Goal: Transaction & Acquisition: Book appointment/travel/reservation

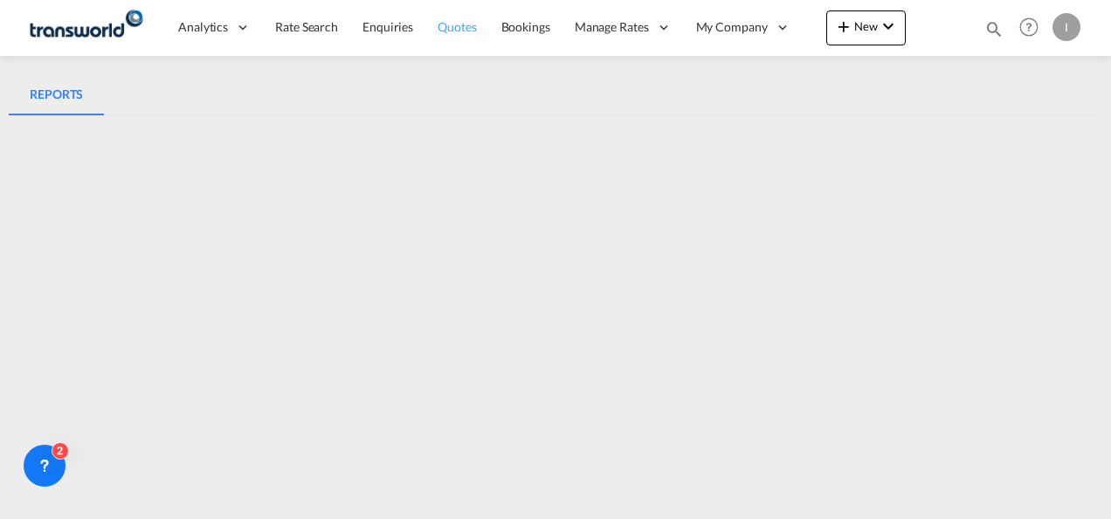
click at [447, 34] on span "Quotes" at bounding box center [457, 26] width 38 height 17
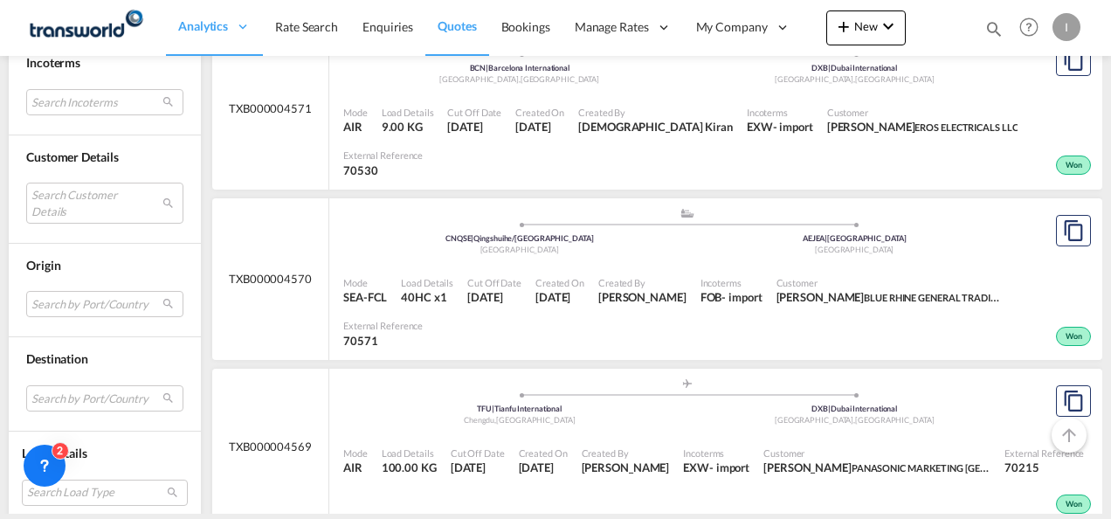
scroll to position [874, 0]
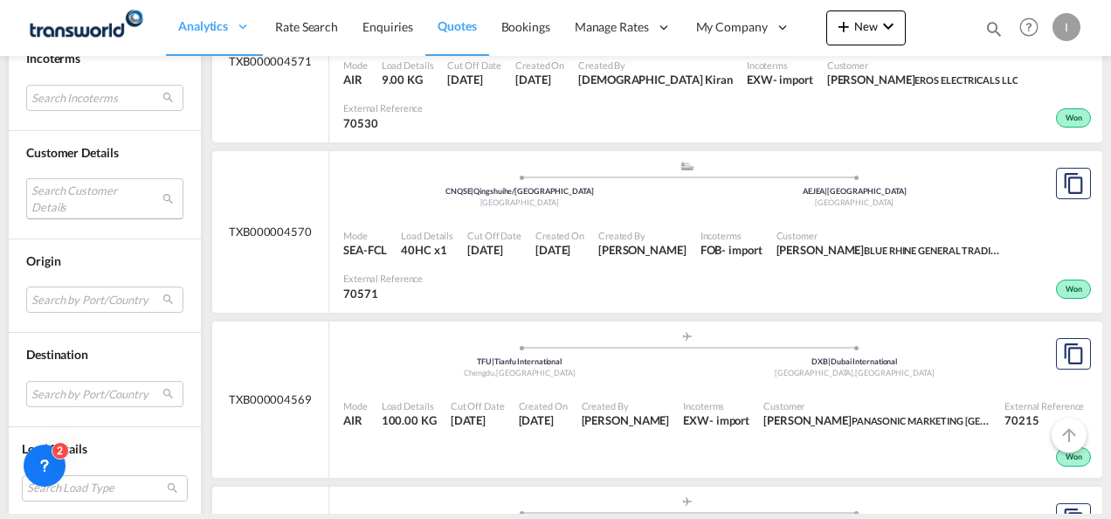
click at [78, 205] on md-select "Search Customer Details user name user [PERSON_NAME] PRINCESS [PERSON_NAME][EMA…" at bounding box center [104, 198] width 157 height 40
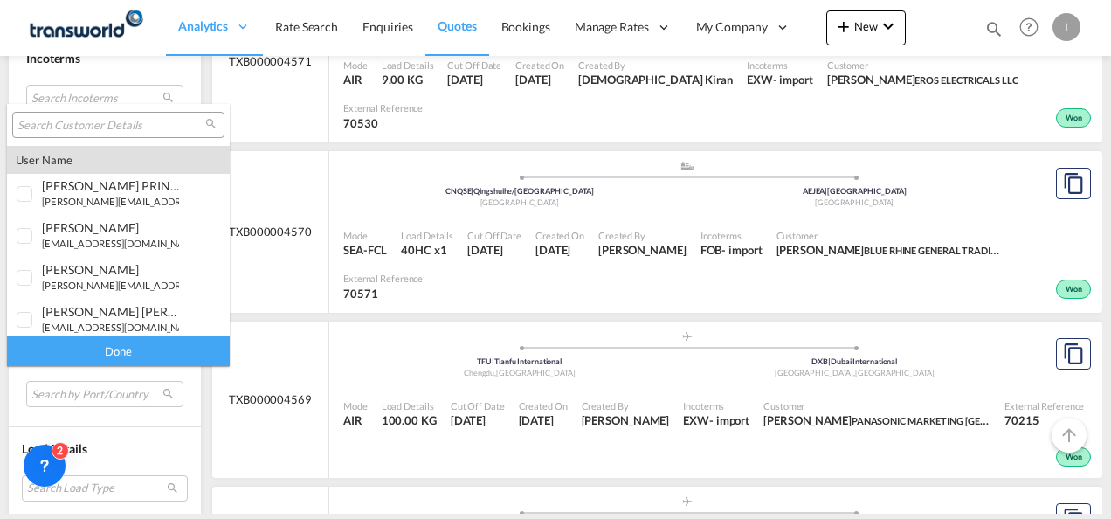
click at [75, 128] on input "search" at bounding box center [111, 126] width 188 height 16
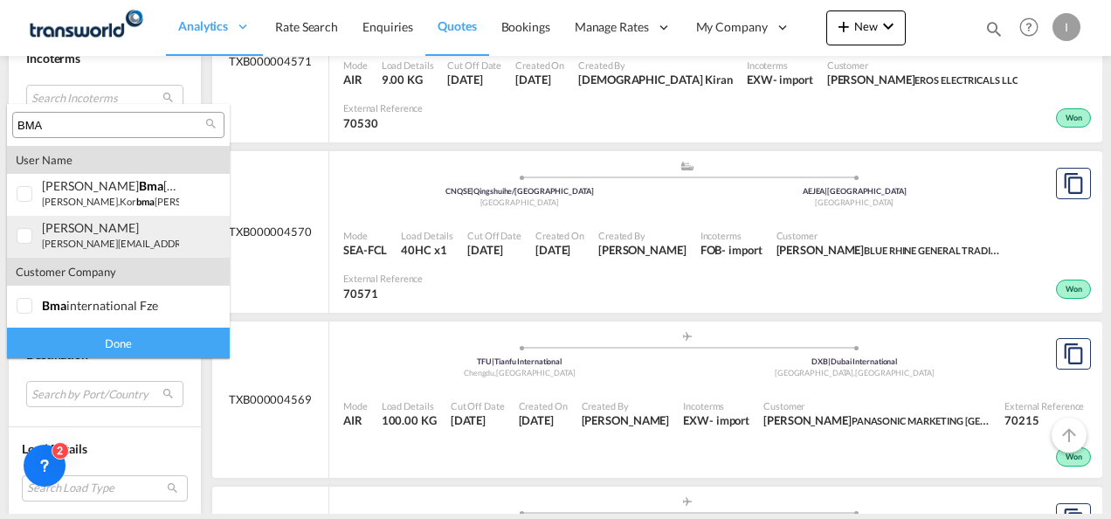
type input "BMA"
click at [84, 232] on div "[PERSON_NAME]" at bounding box center [110, 227] width 137 height 15
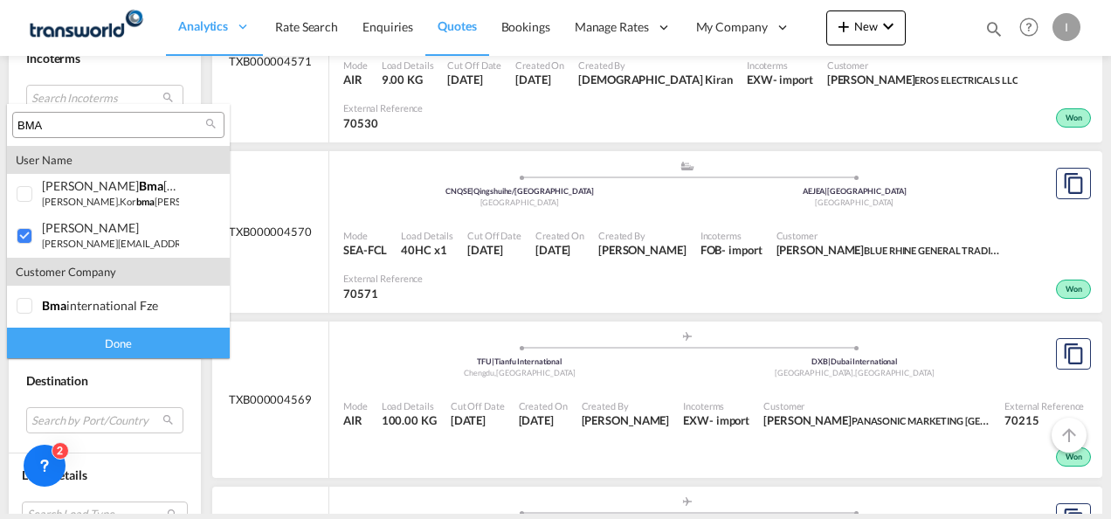
click at [80, 332] on div "Done" at bounding box center [118, 343] width 223 height 31
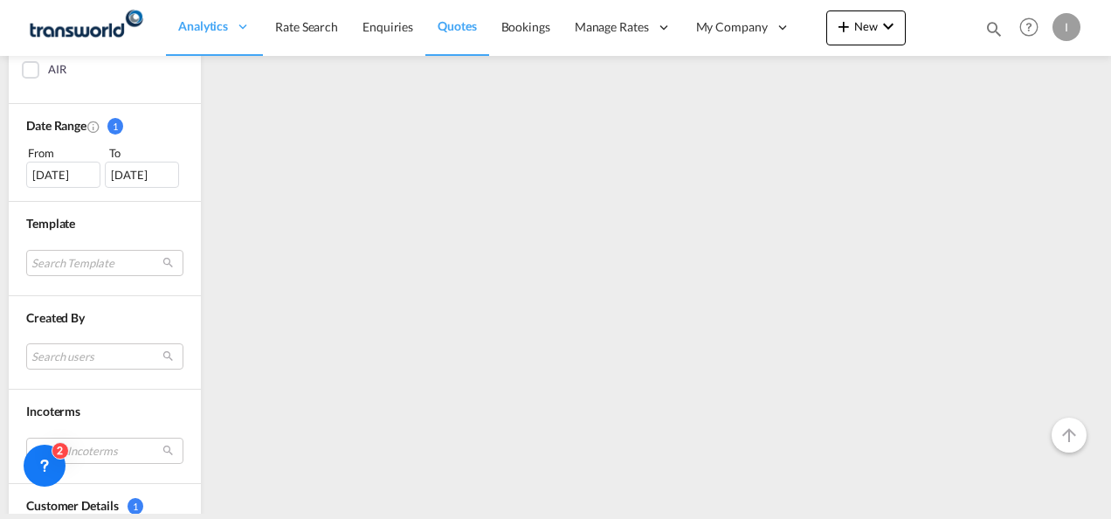
scroll to position [0, 0]
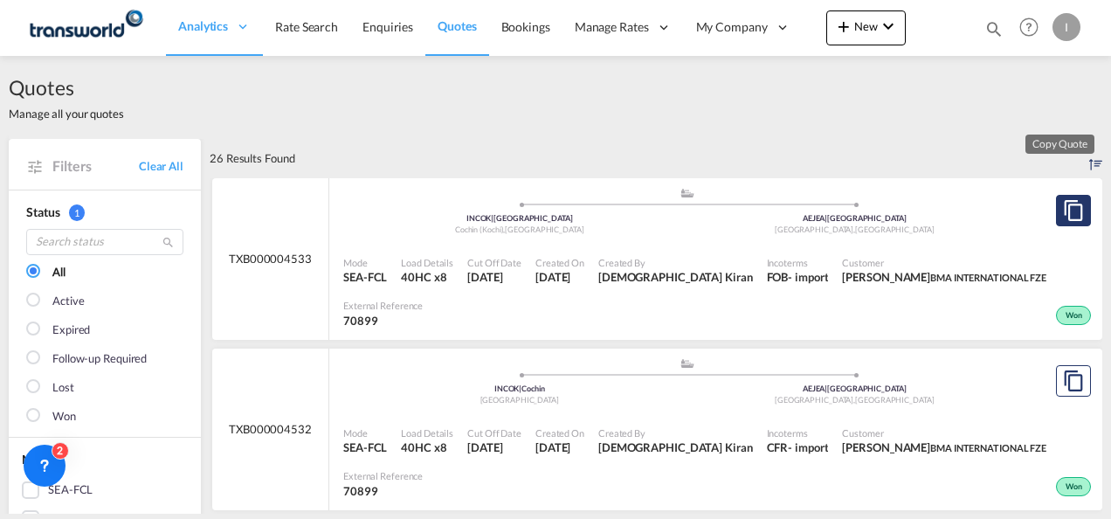
click at [1063, 215] on md-icon "assets/icons/custom/copyQuote.svg" at bounding box center [1073, 210] width 21 height 21
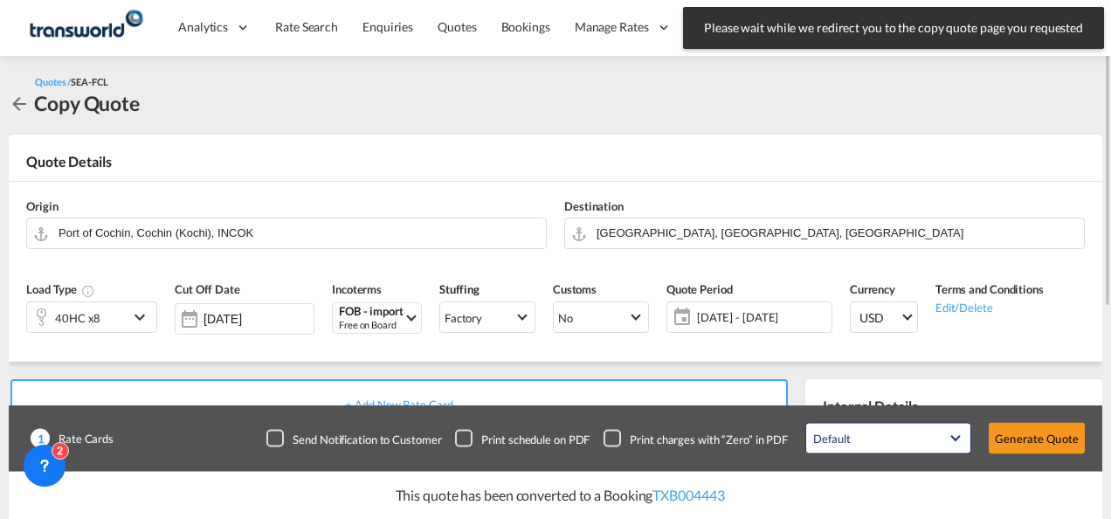
click at [80, 315] on div "40HC x8" at bounding box center [77, 318] width 45 height 24
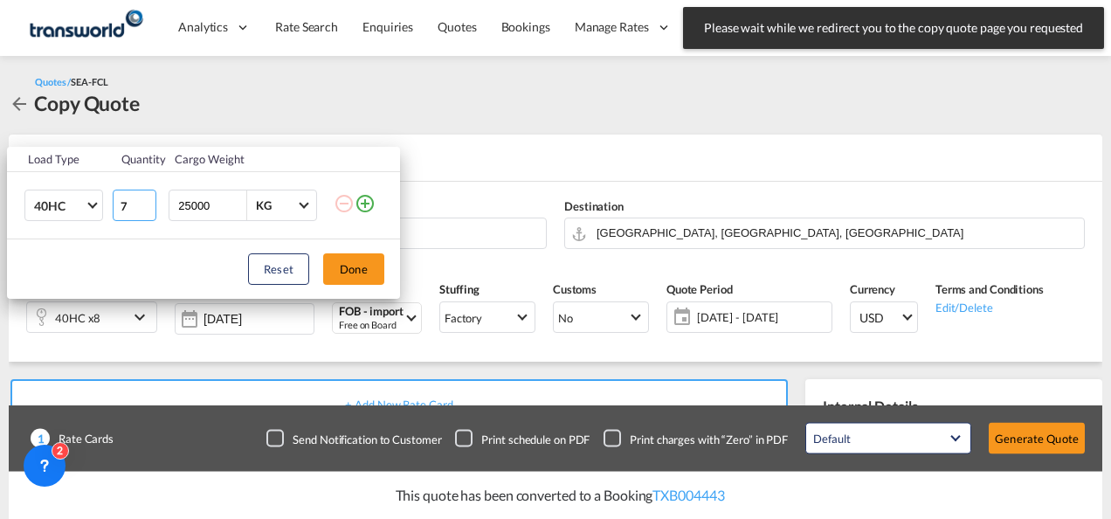
click at [147, 209] on input "7" at bounding box center [135, 205] width 44 height 31
click at [147, 209] on input "6" at bounding box center [135, 205] width 44 height 31
type input "5"
click at [147, 209] on input "5" at bounding box center [135, 205] width 44 height 31
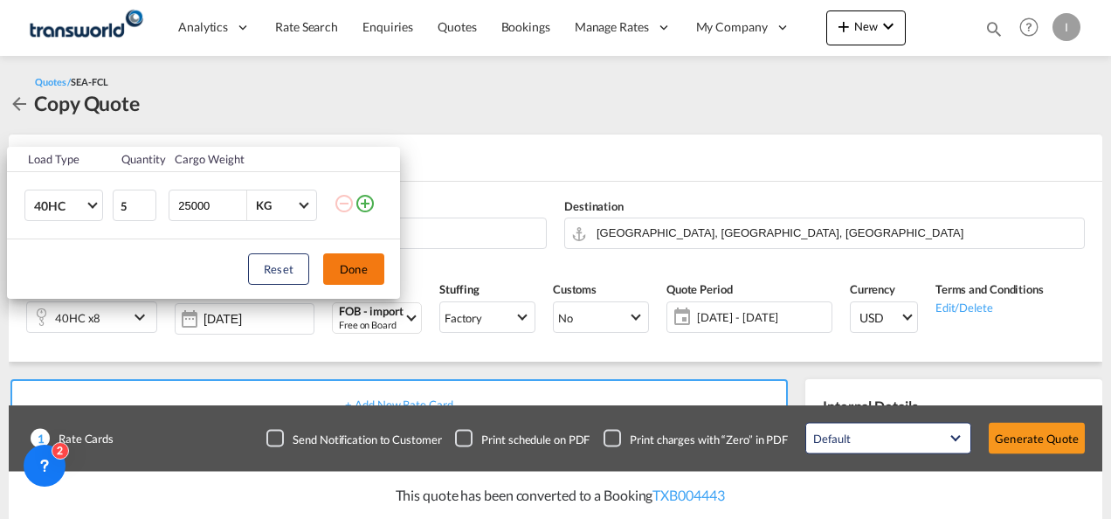
click at [347, 260] on button "Done" at bounding box center [353, 268] width 61 height 31
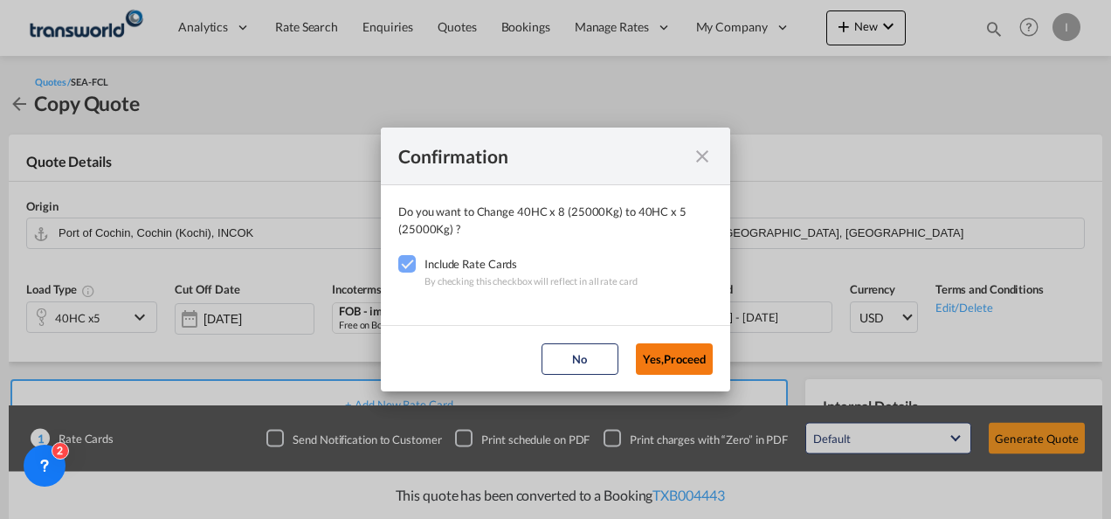
click at [681, 360] on button "Yes,Proceed" at bounding box center [674, 358] width 77 height 31
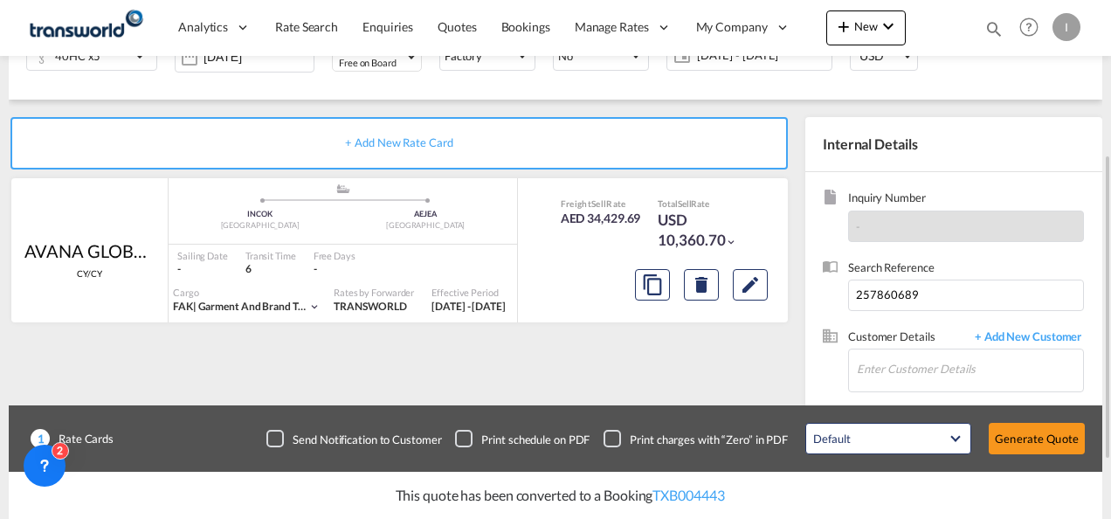
scroll to position [350, 0]
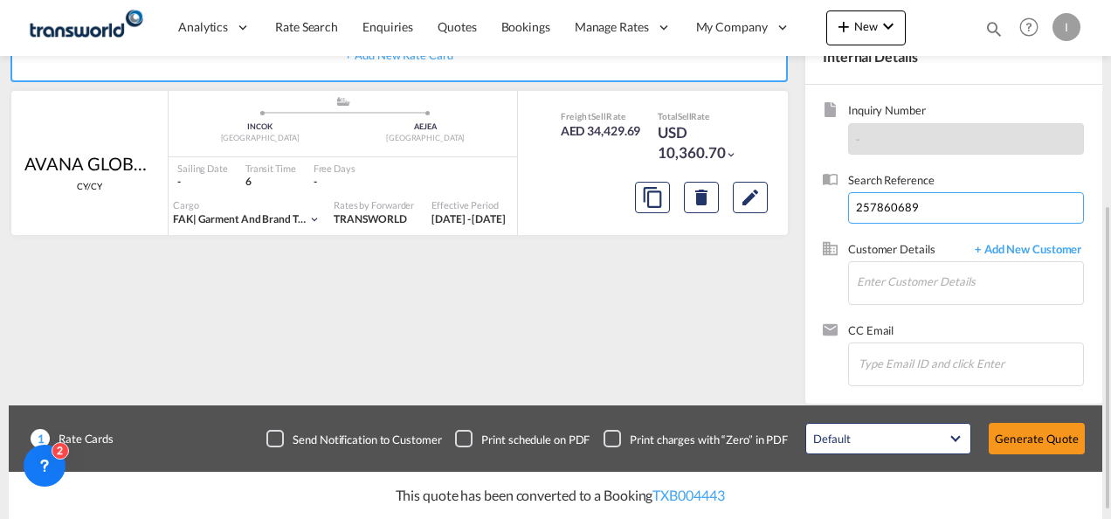
click at [888, 210] on input "257860689" at bounding box center [966, 207] width 236 height 31
click at [887, 210] on input "257860689" at bounding box center [966, 207] width 236 height 31
paste input "BOMS25080283"
type input "BOMS25080283"
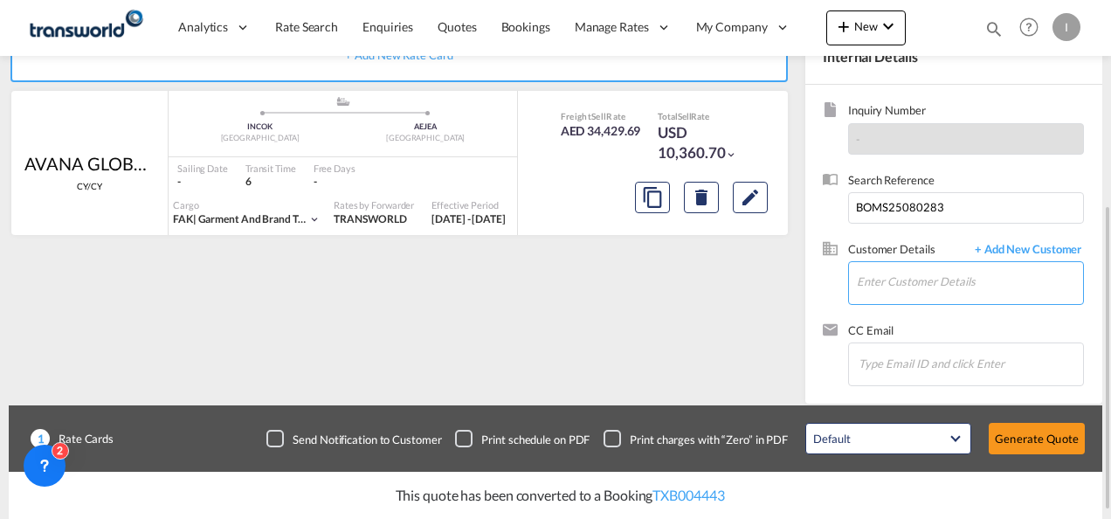
click at [866, 273] on input "Enter Customer Details" at bounding box center [970, 281] width 226 height 39
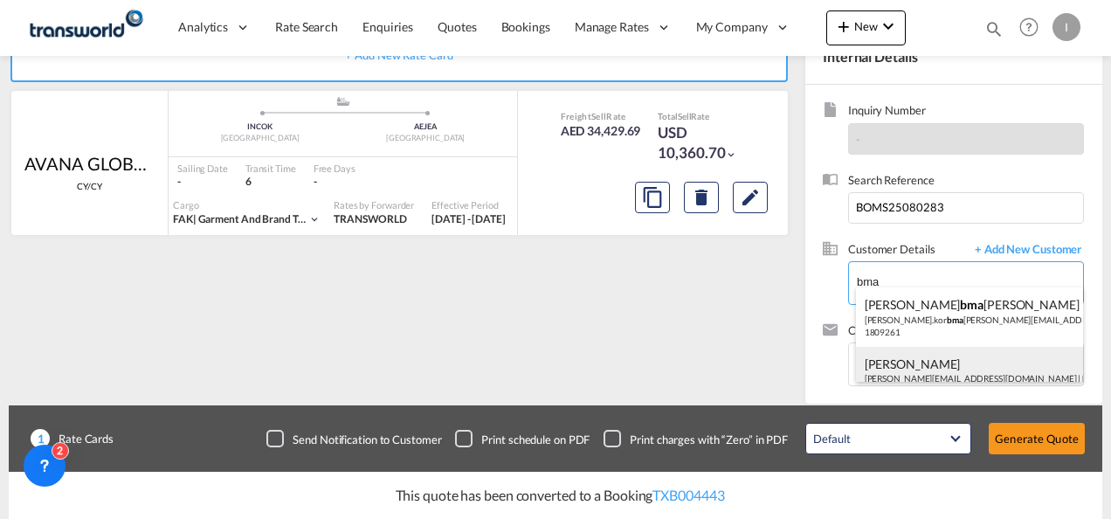
click at [893, 362] on div "[PERSON_NAME] [EMAIL_ADDRESS][DOMAIN_NAME] | BMA INTERNATIONAL FZE | 70899" at bounding box center [970, 376] width 228 height 59
type input "BMA INTERNATIONAL FZE, [PERSON_NAME], [PERSON_NAME][EMAIL_ADDRESS][DOMAIN_NAME]"
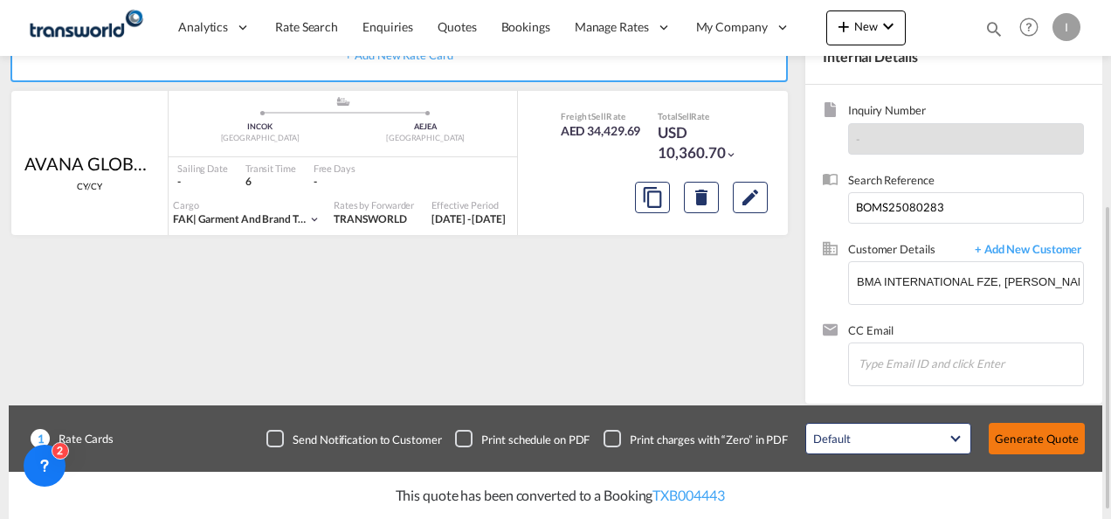
click at [1036, 442] on button "Generate Quote" at bounding box center [1037, 438] width 96 height 31
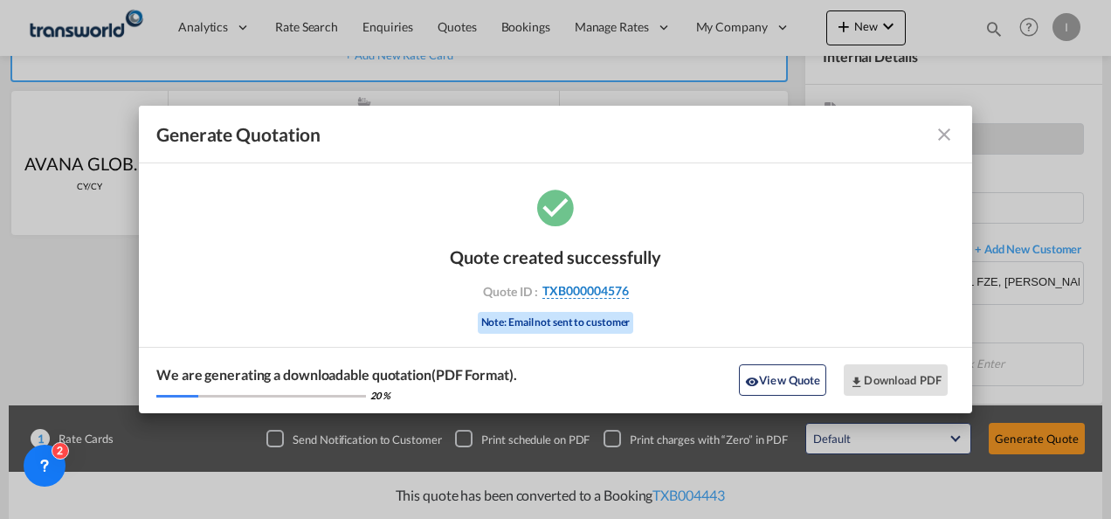
click at [546, 285] on span "TXB000004576" at bounding box center [586, 291] width 87 height 16
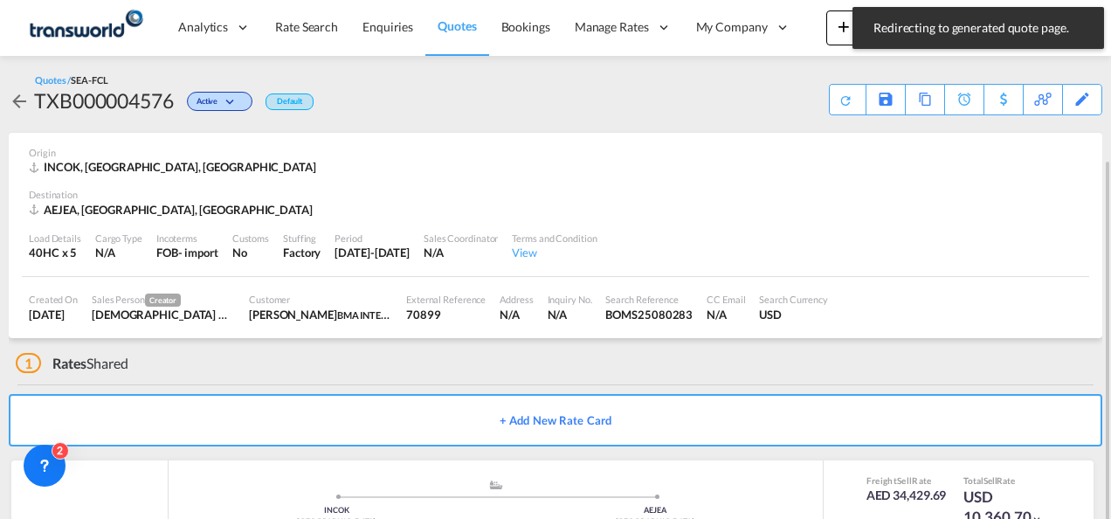
scroll to position [107, 0]
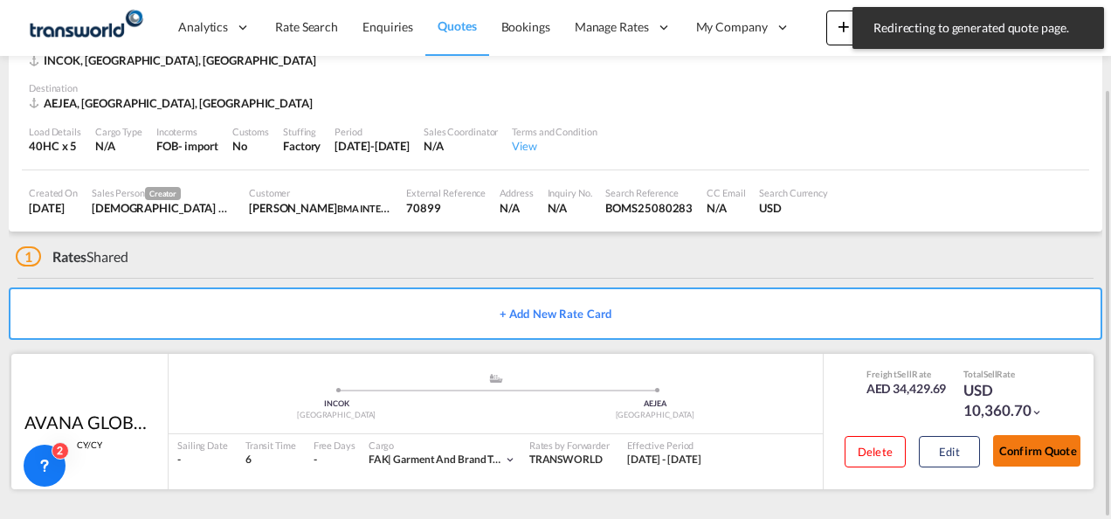
click at [1043, 458] on button "Confirm Quote" at bounding box center [1036, 450] width 87 height 31
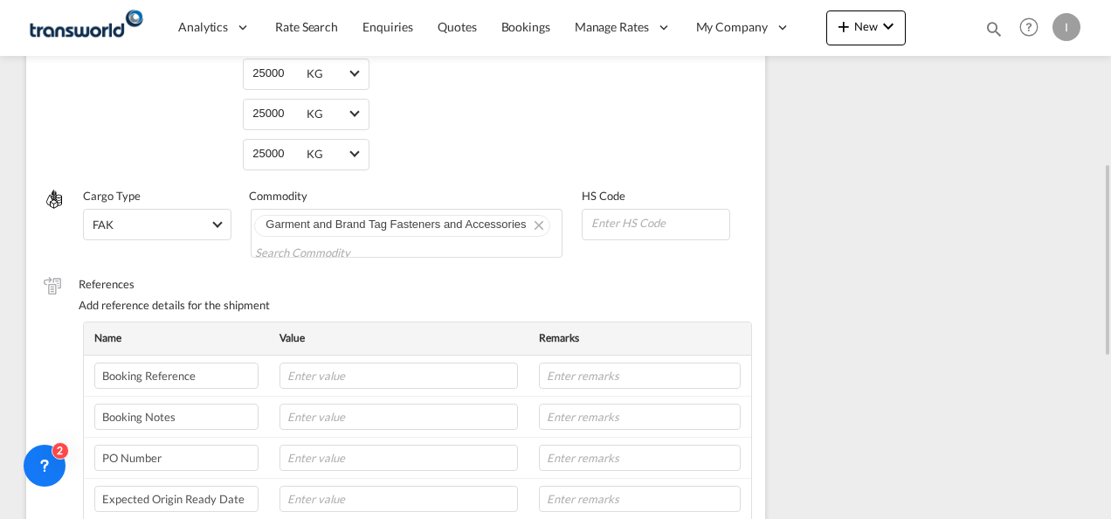
scroll to position [6, 0]
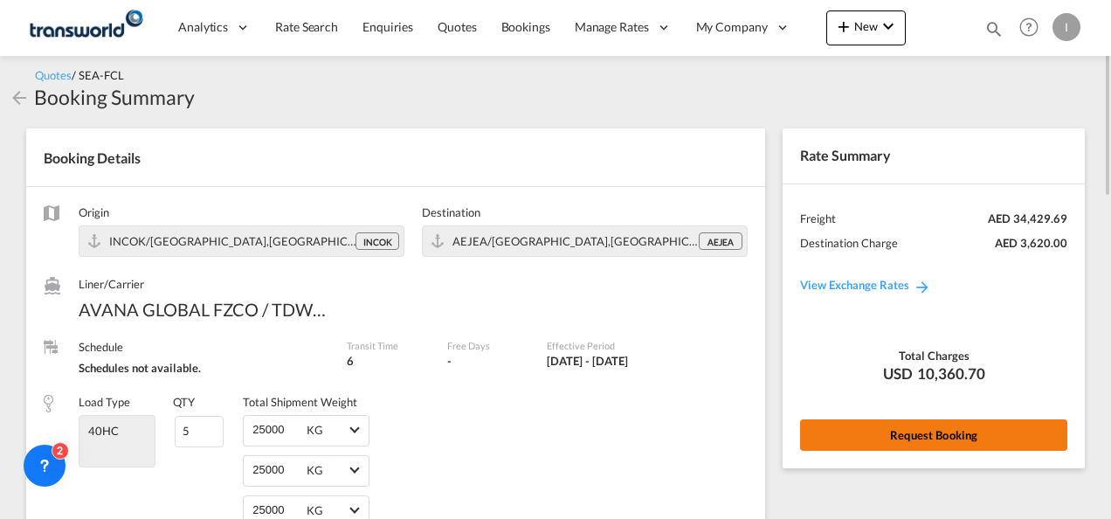
click at [930, 446] on button "Request Booking" at bounding box center [933, 434] width 267 height 31
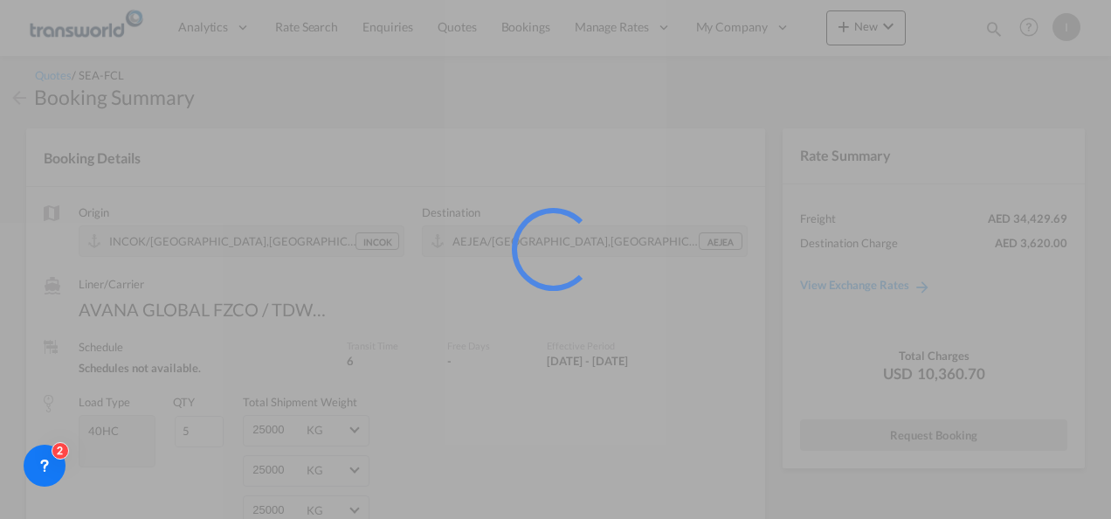
scroll to position [32, 0]
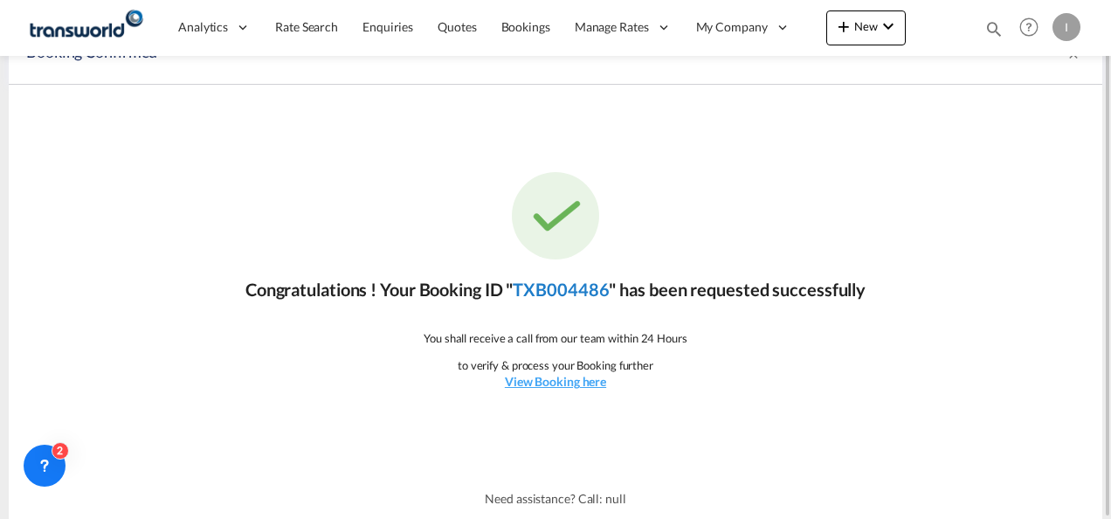
click at [581, 289] on link "TXB004486" at bounding box center [561, 289] width 96 height 21
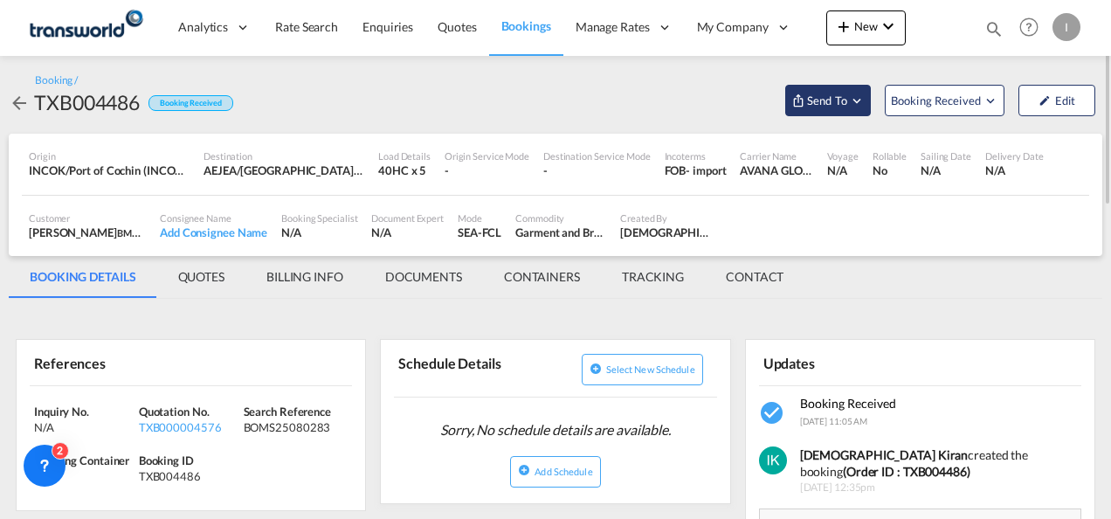
click at [808, 94] on span "Send To" at bounding box center [828, 100] width 44 height 17
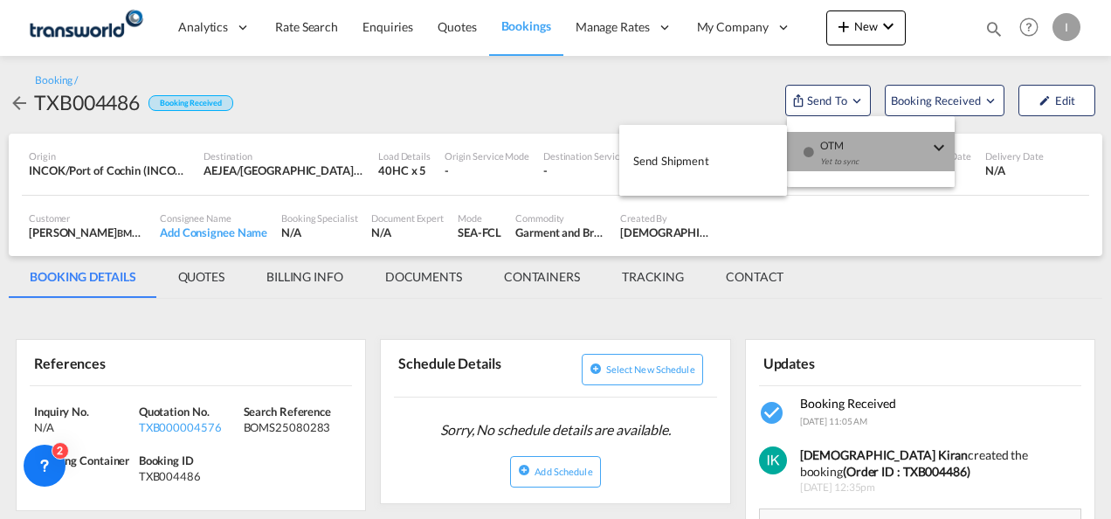
click at [813, 157] on md-icon "icon-checkbox-blank-circle" at bounding box center [809, 152] width 12 height 12
click at [701, 166] on span "Send Shipment" at bounding box center [671, 161] width 76 height 28
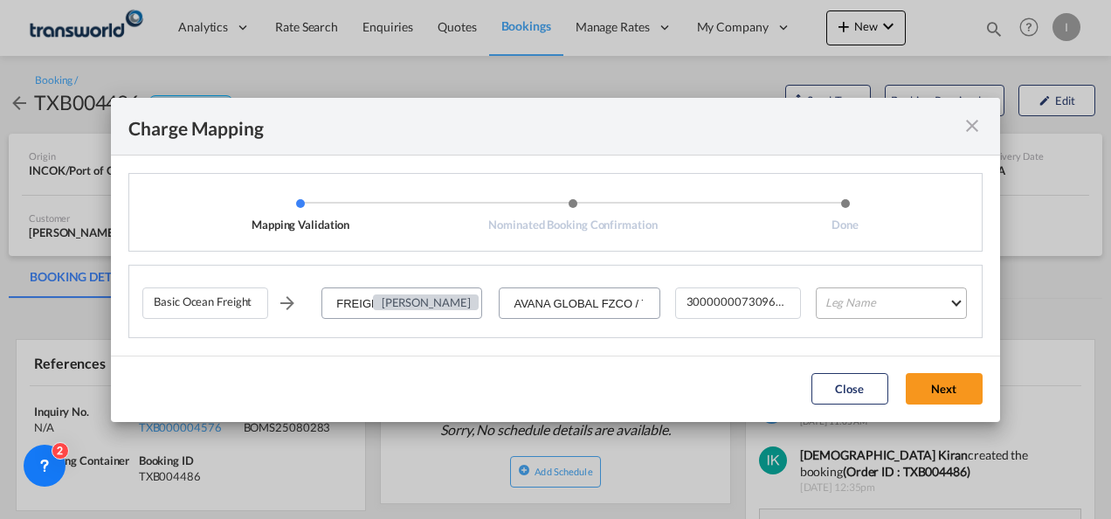
click at [856, 294] on md-select "Leg Name HANDLING ORIGIN VESSEL HANDLING DESTINATION OTHERS TL PICK UP CUSTOMS …" at bounding box center [891, 302] width 151 height 31
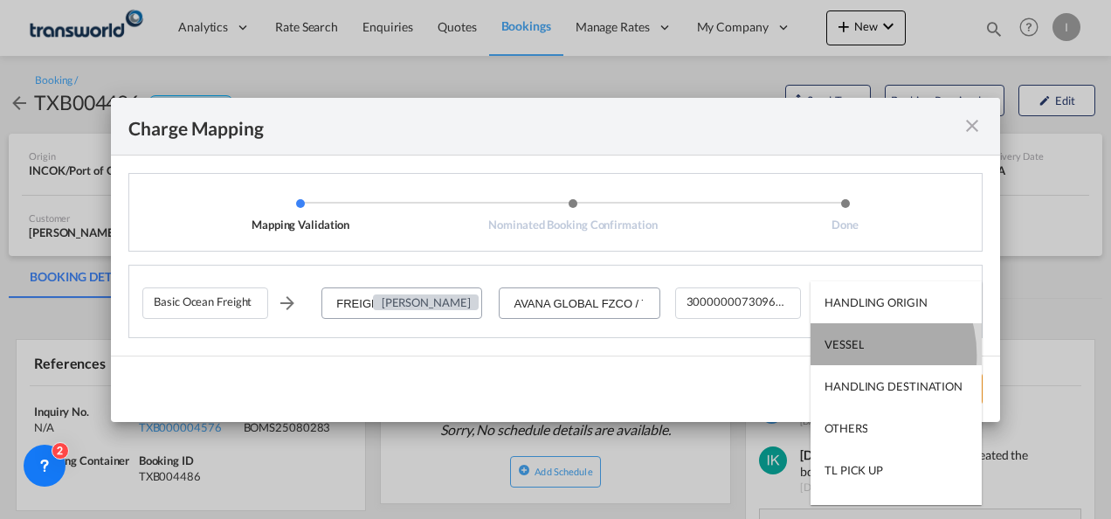
click at [845, 356] on md-option "VESSEL" at bounding box center [896, 344] width 171 height 42
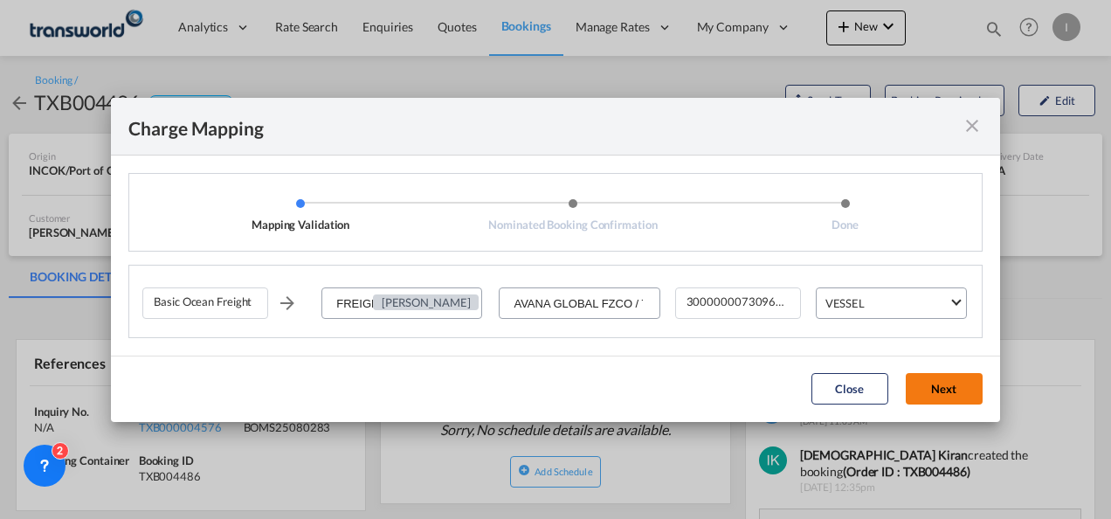
click at [935, 397] on button "Next" at bounding box center [944, 388] width 77 height 31
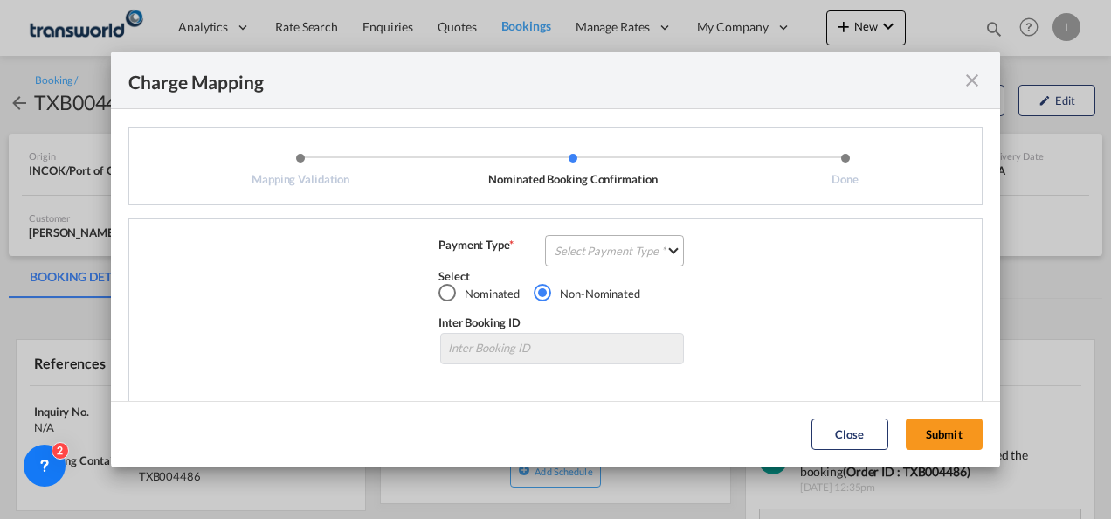
click at [618, 254] on md-select "Select Payment Type COLLECT PREPAID" at bounding box center [614, 250] width 139 height 31
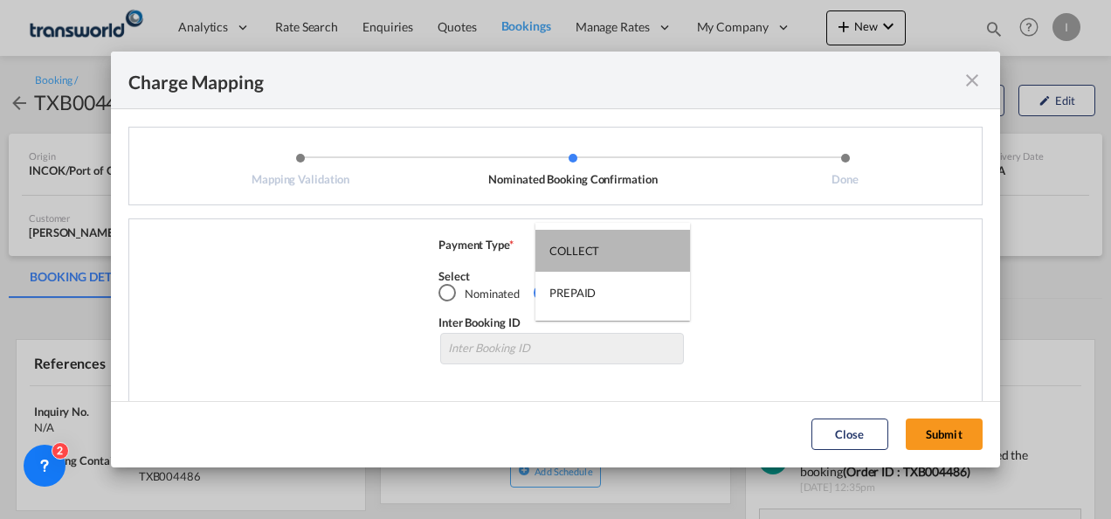
click at [618, 254] on md-option "COLLECT" at bounding box center [613, 251] width 155 height 42
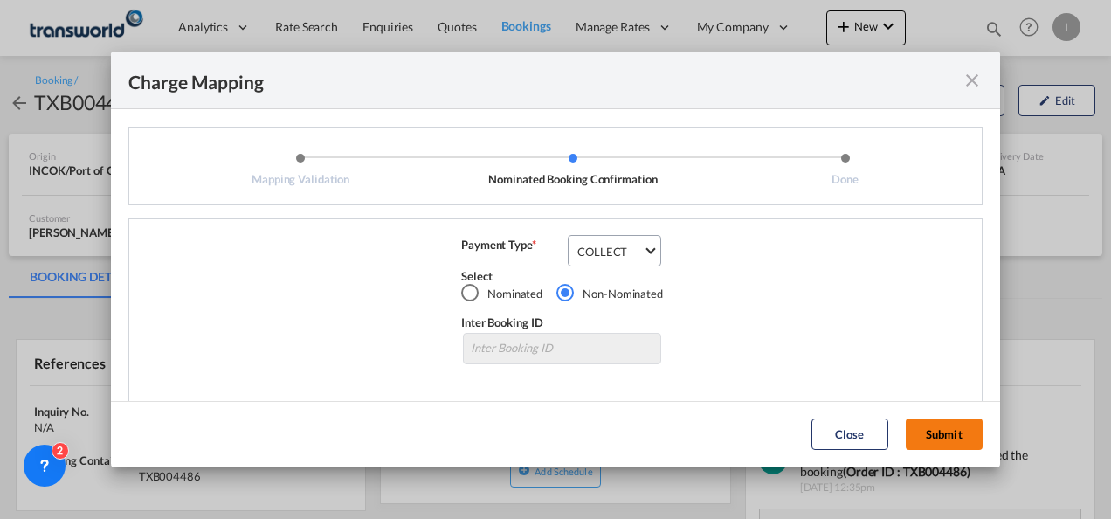
click at [949, 433] on button "Submit" at bounding box center [944, 434] width 77 height 31
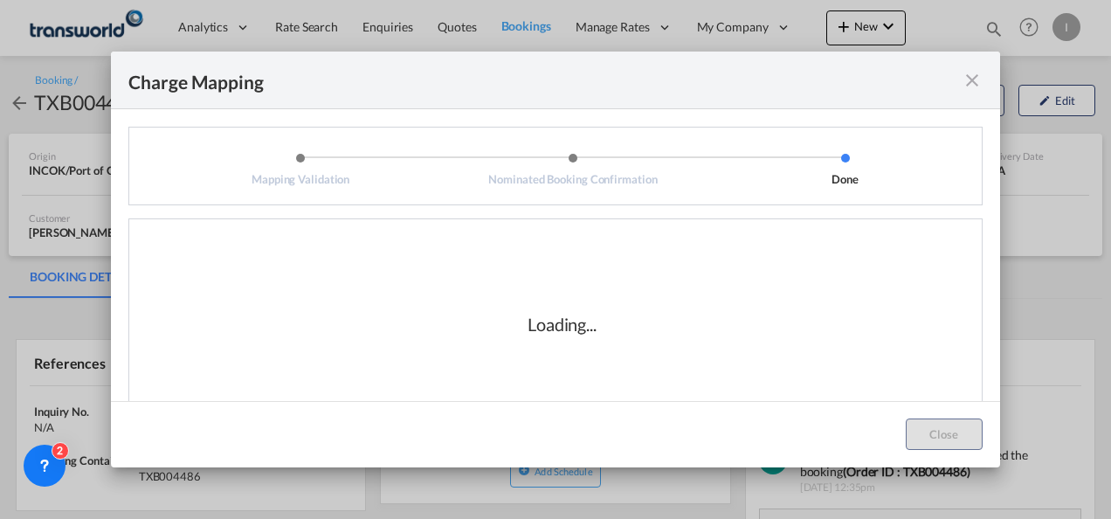
click at [620, 343] on div "Loading..." at bounding box center [562, 324] width 840 height 175
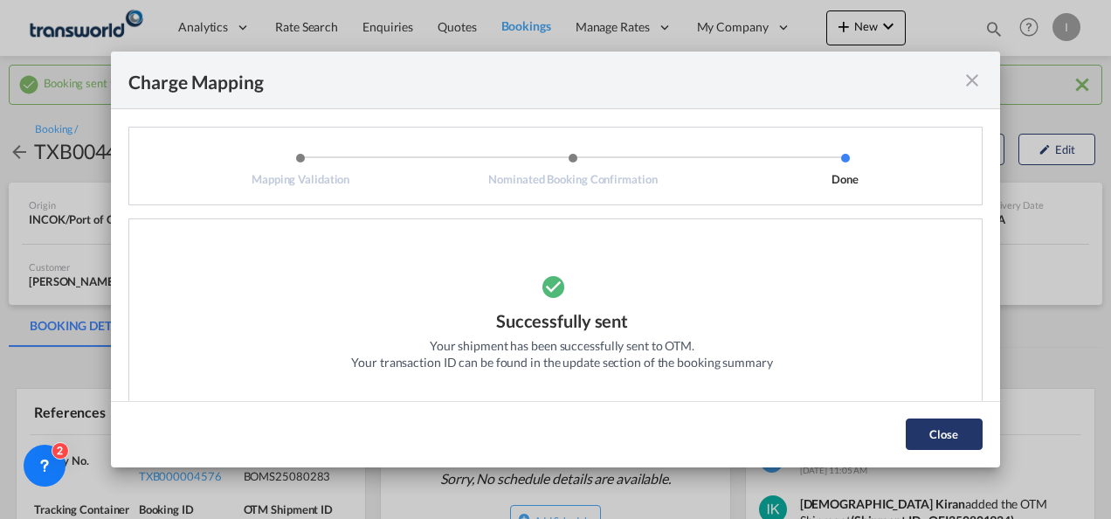
click at [949, 440] on button "Close" at bounding box center [944, 434] width 77 height 31
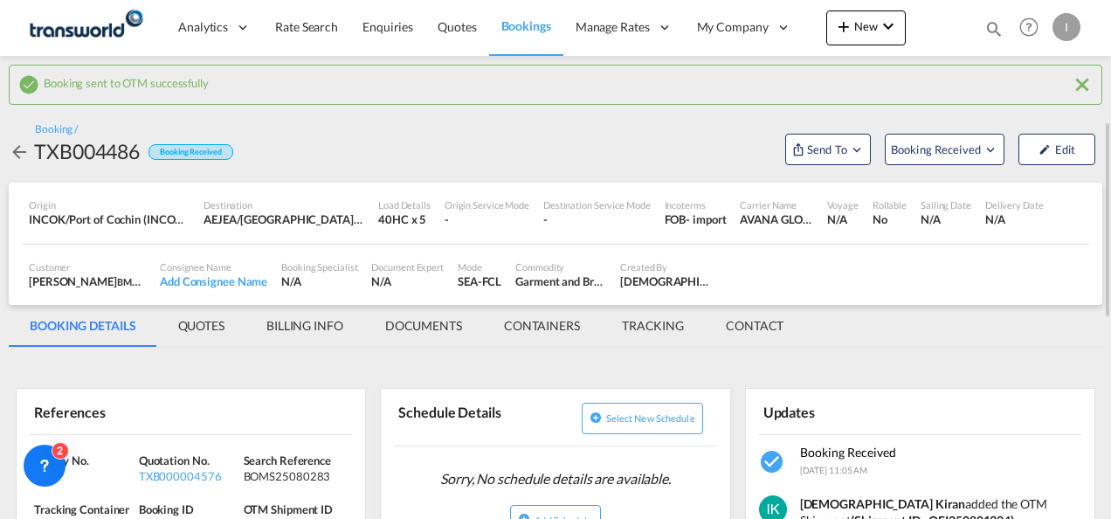
scroll to position [87, 0]
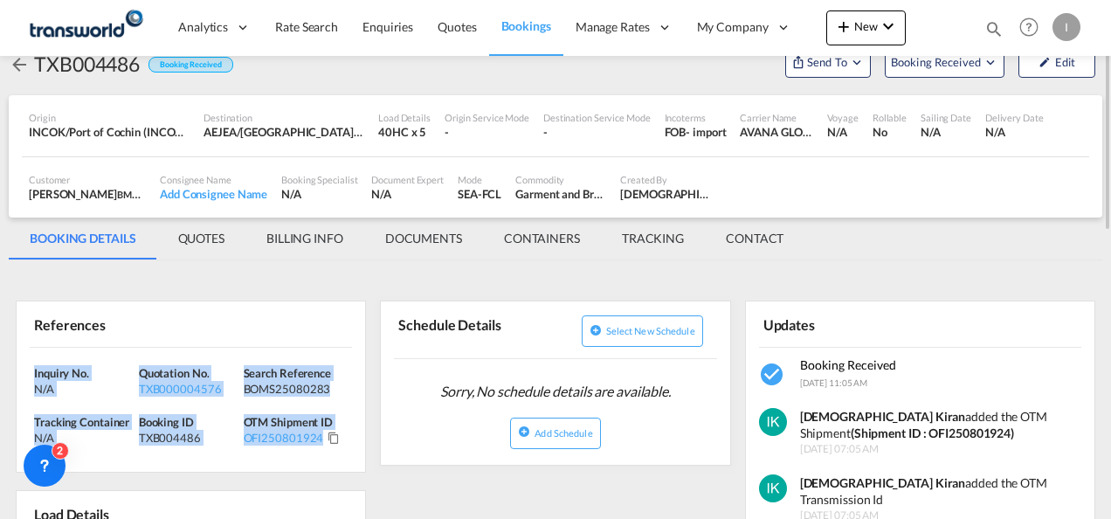
drag, startPoint x: 343, startPoint y: 454, endPoint x: 19, endPoint y: 375, distance: 333.8
click at [19, 375] on div "Inquiry No. N/A Quotation No. TXB000004576 Search Reference BOMS25080283 Tracki…" at bounding box center [191, 410] width 349 height 125
drag, startPoint x: 19, startPoint y: 375, endPoint x: 103, endPoint y: 376, distance: 83.9
copy div "Inquiry No. N/A Quotation No. TXB000004576 Search Reference BOMS25080283 Tracki…"
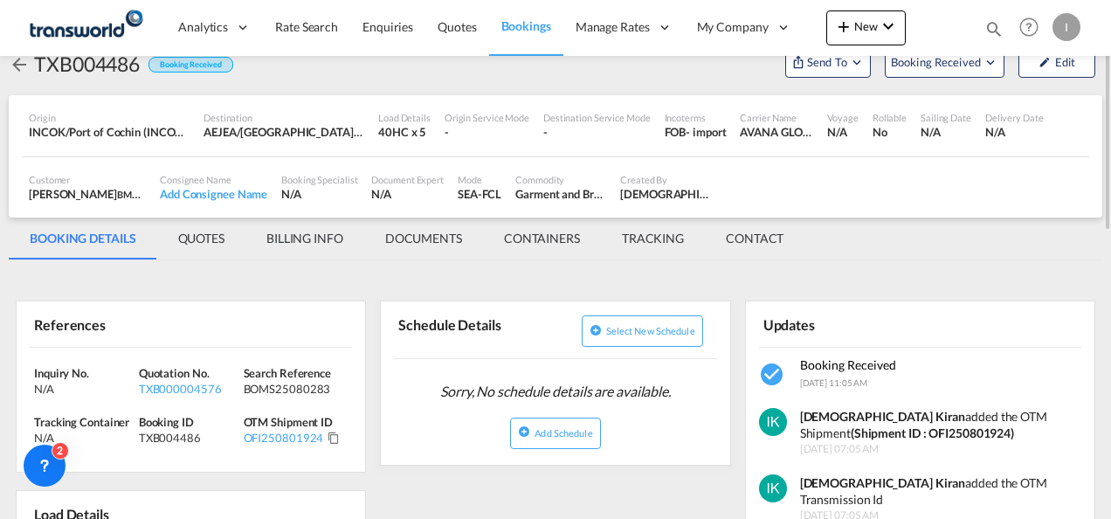
click at [307, 249] on md-tab-item "BILLING INFO" at bounding box center [305, 239] width 119 height 42
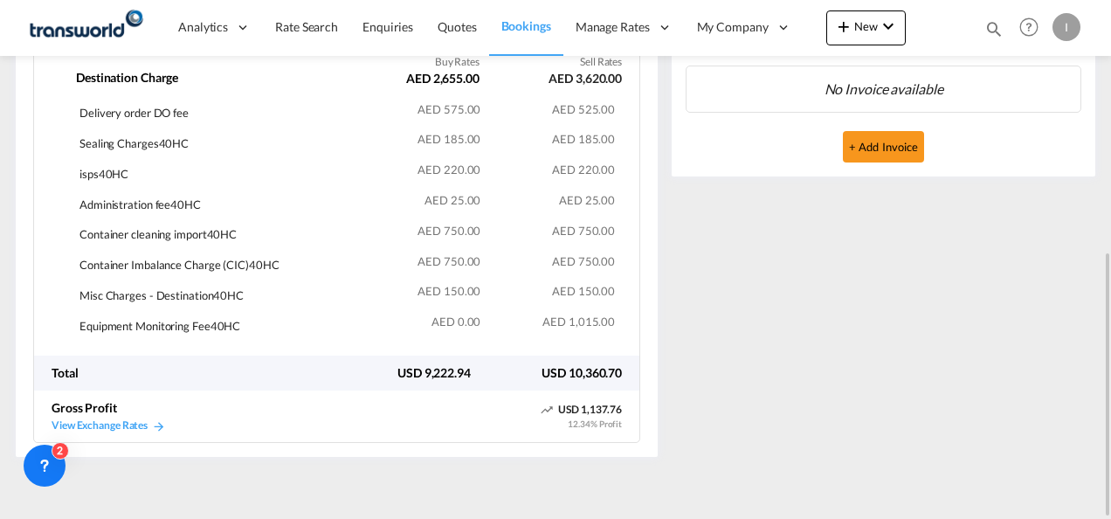
scroll to position [142, 0]
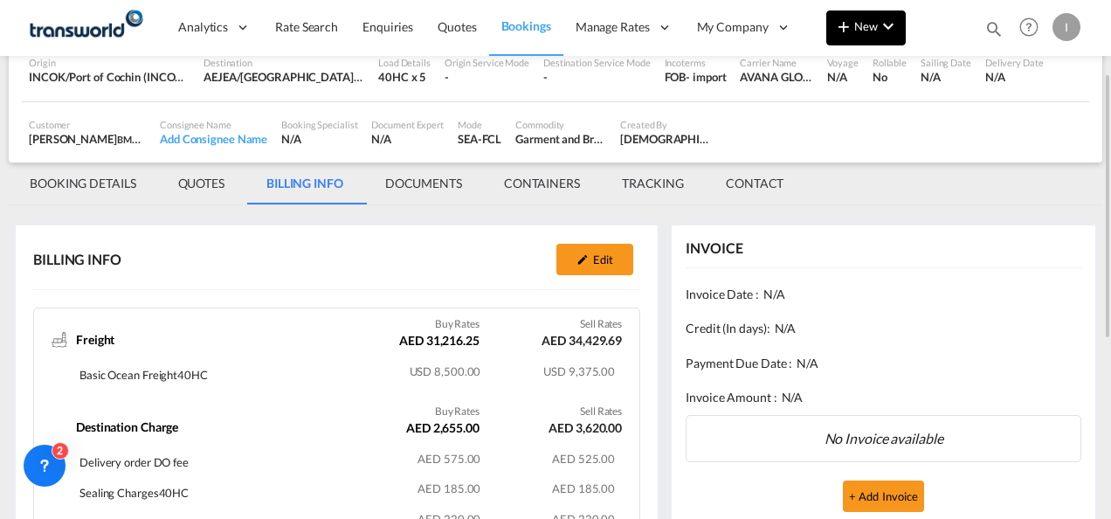
click at [851, 26] on md-icon "icon-plus 400-fg" at bounding box center [844, 26] width 21 height 21
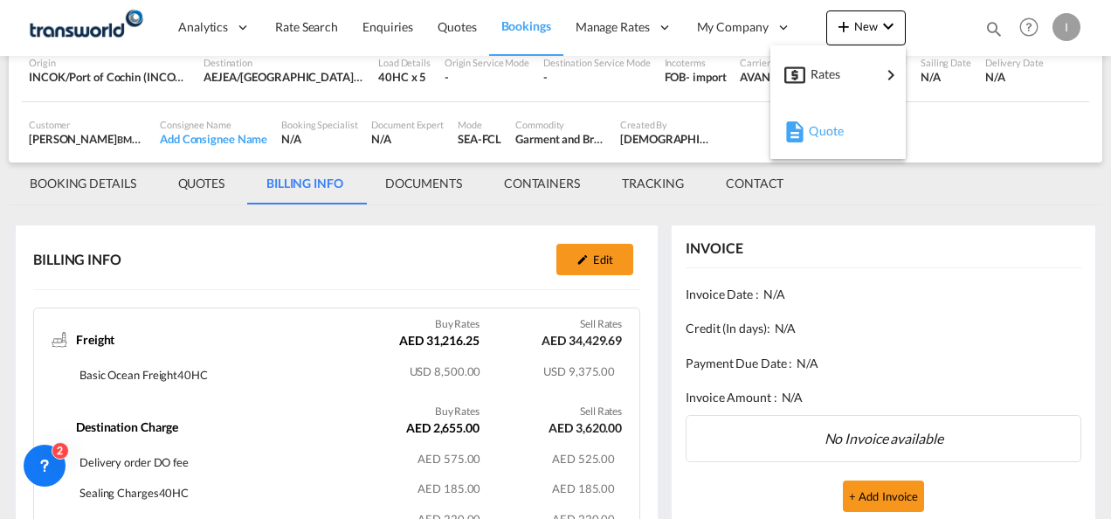
click at [814, 128] on span "Quote" at bounding box center [818, 131] width 19 height 35
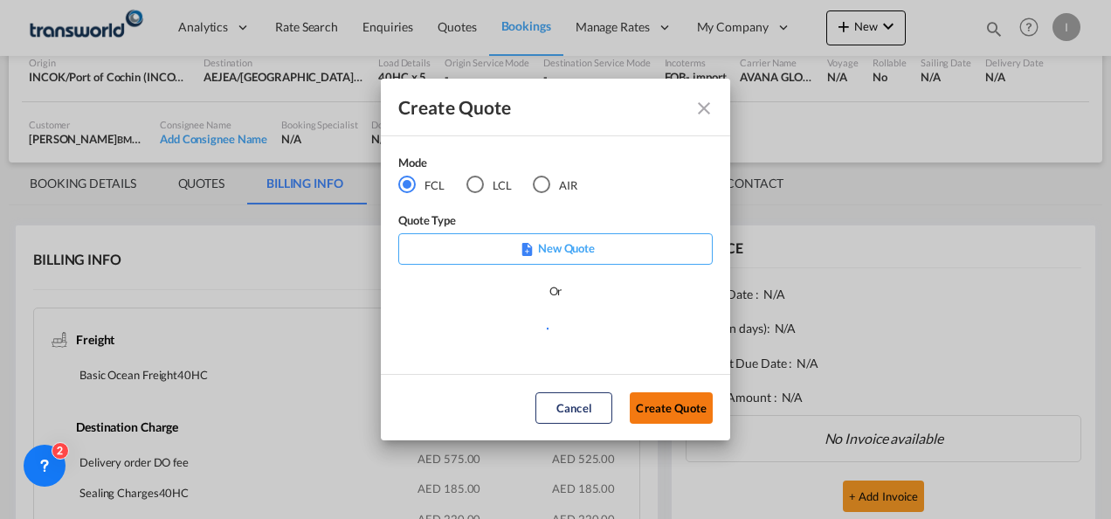
click at [668, 398] on button "Create Quote" at bounding box center [671, 407] width 83 height 31
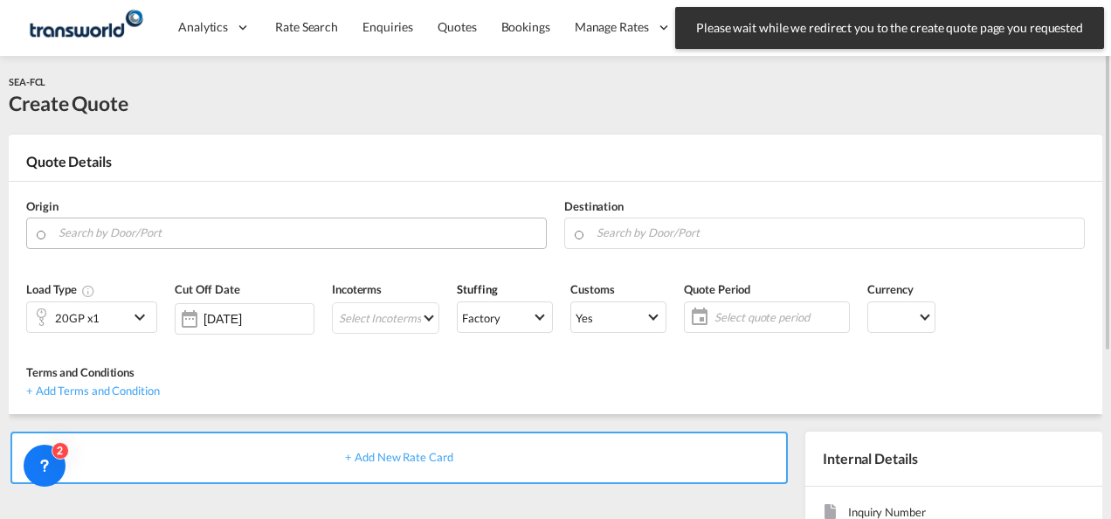
click at [208, 243] on input "Search by Door/Port" at bounding box center [298, 233] width 479 height 31
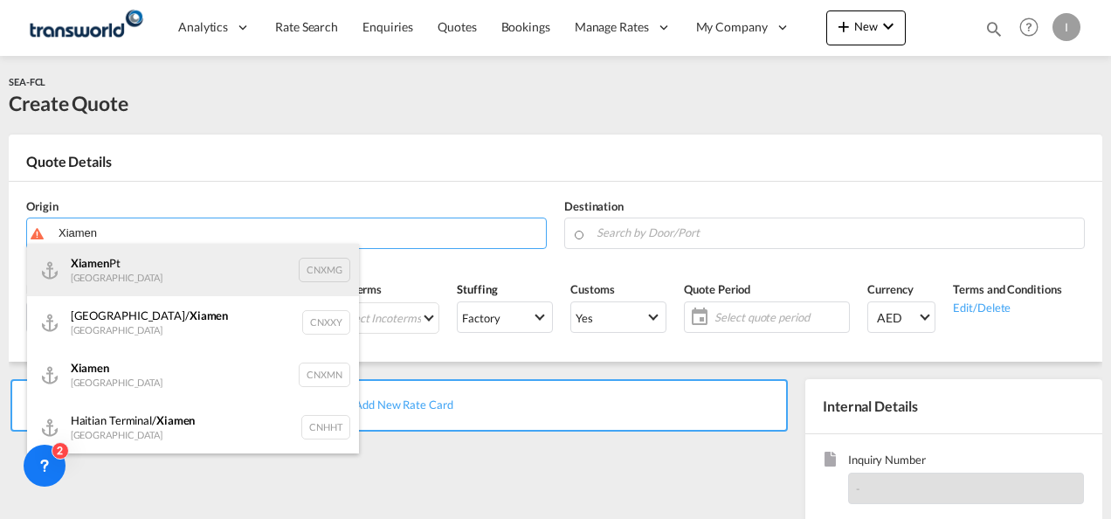
click at [112, 272] on div "Xiamen Pt China CNXMG" at bounding box center [193, 270] width 332 height 52
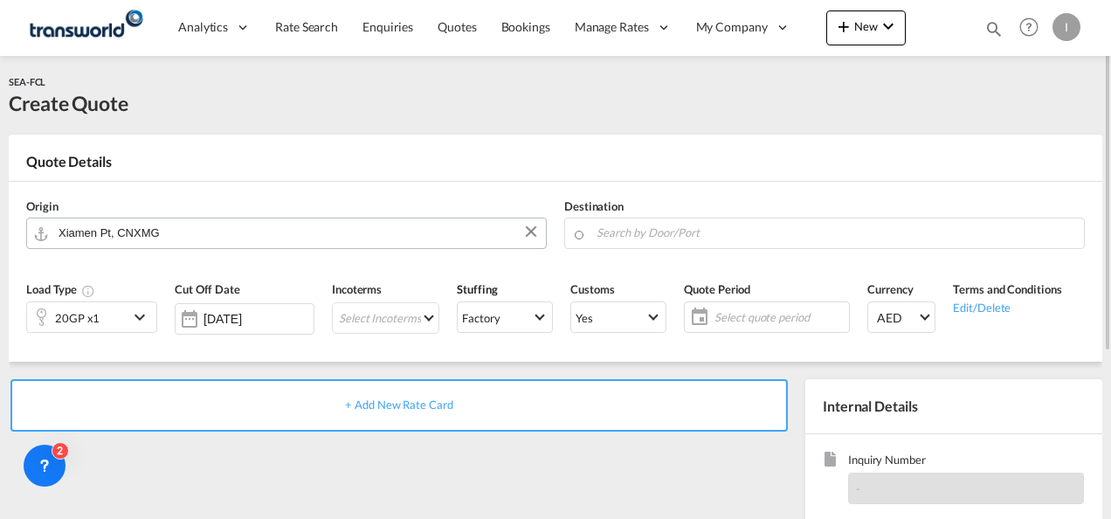
click at [220, 224] on input "Xiamen Pt, CNXMG" at bounding box center [298, 233] width 479 height 31
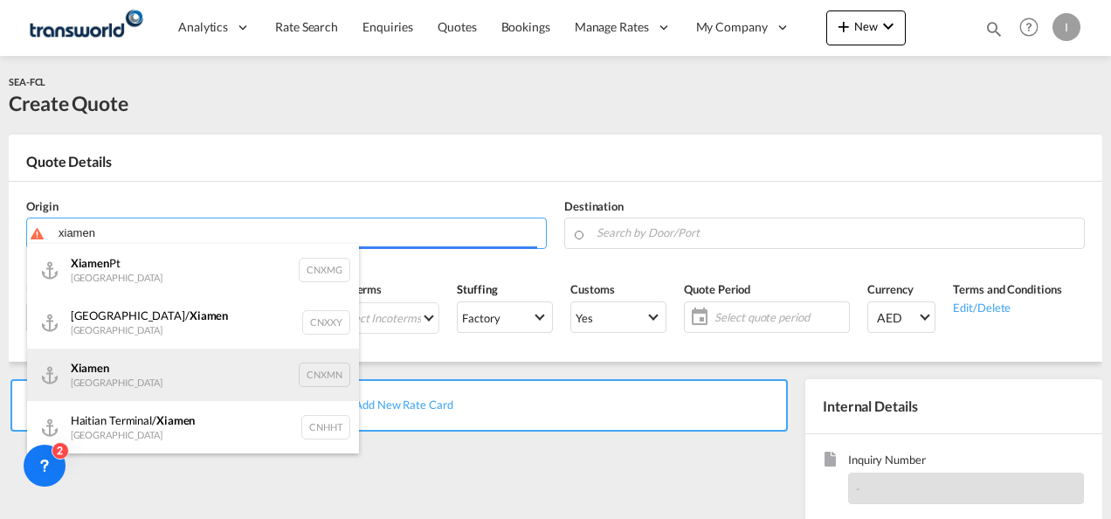
click at [112, 374] on div "Xiamen [GEOGRAPHIC_DATA] CNXMN" at bounding box center [193, 375] width 332 height 52
type input "Xiamen, CNXMN"
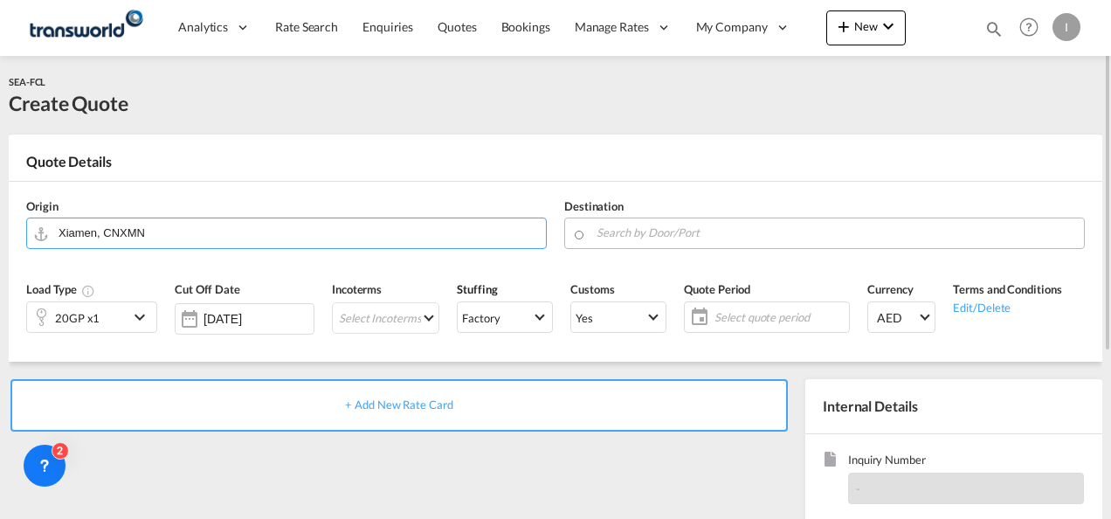
click at [661, 224] on input "Search by Door/Port" at bounding box center [836, 233] width 479 height 31
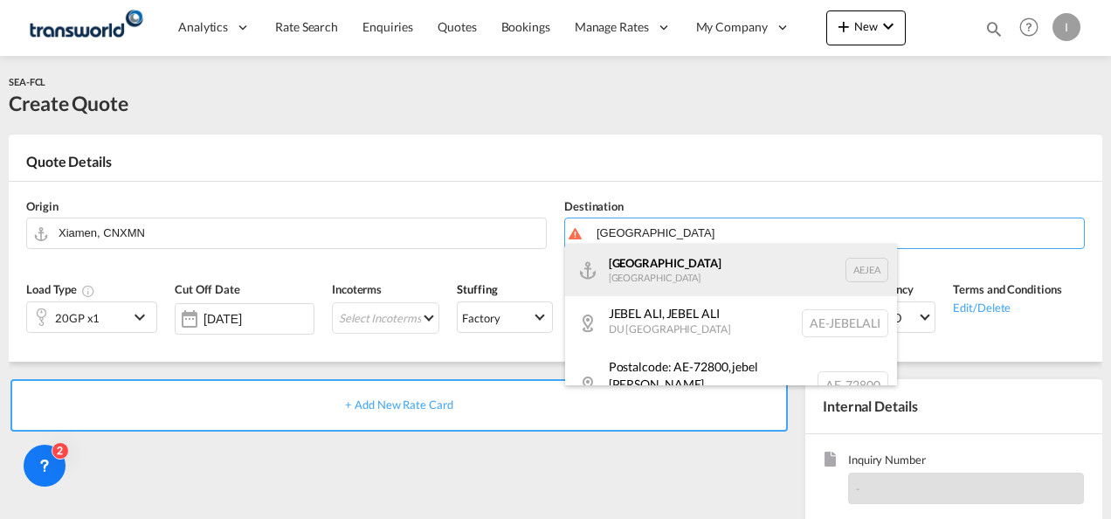
click at [669, 276] on div "[GEOGRAPHIC_DATA] [GEOGRAPHIC_DATA]" at bounding box center [731, 270] width 332 height 52
type input "[GEOGRAPHIC_DATA], [GEOGRAPHIC_DATA]"
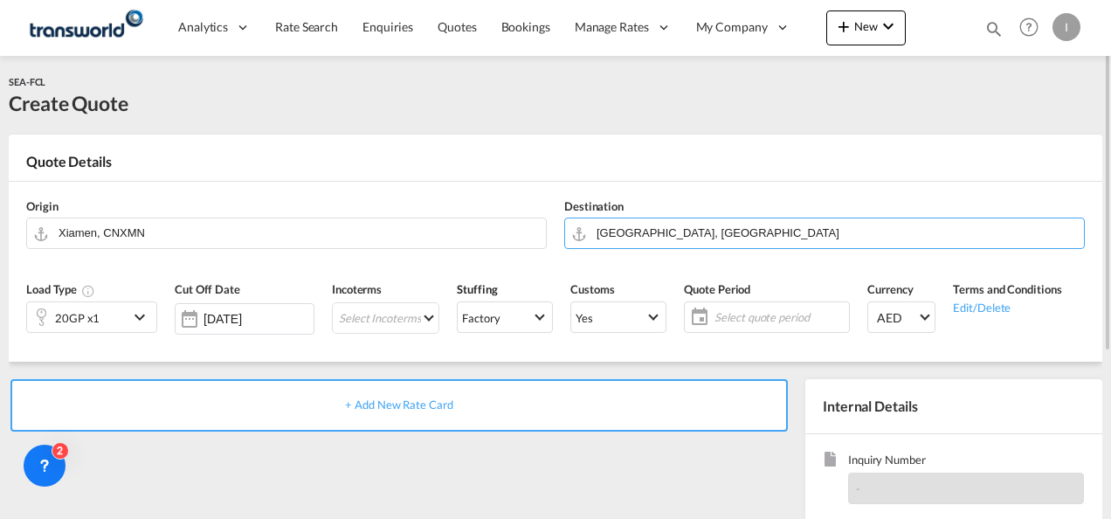
click at [102, 323] on div "20GP x1" at bounding box center [77, 317] width 101 height 30
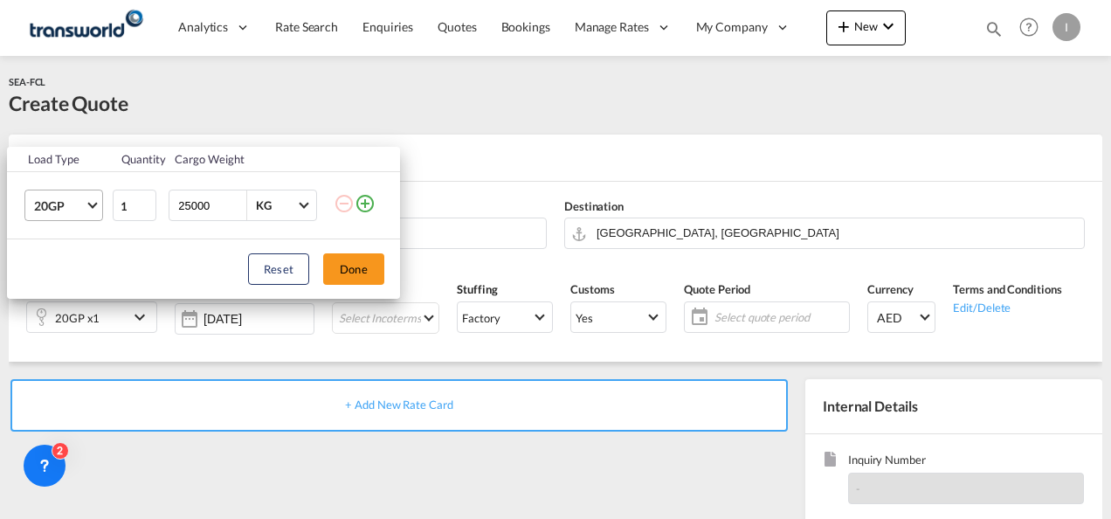
click at [94, 215] on md-select-value "20GP" at bounding box center [67, 205] width 70 height 30
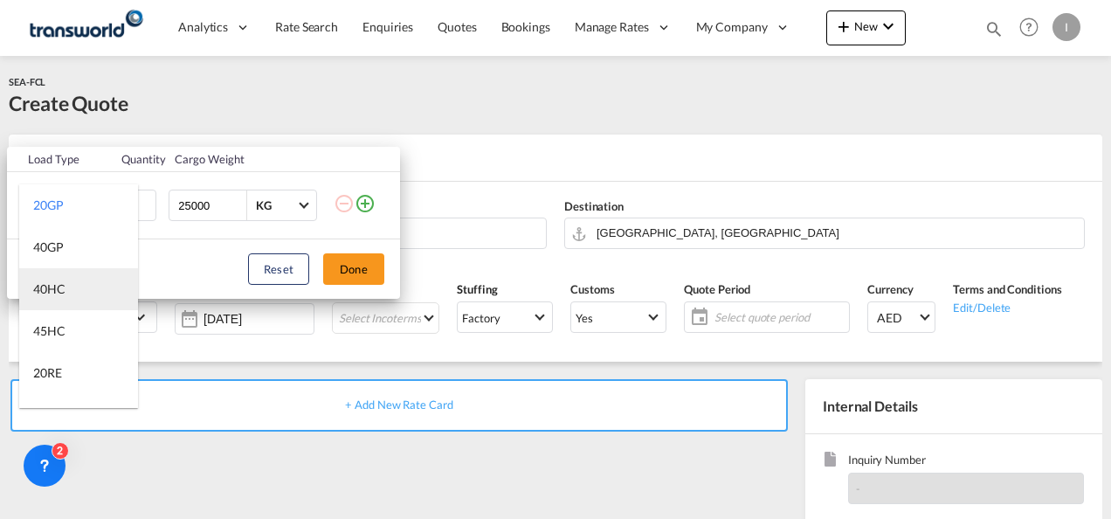
click at [66, 283] on md-option "40HC" at bounding box center [78, 289] width 119 height 42
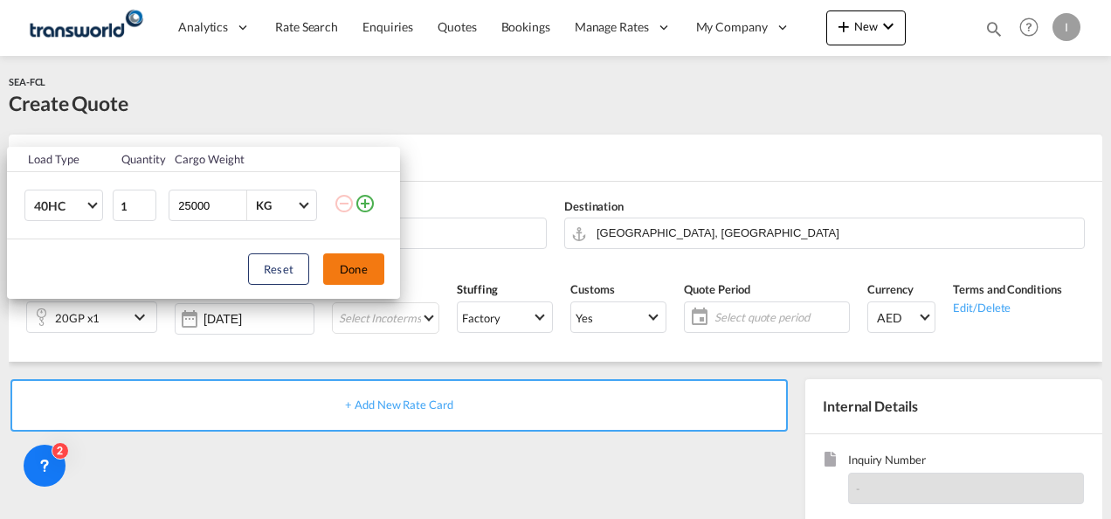
click at [375, 255] on button "Done" at bounding box center [353, 268] width 61 height 31
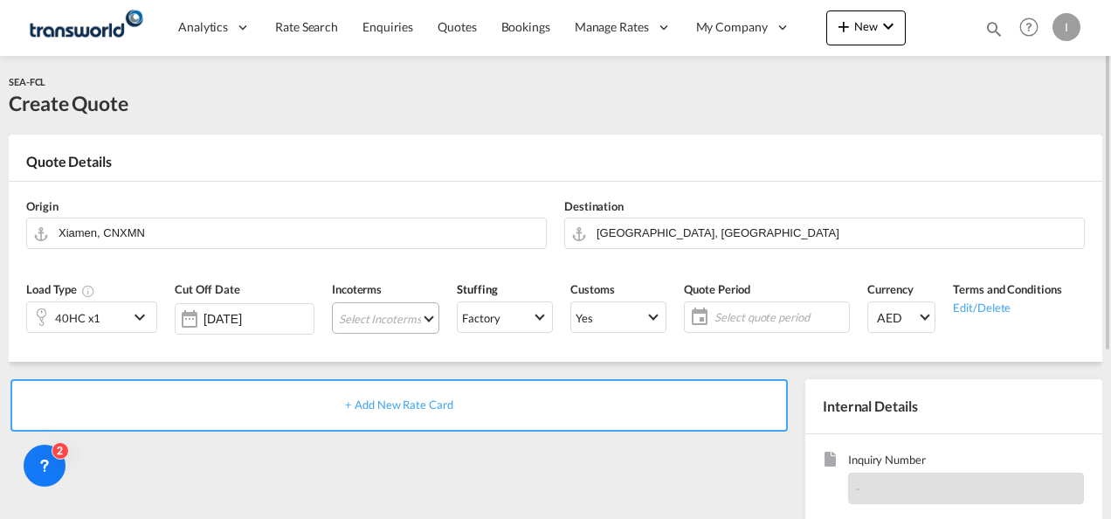
click at [363, 317] on md-select "Select Incoterms CPT - export Carrier Paid to DPU - export Delivery at Place Un…" at bounding box center [385, 317] width 107 height 31
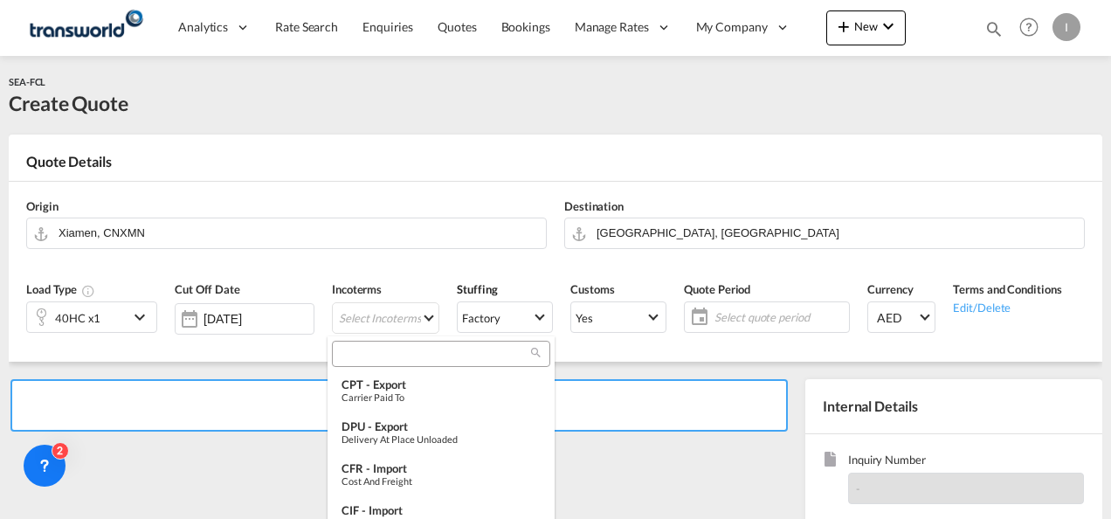
click at [361, 351] on input "search" at bounding box center [434, 354] width 194 height 16
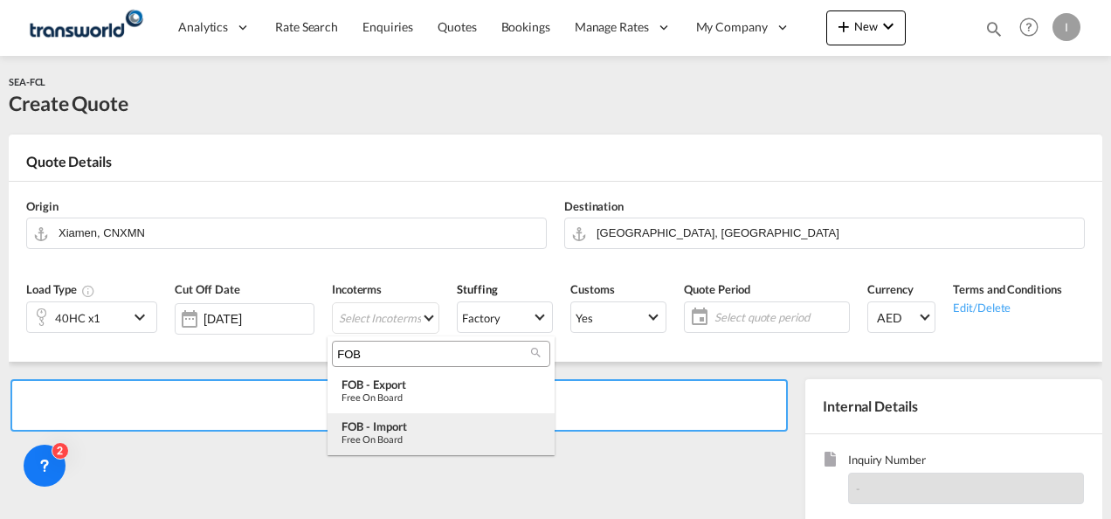
type input "FOB"
click at [390, 433] on div "Free on Board" at bounding box center [441, 438] width 199 height 11
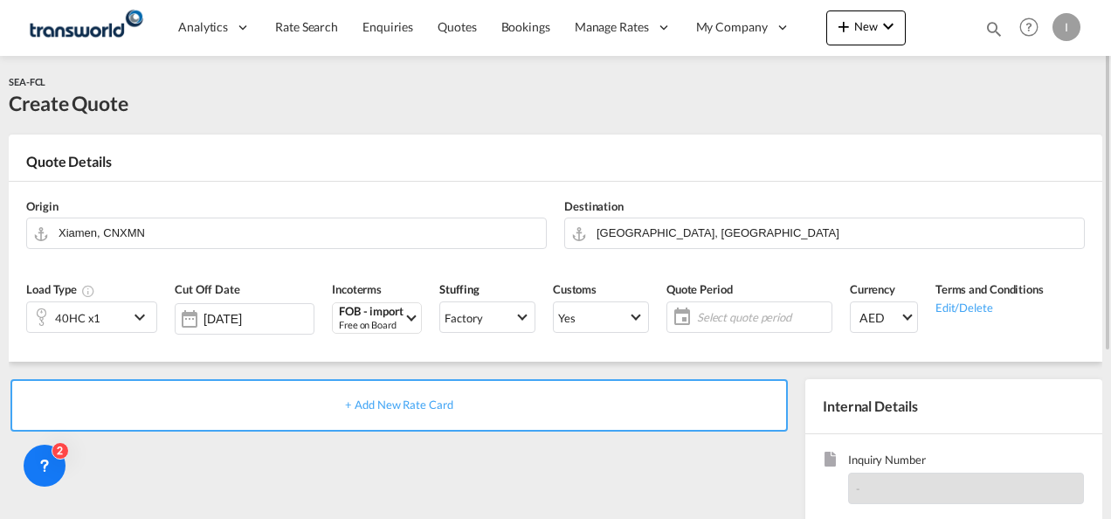
click at [715, 303] on div "Select quote period Select quote period August January February March April May…" at bounding box center [750, 316] width 166 height 31
click at [740, 316] on span "Select quote period" at bounding box center [762, 317] width 130 height 16
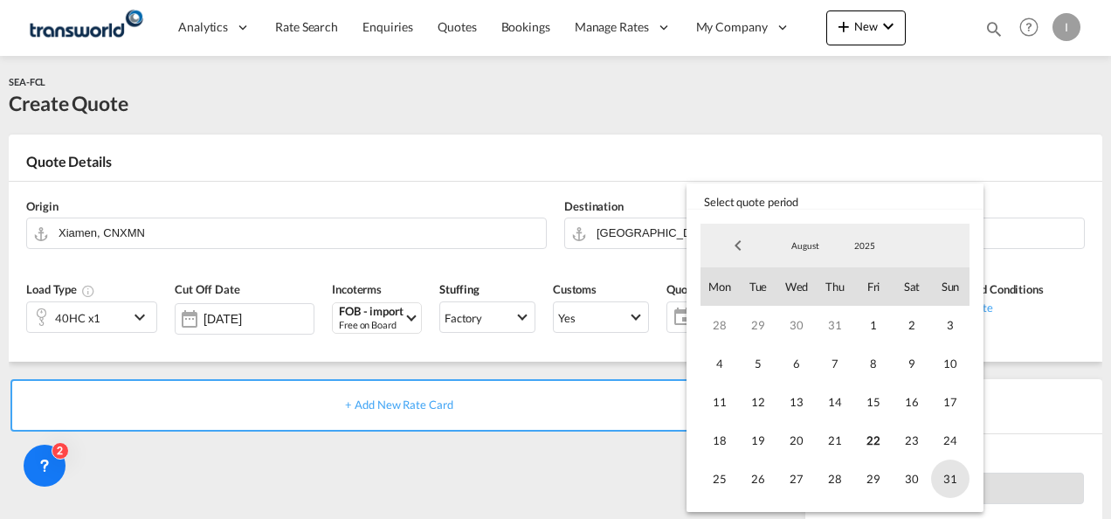
click at [948, 481] on span "31" at bounding box center [950, 479] width 38 height 38
click at [547, 475] on md-backdrop at bounding box center [555, 259] width 1111 height 519
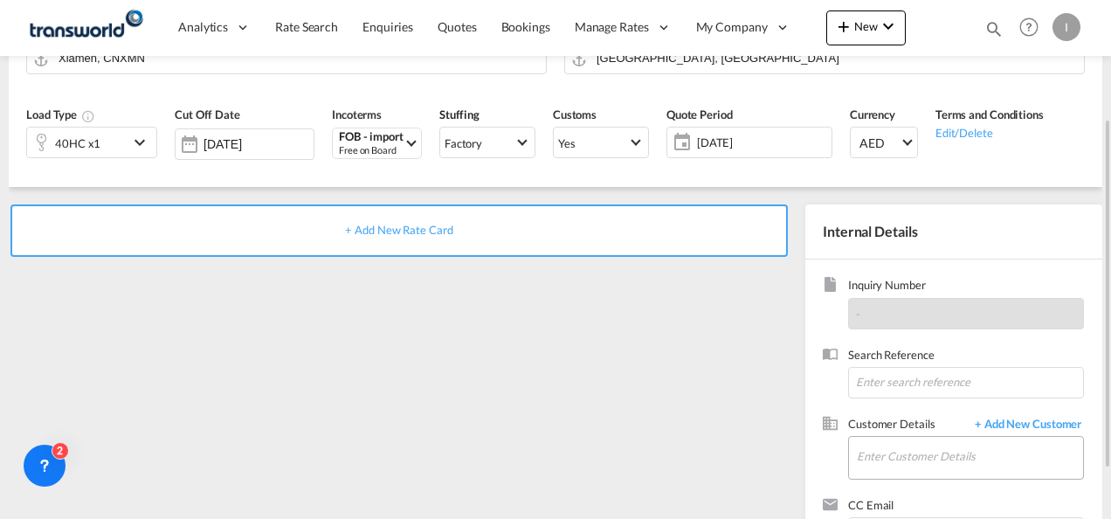
scroll to position [246, 0]
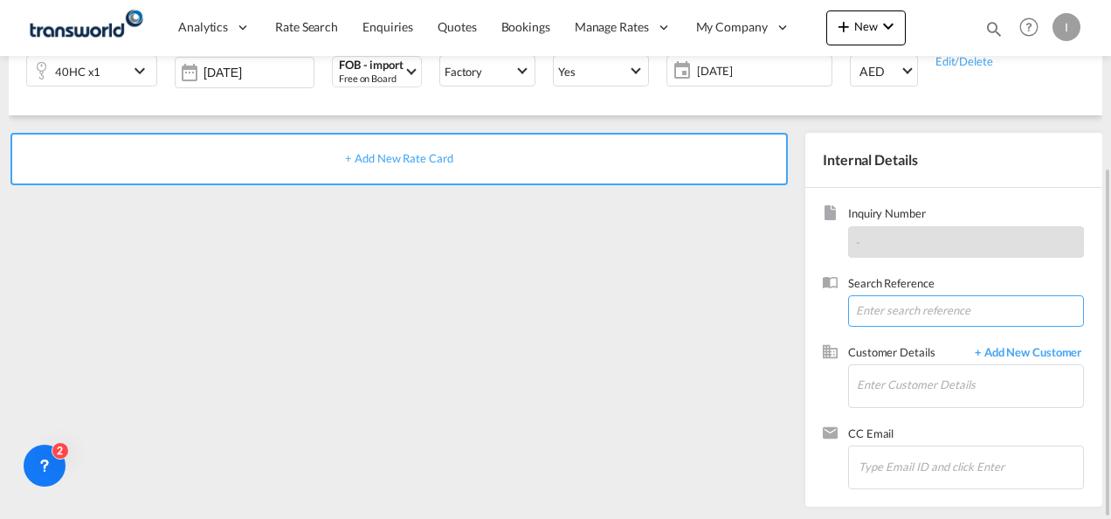
click at [884, 311] on input at bounding box center [966, 310] width 236 height 31
paste input "U/25B/H053"
type input "U/25B/H053"
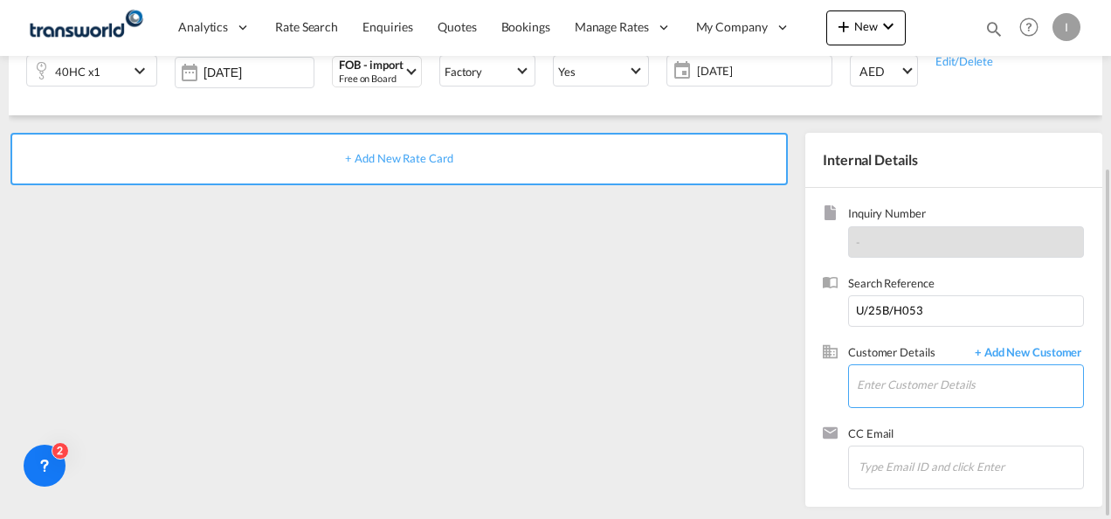
click at [905, 379] on input "Enter Customer Details" at bounding box center [970, 384] width 226 height 39
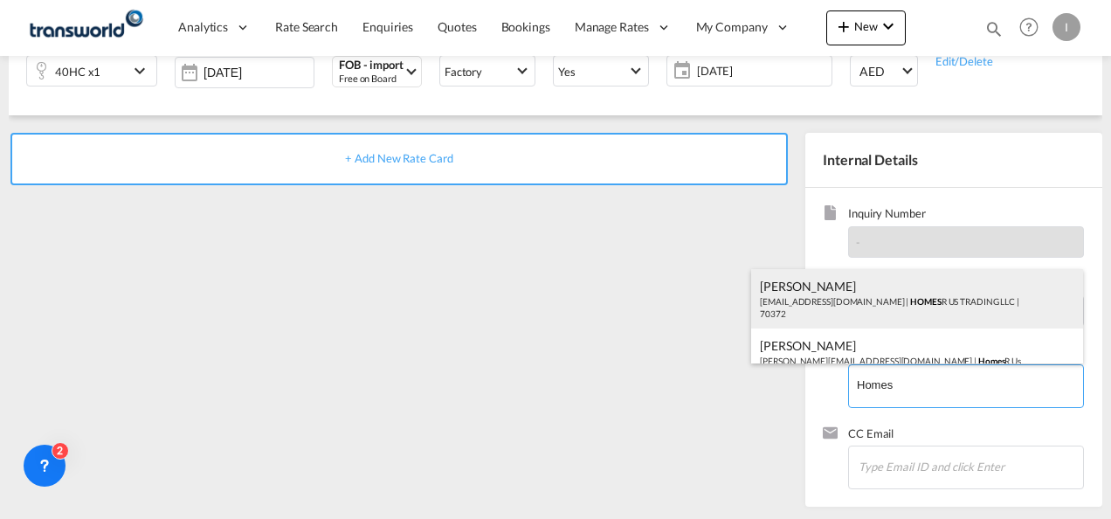
click at [806, 292] on div "Abhay S [EMAIL_ADDRESS][DOMAIN_NAME] | HOMES R US TRADING LLC | 70372" at bounding box center [917, 298] width 332 height 59
type input "HOMES R US TRADING LLC, Abhay S, [EMAIL_ADDRESS][DOMAIN_NAME]"
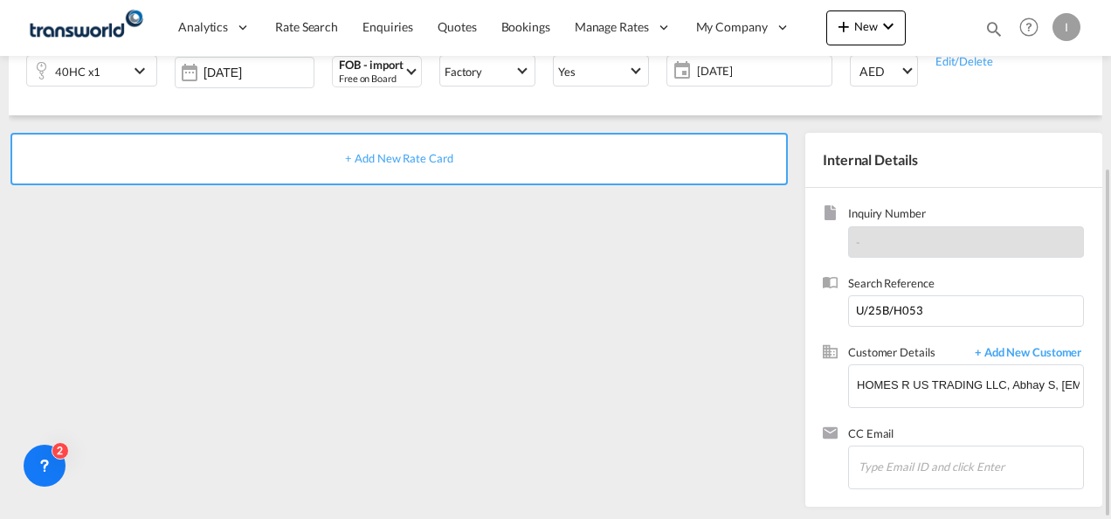
click at [425, 168] on div "+ Add New Rate Card" at bounding box center [399, 159] width 778 height 52
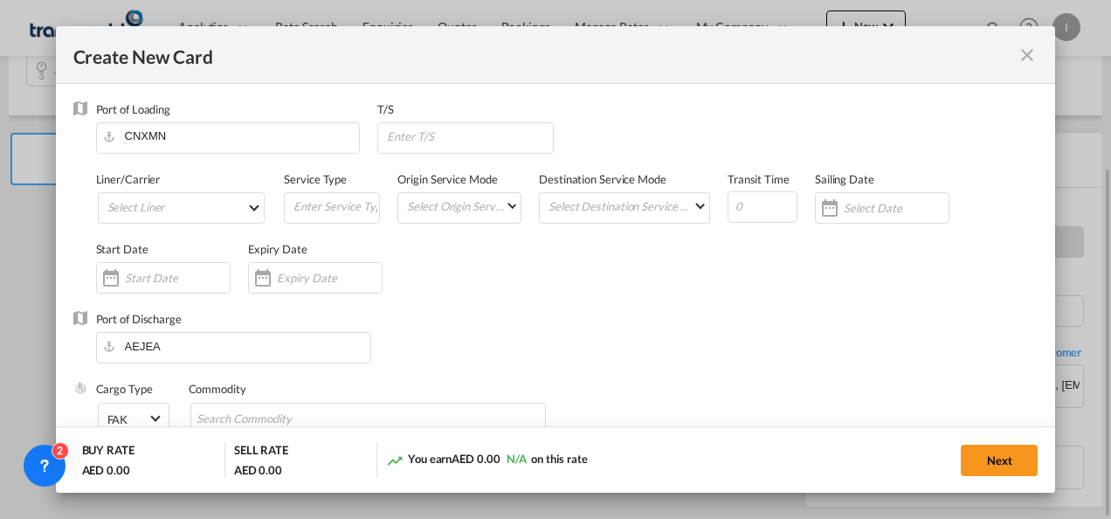
click at [423, 165] on div "Port of Loading CNXMN T/S Liner/Carrier Select Liner Service Type Origin Servic…" at bounding box center [556, 276] width 966 height 350
type input "Basic Ocean Freight"
select select "per equipment"
click at [167, 213] on md-select "Select Liner 2HM LOGISTICS D.O.O 2HM LOGISTICS D.O.O. / TDWC-CAPODISTRI 2HM LOG…" at bounding box center [182, 207] width 168 height 31
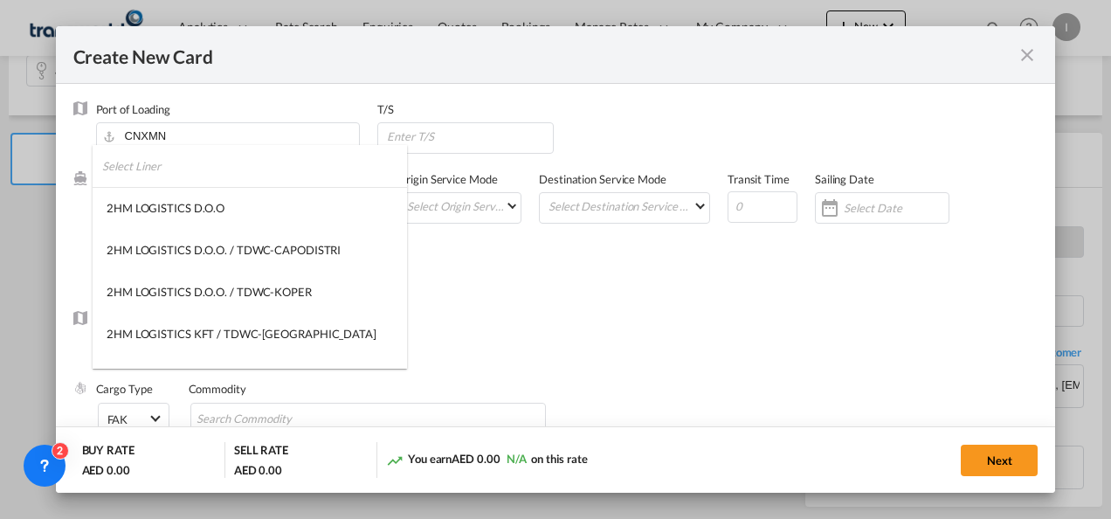
click at [173, 171] on input "search" at bounding box center [254, 166] width 305 height 42
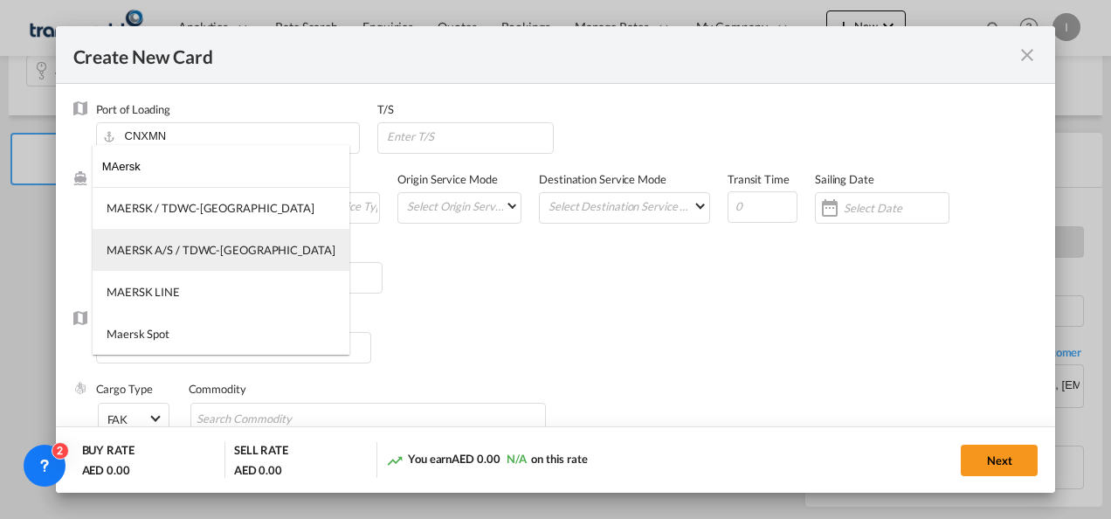
type input "MAersk"
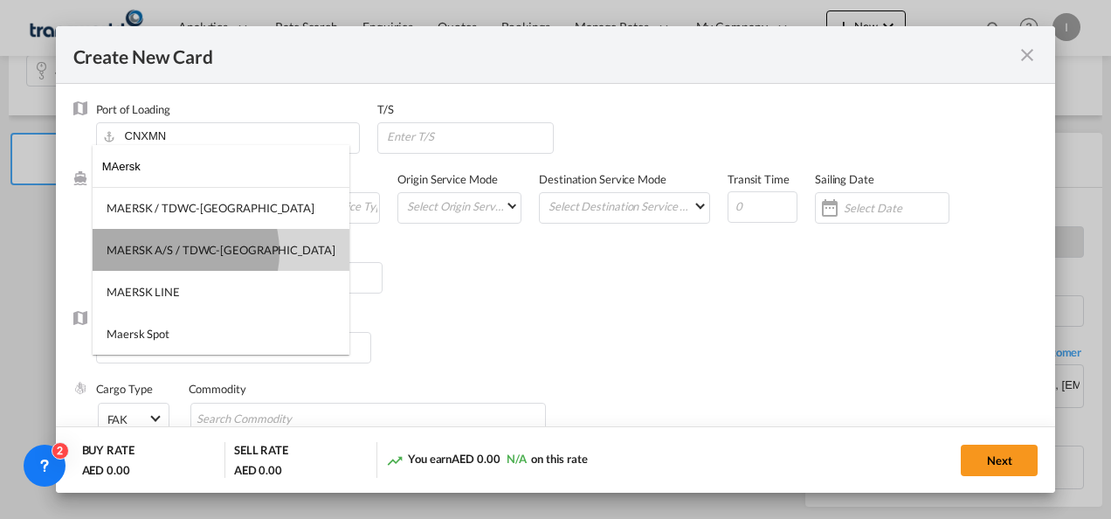
click at [176, 252] on div "MAERSK A/S / TDWC-[GEOGRAPHIC_DATA]" at bounding box center [221, 250] width 229 height 16
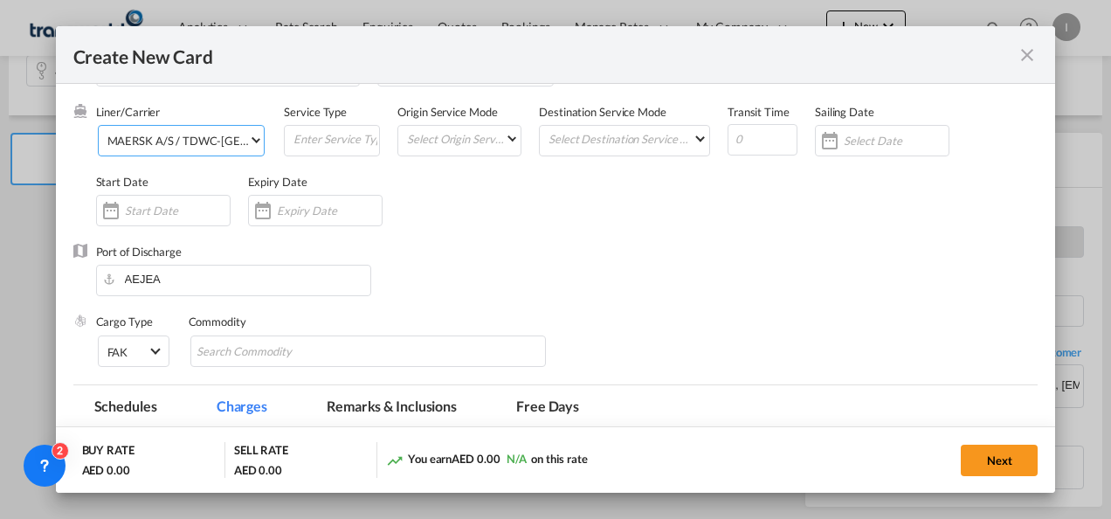
scroll to position [87, 0]
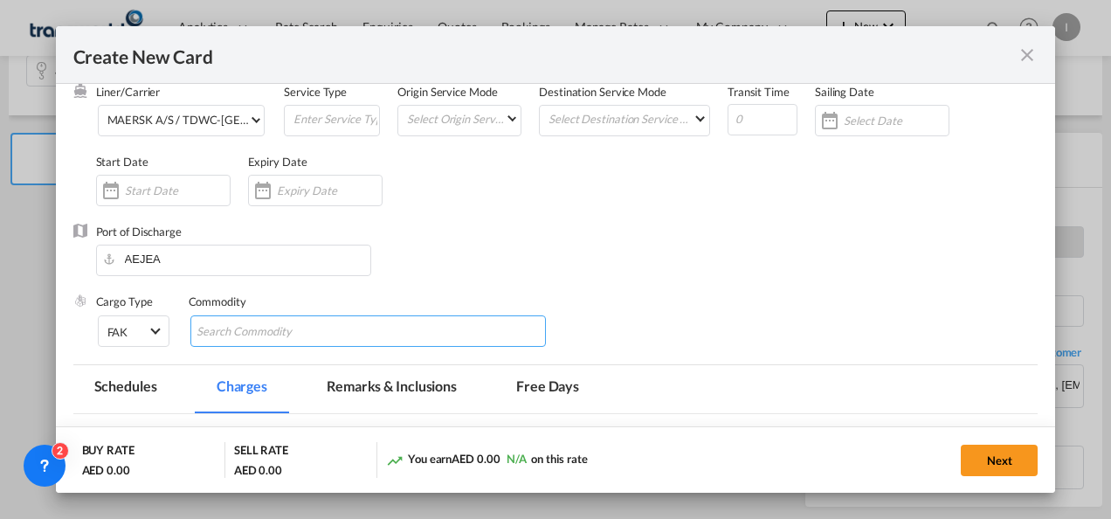
click at [276, 330] on input "Search Commodity" at bounding box center [277, 332] width 160 height 28
type input "General Cargo"
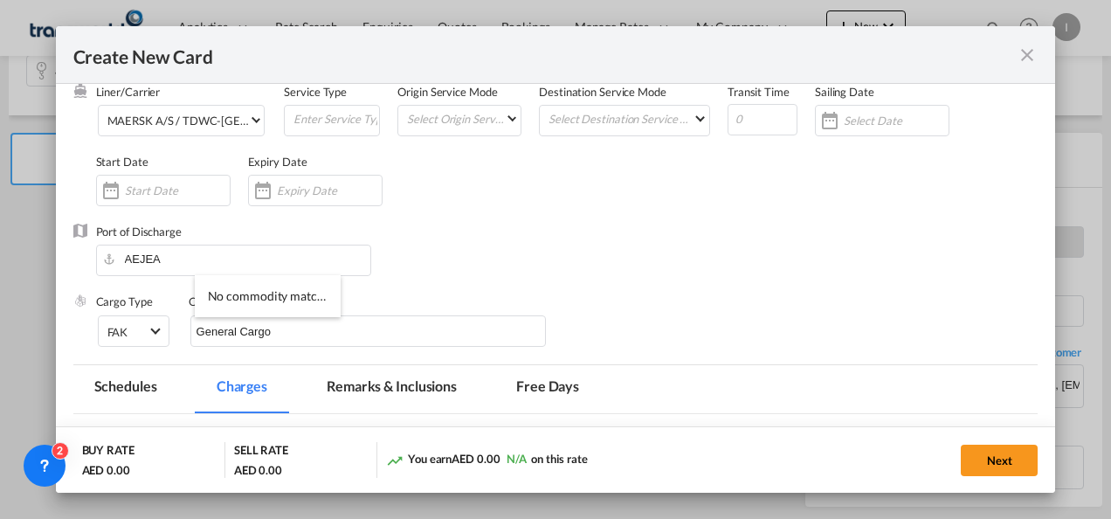
click at [489, 281] on div "Port of Discharge [GEOGRAPHIC_DATA]" at bounding box center [556, 259] width 966 height 70
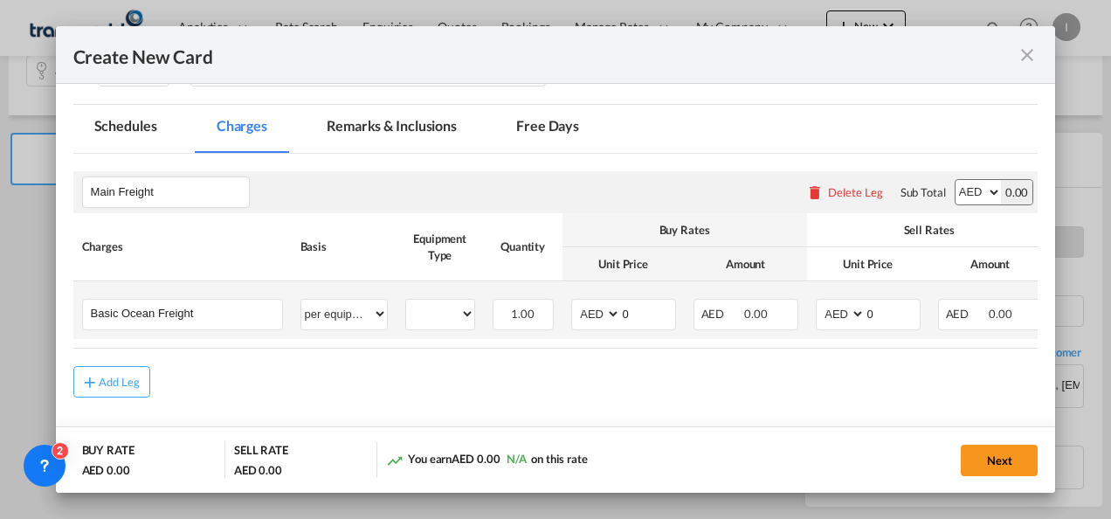
scroll to position [350, 0]
click at [446, 315] on select "40HC" at bounding box center [440, 313] width 68 height 24
select select "40HC"
click at [406, 301] on select "40HC" at bounding box center [440, 313] width 68 height 24
click at [590, 315] on select "AED AFN ALL AMD ANG AOA ARS AUD AWG AZN BAM BBD BDT BGN BHD BIF BMD BND [PERSON…" at bounding box center [597, 313] width 45 height 24
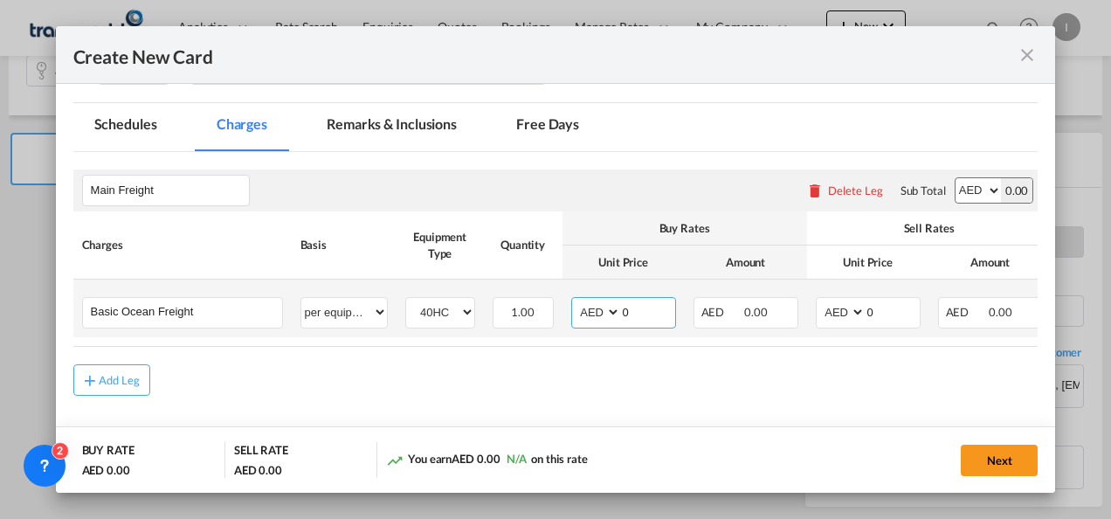
select select "string:USD"
click at [638, 313] on input "0" at bounding box center [648, 311] width 54 height 26
drag, startPoint x: 638, startPoint y: 313, endPoint x: 617, endPoint y: 313, distance: 21.0
click at [617, 313] on md-input-container "AED AFN ALL AMD ANG AOA ARS AUD AWG AZN BAM BBD BDT BGN BHD BIF BMD BND [PERSON…" at bounding box center [623, 312] width 105 height 31
type input "2150"
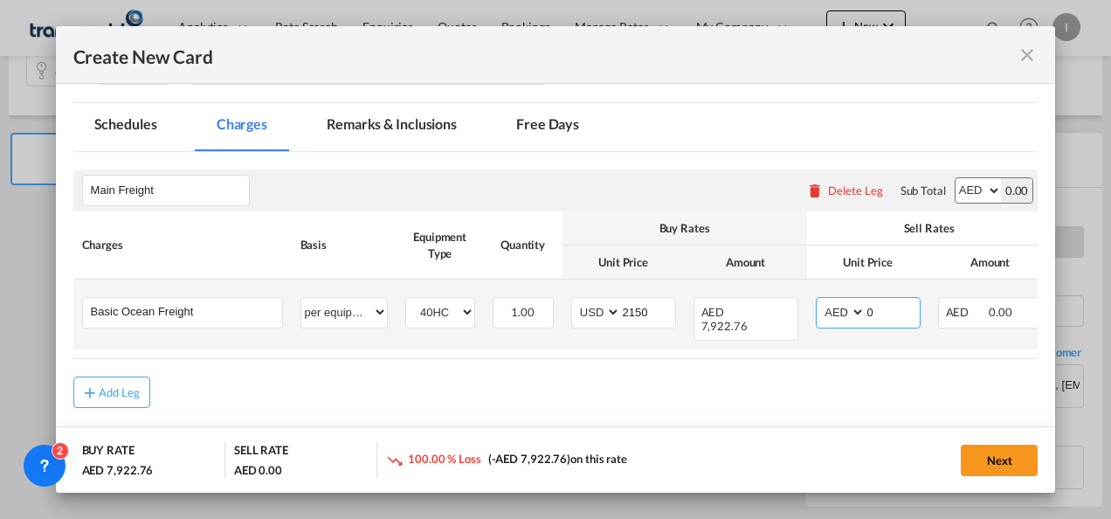
click at [828, 315] on select "AED AFN ALL AMD ANG AOA ARS AUD AWG AZN BAM BBD BDT BGN BHD BIF BMD BND [PERSON…" at bounding box center [842, 313] width 45 height 24
select select "string:USD"
click at [820, 301] on select "AED AFN ALL AMD ANG AOA ARS AUD AWG AZN BAM BBD BDT BGN BHD BIF BMD BND [PERSON…" at bounding box center [842, 313] width 45 height 24
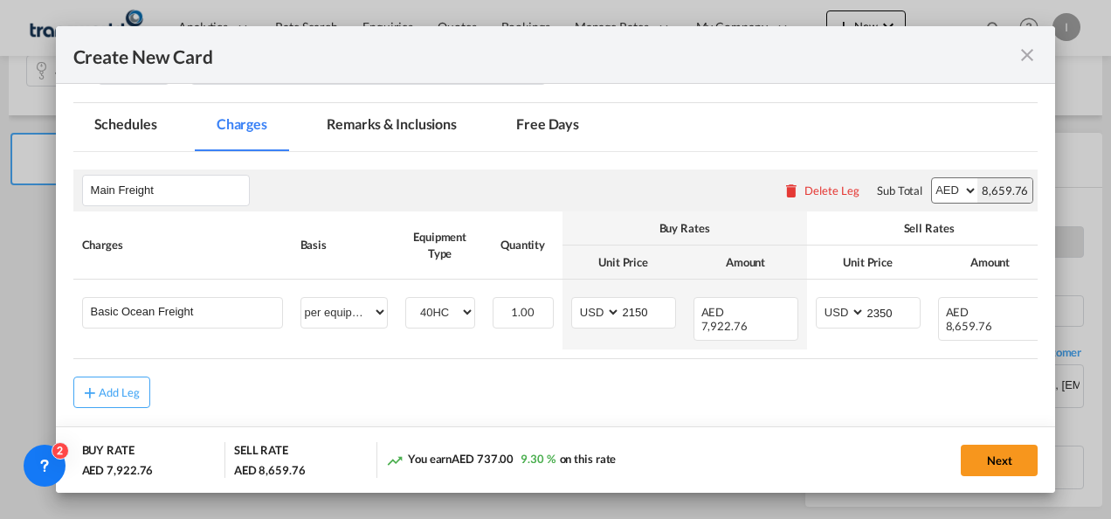
click at [714, 398] on div "Add Leg" at bounding box center [556, 392] width 966 height 31
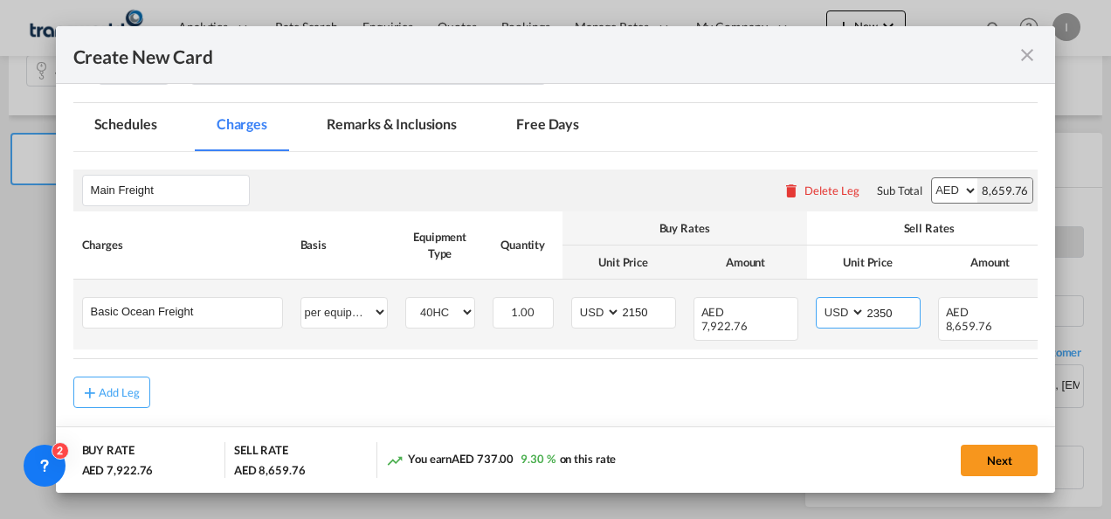
click at [882, 312] on input "2350" at bounding box center [893, 311] width 54 height 26
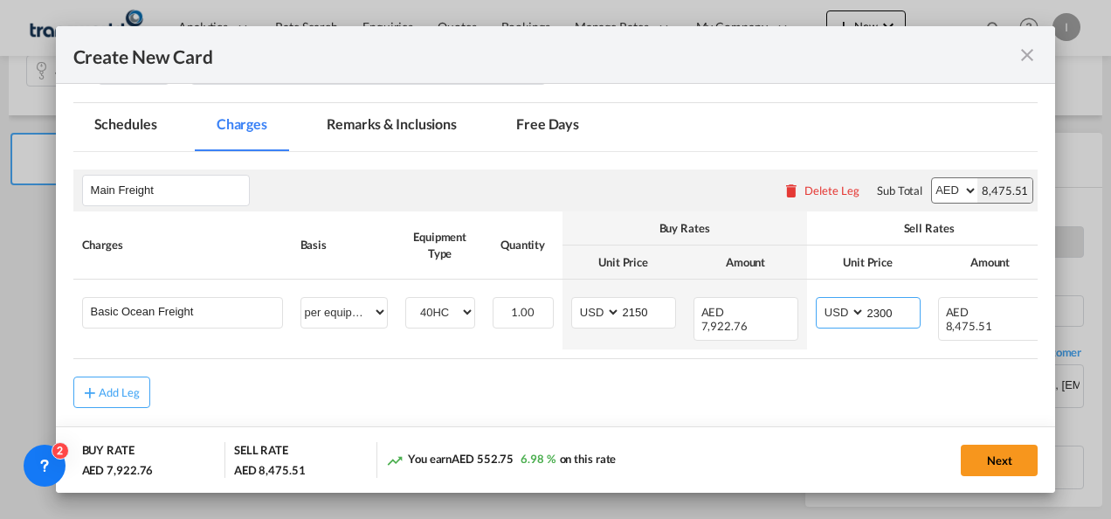
type input "2300"
click at [862, 397] on div "Add Leg" at bounding box center [556, 392] width 966 height 31
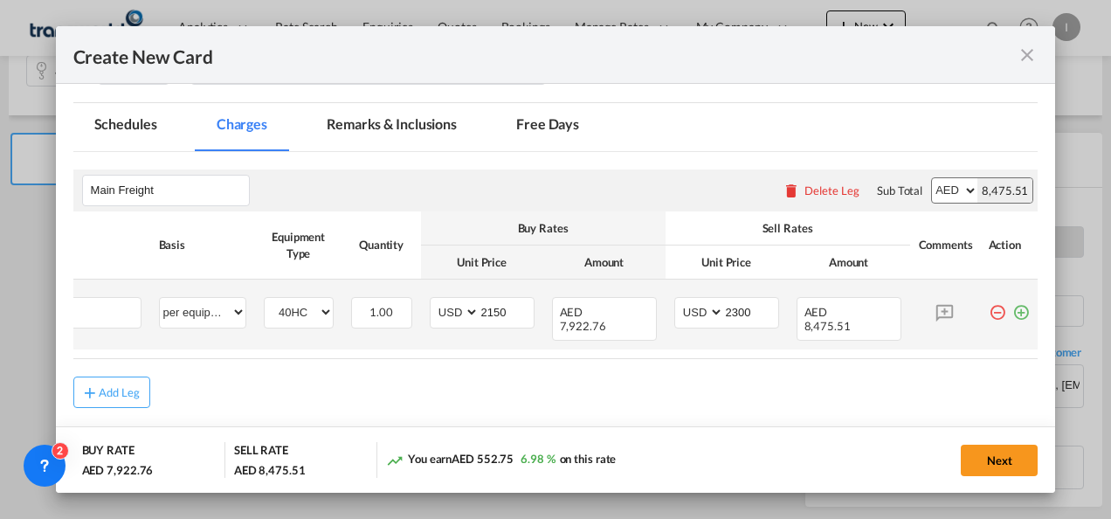
click at [1017, 311] on md-icon "icon-plus-circle-outline green-400-fg" at bounding box center [1021, 305] width 17 height 17
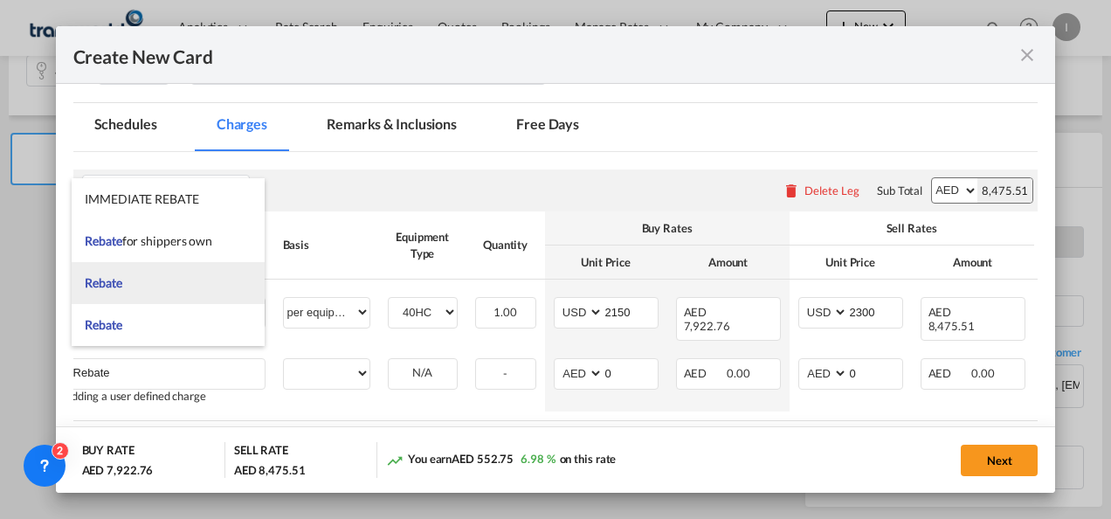
type input "Rebate"
click at [115, 283] on span "Rebate" at bounding box center [103, 282] width 37 height 15
select select "per equipment"
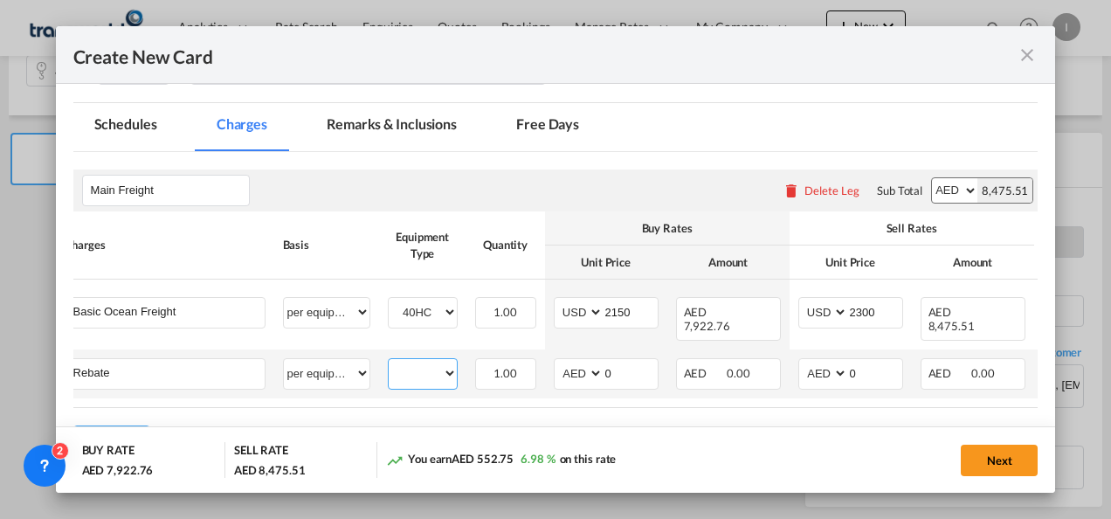
click at [407, 365] on select "40HC" at bounding box center [423, 374] width 68 height 24
select select "40HC"
click at [389, 362] on select "40HC" at bounding box center [423, 374] width 68 height 24
click at [563, 363] on select "AED AFN ALL AMD ANG AOA ARS AUD AWG AZN BAM BBD BDT BGN BHD BIF BMD BND [PERSON…" at bounding box center [579, 374] width 45 height 24
select select "string:USD"
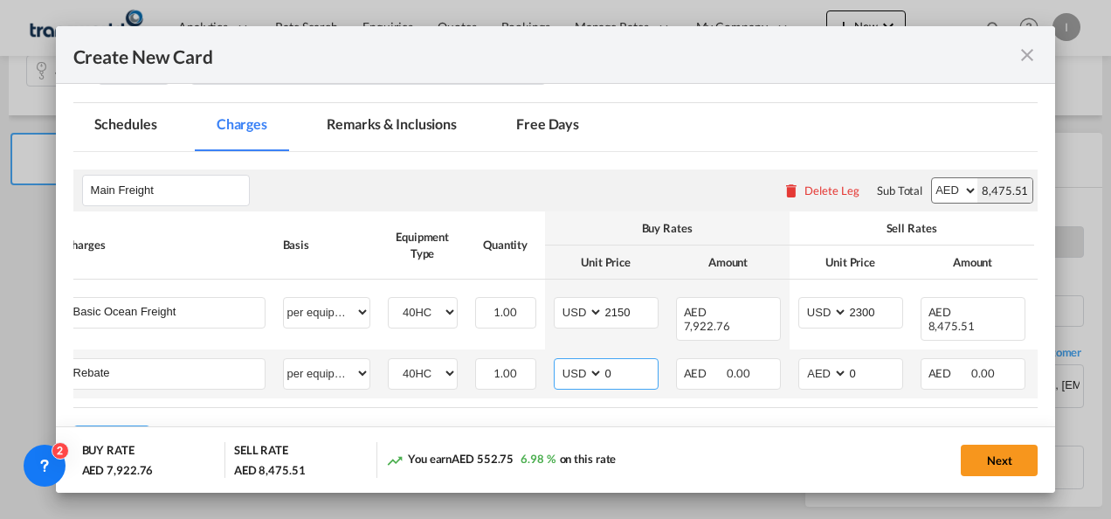
click at [557, 362] on select "AED AFN ALL AMD ANG AOA ARS AUD AWG AZN BAM BBD BDT BGN BHD BIF BMD BND [PERSON…" at bounding box center [579, 374] width 45 height 24
drag, startPoint x: 612, startPoint y: 362, endPoint x: 599, endPoint y: 363, distance: 13.1
click at [599, 363] on md-input-container "AED AFN ALL AMD ANG AOA ARS AUD AWG AZN BAM BBD BDT BGN BHD BIF BMD BND [PERSON…" at bounding box center [606, 373] width 105 height 31
type input "25"
click at [571, 411] on rate-modification "Main Freight Please enter leg name Leg Name Already Exists Delete Leg Sub Total…" at bounding box center [556, 305] width 966 height 306
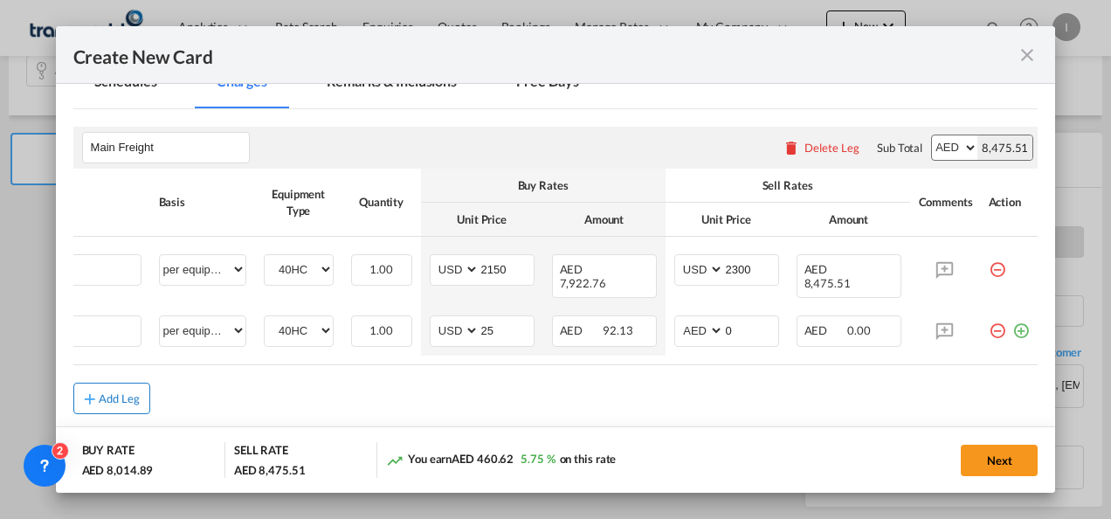
scroll to position [415, 0]
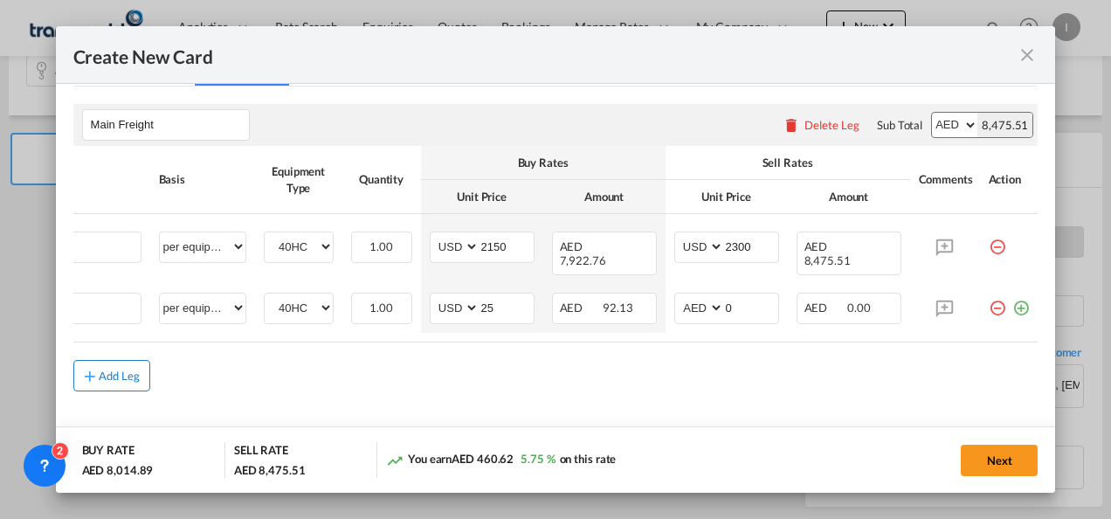
click at [117, 370] on div "Add Leg" at bounding box center [120, 375] width 42 height 10
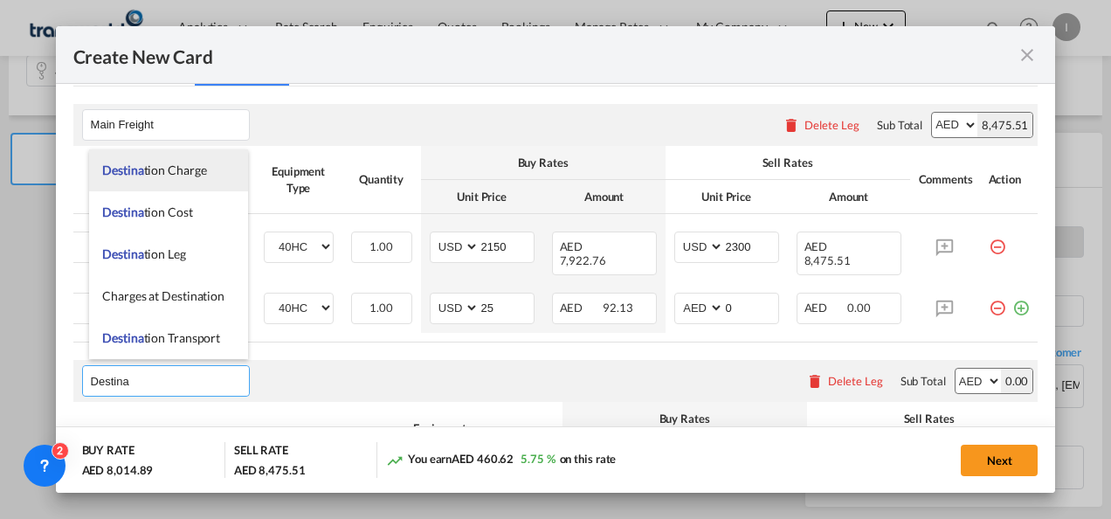
click at [147, 180] on li "Destina tion Charge" at bounding box center [168, 170] width 159 height 42
type input "Destination Charge"
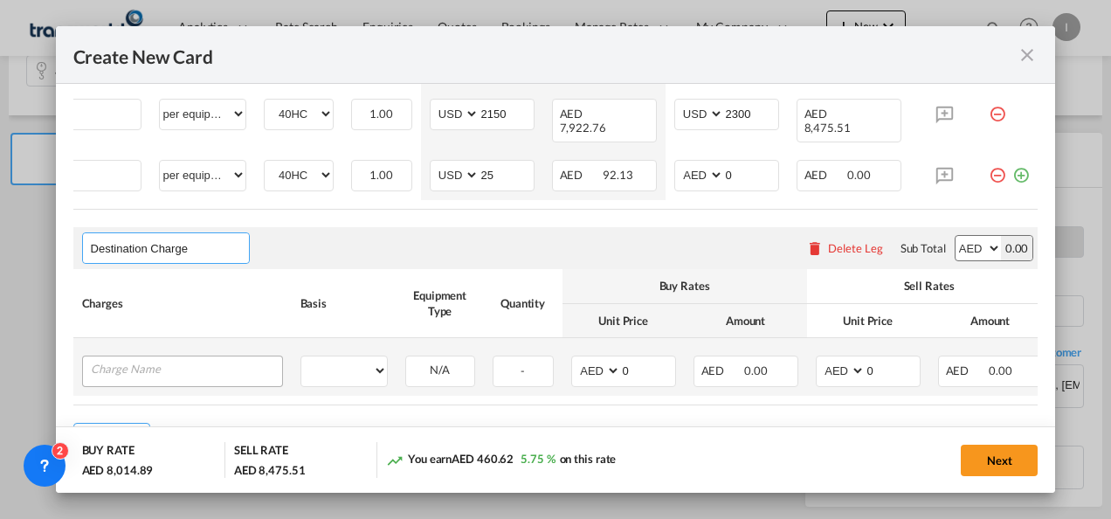
scroll to position [615, 0]
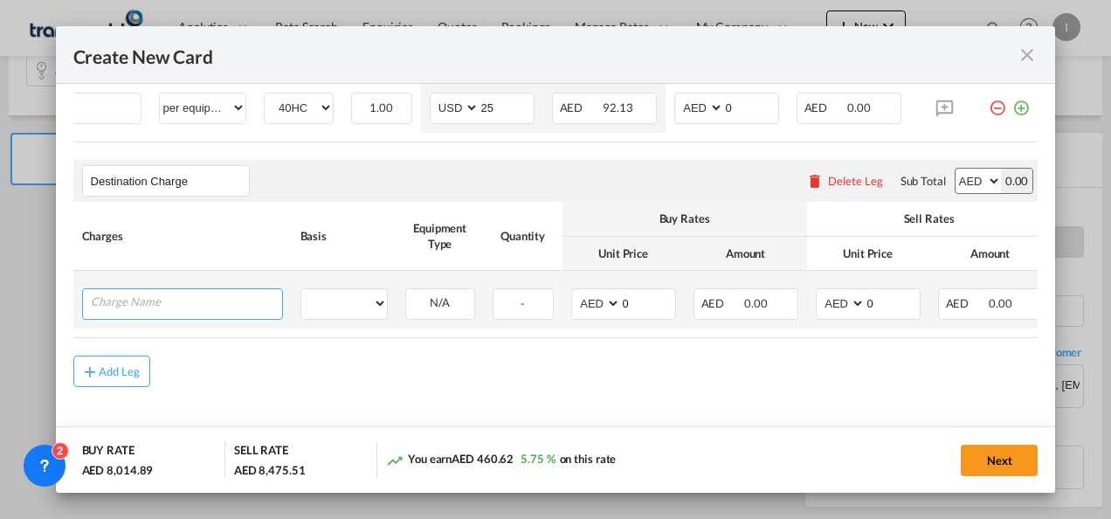
click at [147, 301] on input "Charge Name" at bounding box center [186, 302] width 191 height 26
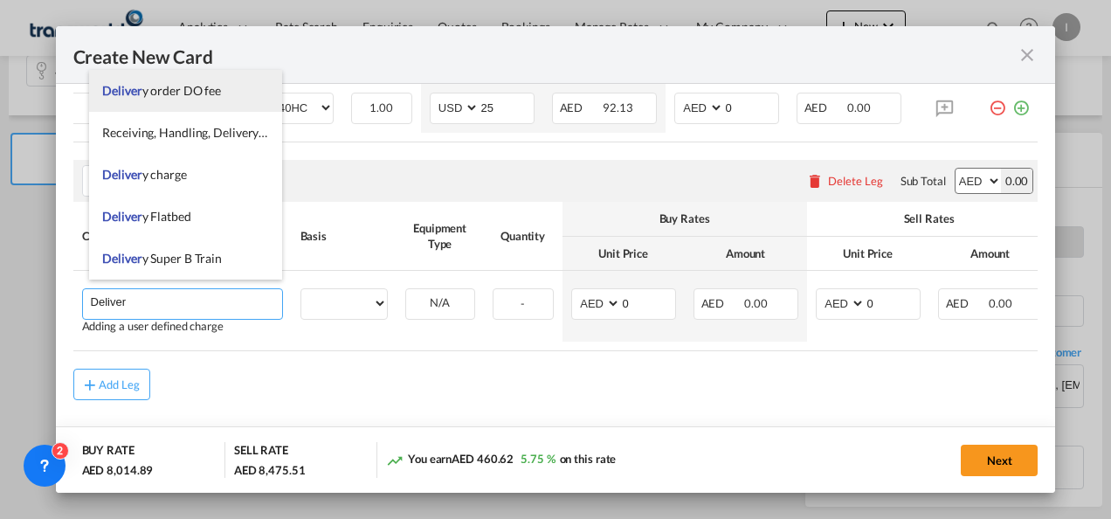
click at [190, 91] on span "Deliver y order DO fee" at bounding box center [161, 90] width 119 height 15
type input "Delivery order DO fee"
select select "per B/L"
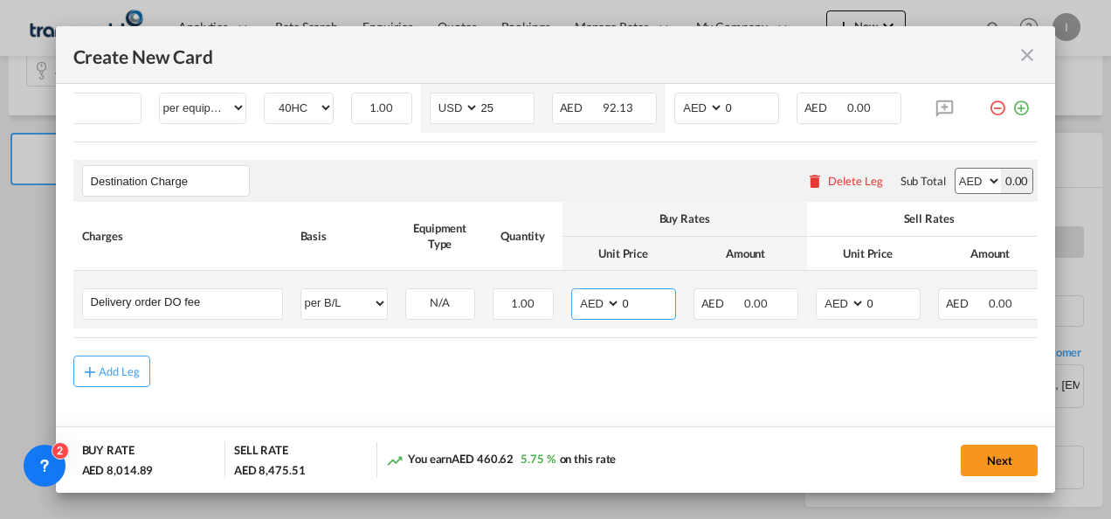
drag, startPoint x: 645, startPoint y: 300, endPoint x: 622, endPoint y: 299, distance: 22.7
click at [622, 299] on input "0" at bounding box center [648, 302] width 54 height 26
type input "550"
type input "4"
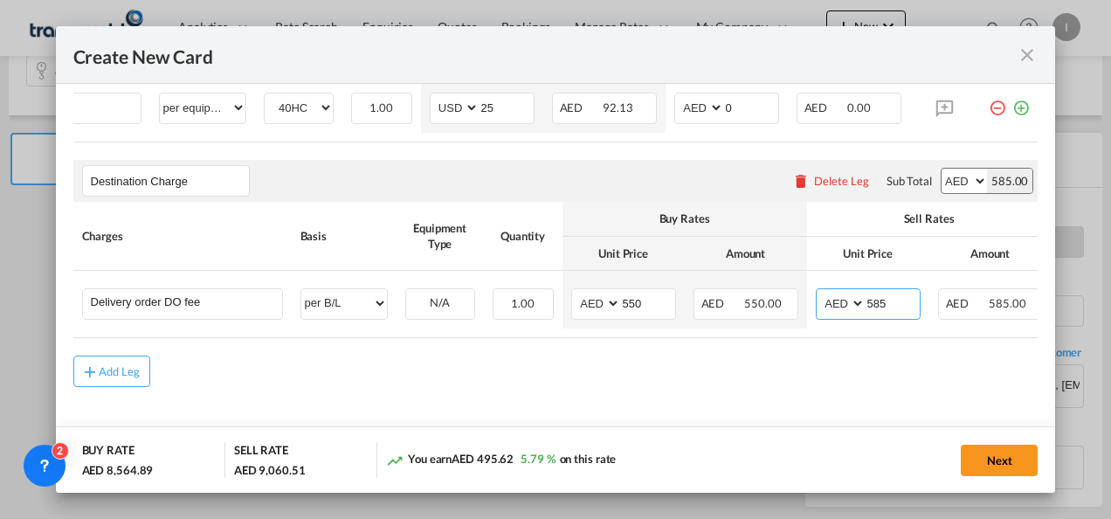
type input "585"
click at [638, 350] on rate-modification "Main Freight Please enter leg name Leg Name Already Exists Delete Leg Sub Total…" at bounding box center [556, 136] width 966 height 501
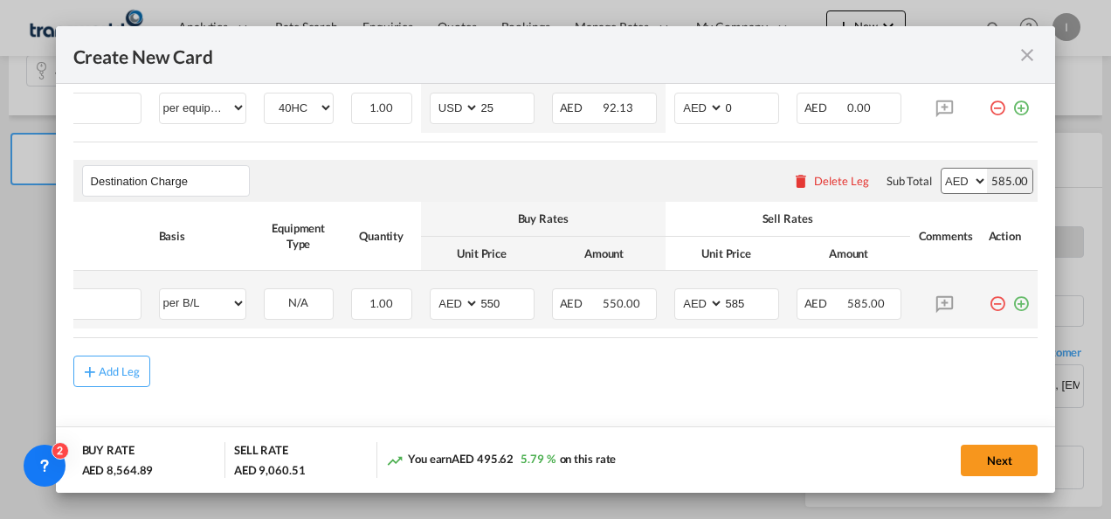
click at [1013, 291] on md-icon "icon-plus-circle-outline green-400-fg" at bounding box center [1021, 296] width 17 height 17
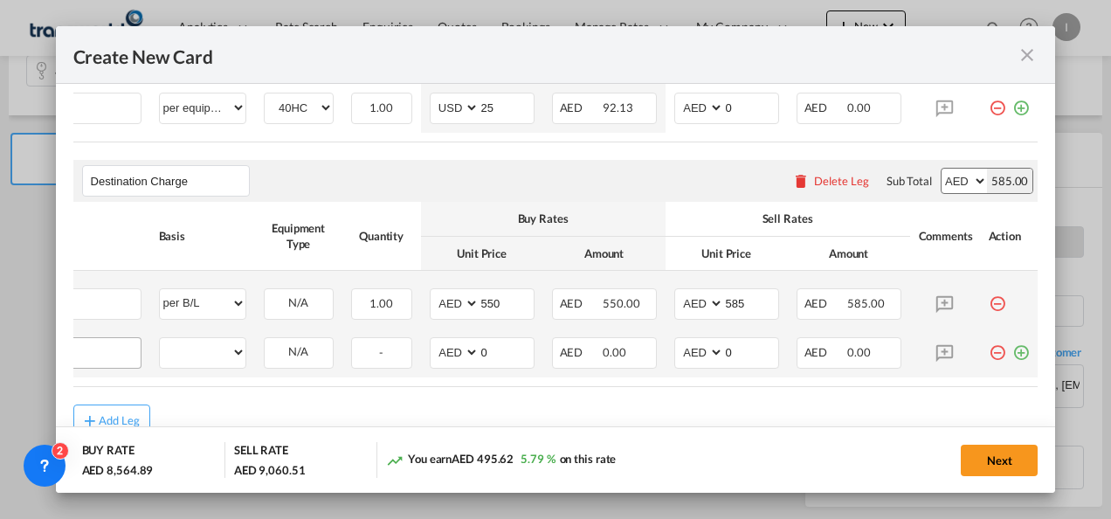
scroll to position [0, 17]
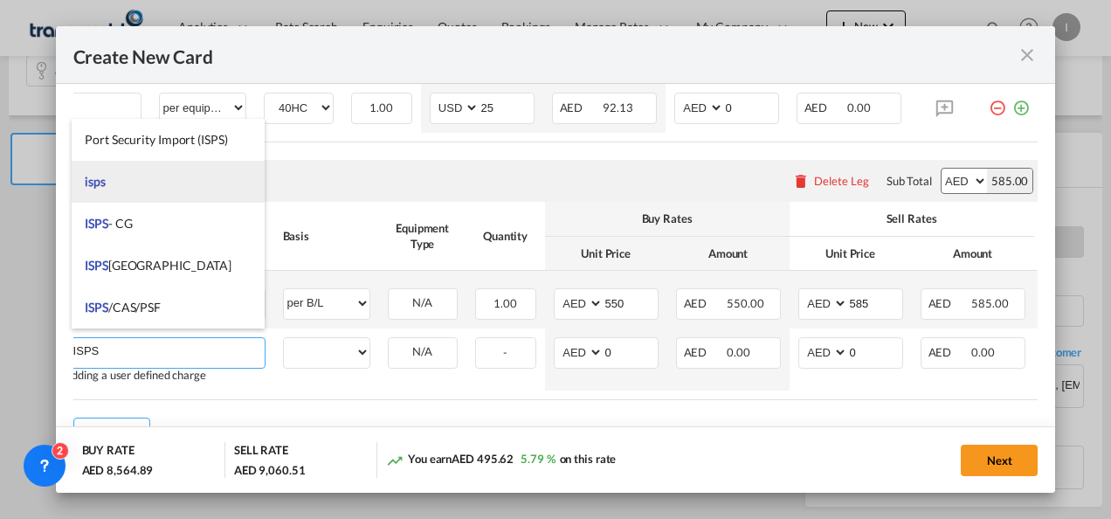
click at [121, 181] on li "isps" at bounding box center [168, 182] width 193 height 42
type input "isps"
select select "per equipment"
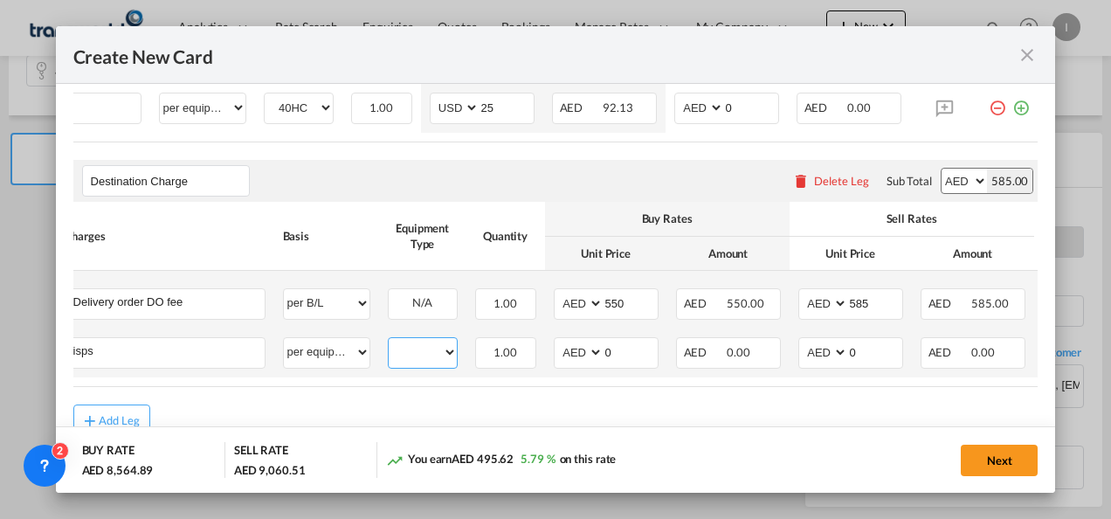
click at [423, 344] on select "40HC" at bounding box center [423, 353] width 68 height 24
select select "40HC"
click at [389, 341] on select "40HC" at bounding box center [423, 353] width 68 height 24
drag, startPoint x: 617, startPoint y: 343, endPoint x: 568, endPoint y: 344, distance: 49.0
click at [568, 344] on md-input-container "AED AFN ALL AMD ANG AOA ARS AUD AWG AZN BAM BBD BDT BGN BHD BIF BMD BND [PERSON…" at bounding box center [606, 352] width 105 height 31
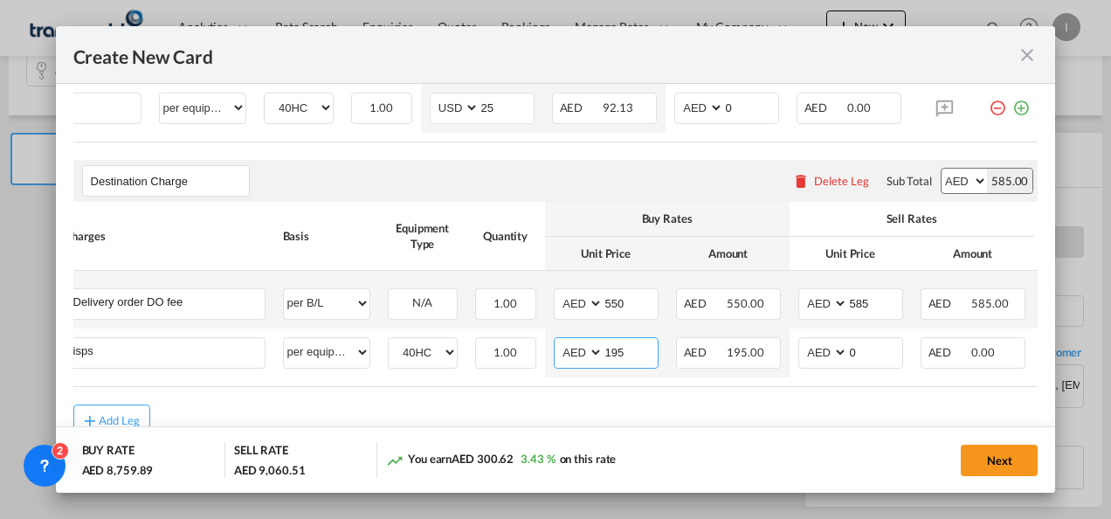
type input "195"
click at [246, 405] on div "Add Leg" at bounding box center [556, 420] width 966 height 31
click at [1003, 460] on button "Next" at bounding box center [999, 460] width 77 height 31
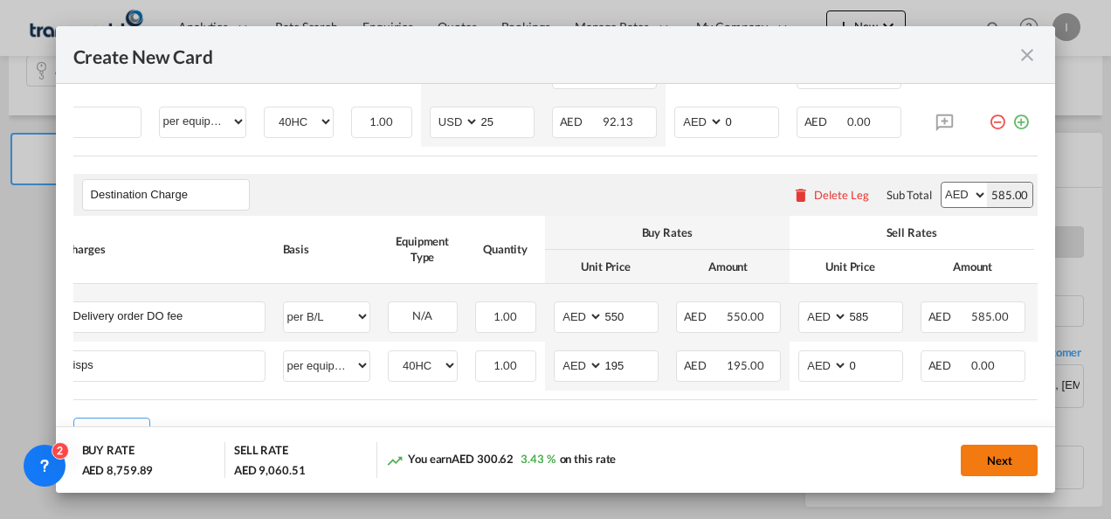
scroll to position [0, 0]
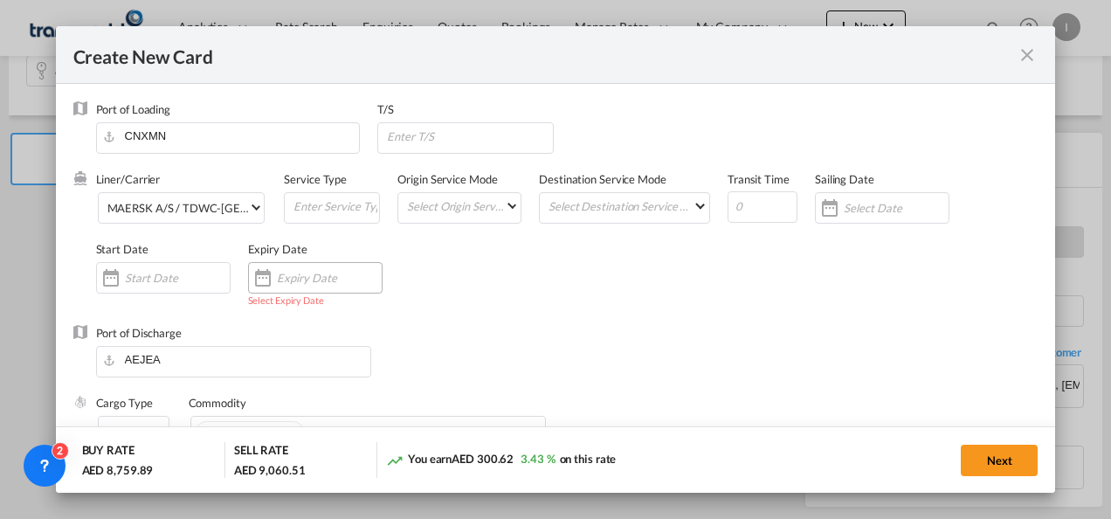
click at [343, 271] on input "Create New Card ..." at bounding box center [329, 278] width 105 height 14
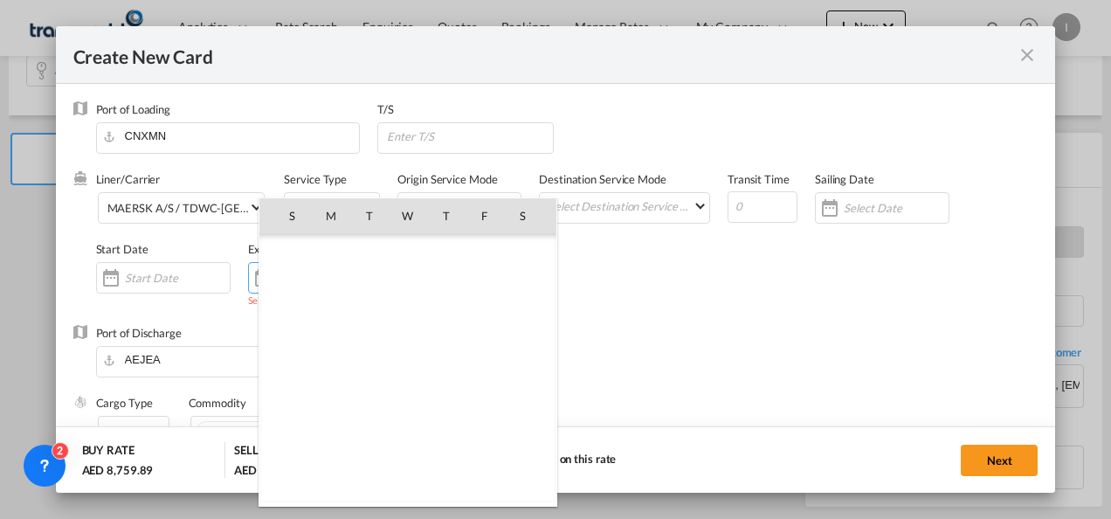
scroll to position [404511, 0]
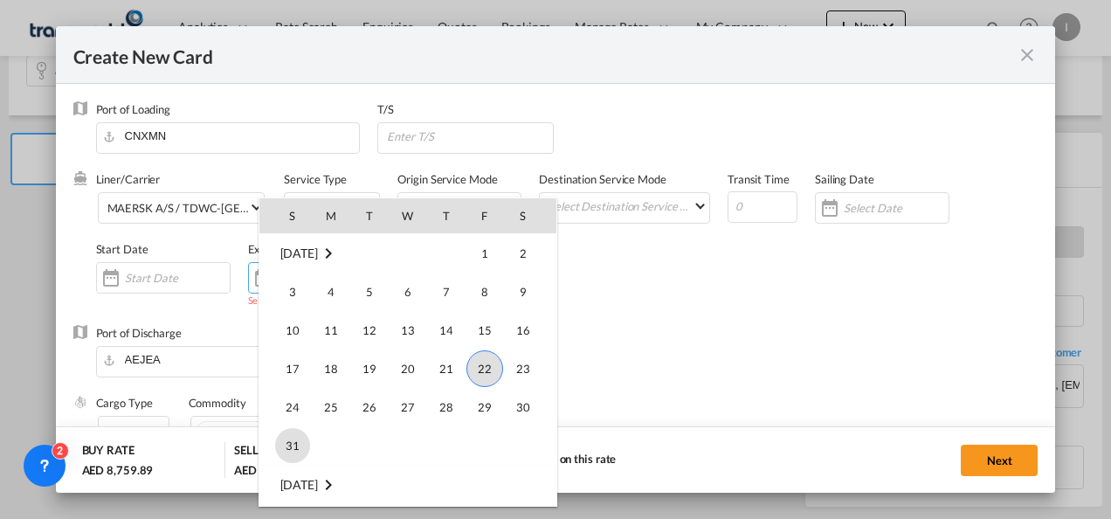
click at [302, 444] on span "31" at bounding box center [292, 445] width 35 height 35
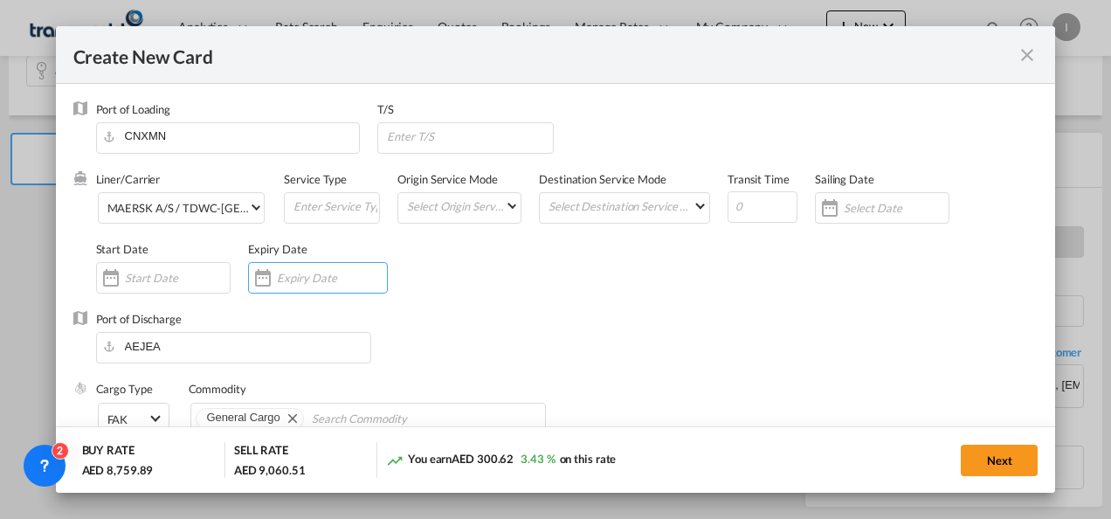
type input "[DATE]"
click at [997, 450] on button "Next" at bounding box center [999, 460] width 77 height 31
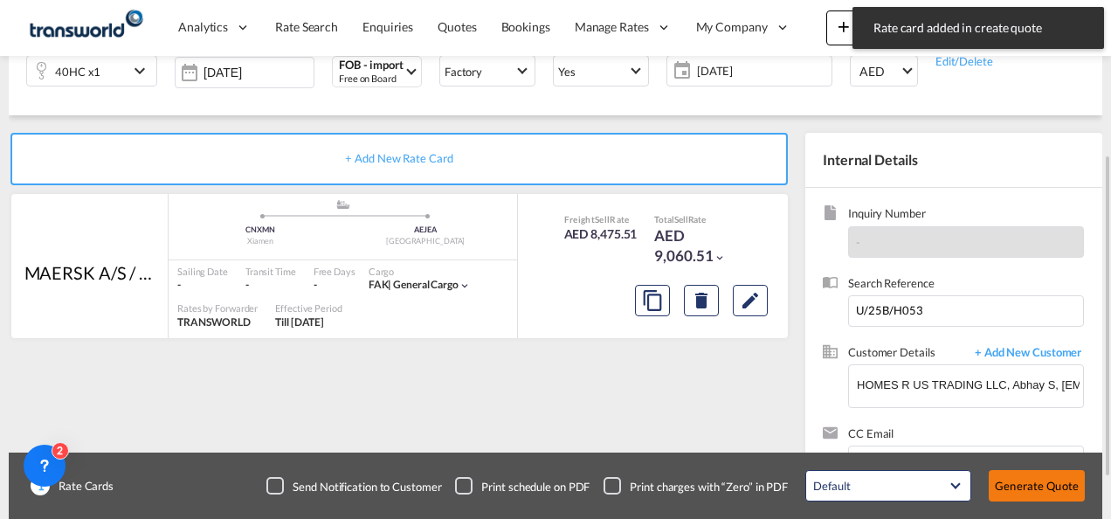
click at [1018, 490] on button "Generate Quote" at bounding box center [1037, 485] width 96 height 31
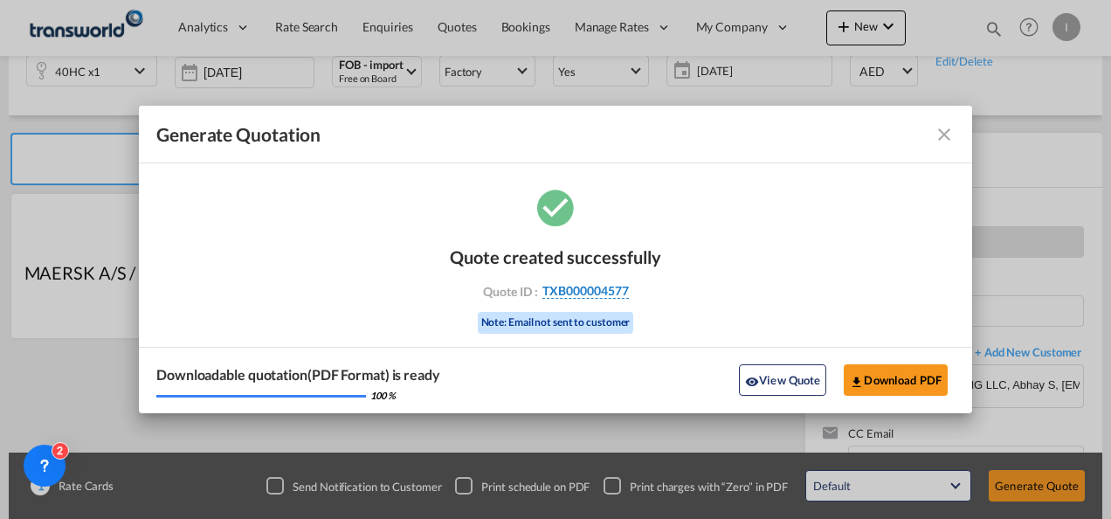
click at [573, 294] on span "TXB000004577" at bounding box center [586, 291] width 87 height 16
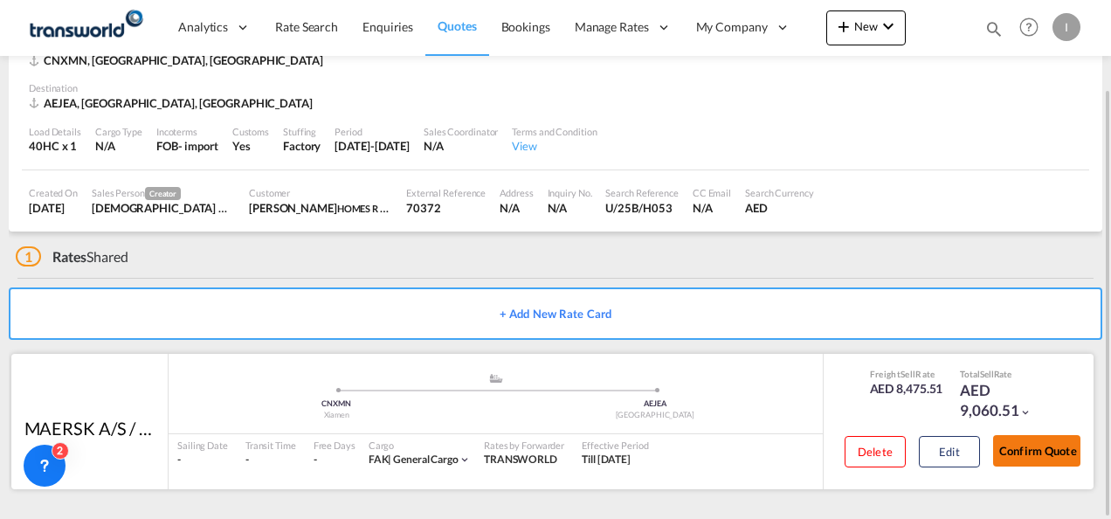
click at [1024, 450] on button "Confirm Quote" at bounding box center [1036, 450] width 87 height 31
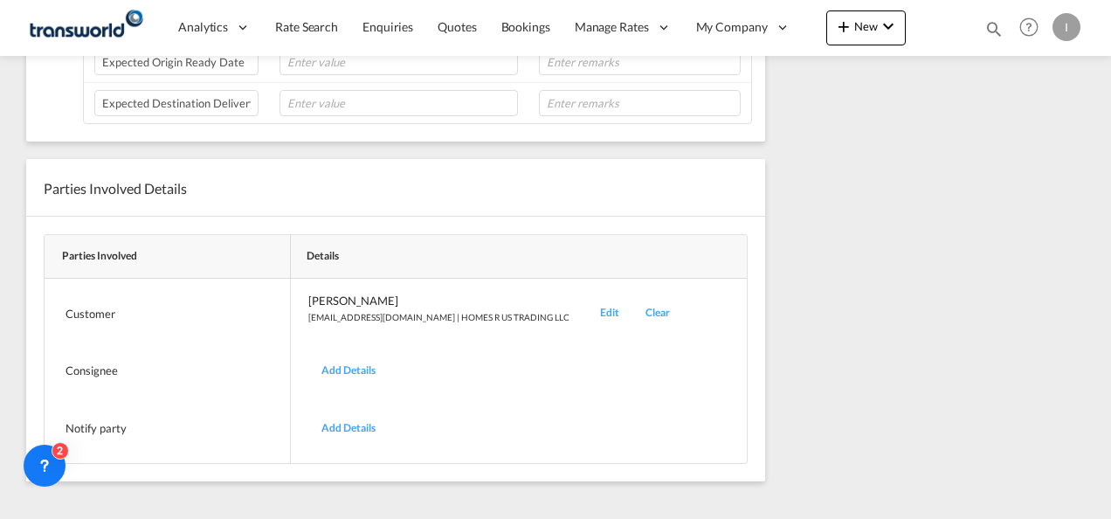
scroll to position [184, 0]
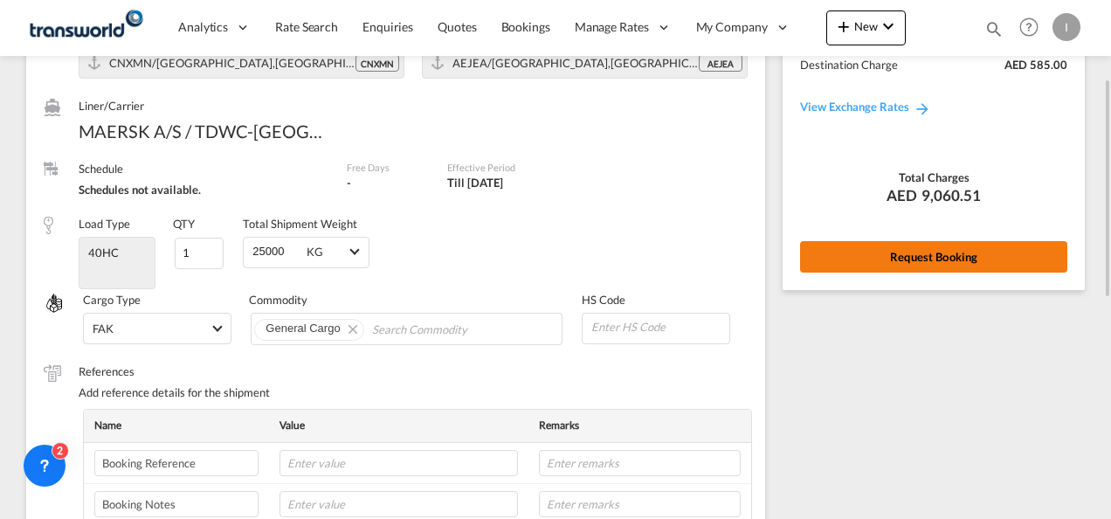
click at [973, 266] on button "Request Booking" at bounding box center [933, 256] width 267 height 31
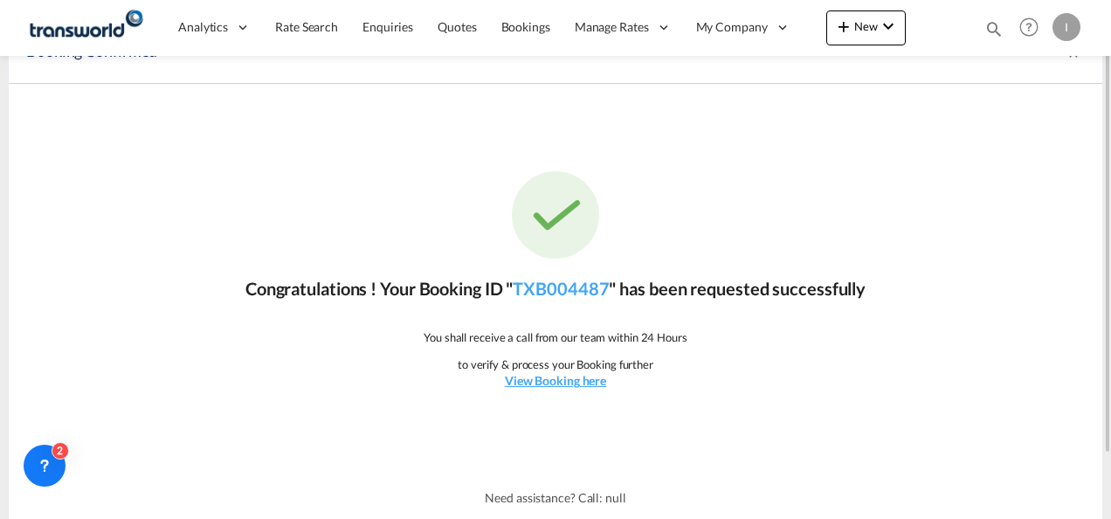
scroll to position [0, 0]
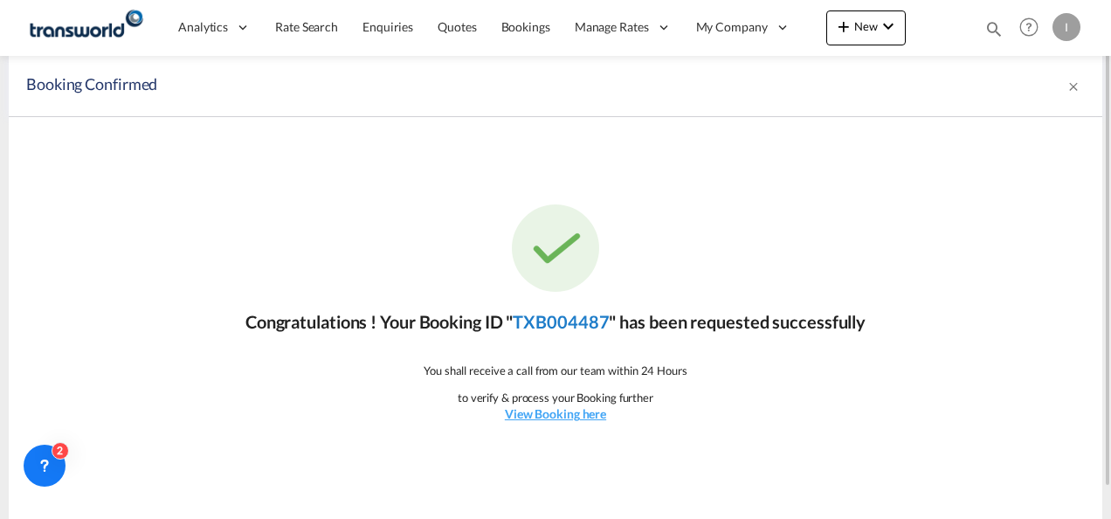
click at [564, 317] on link "TXB004487" at bounding box center [561, 321] width 96 height 21
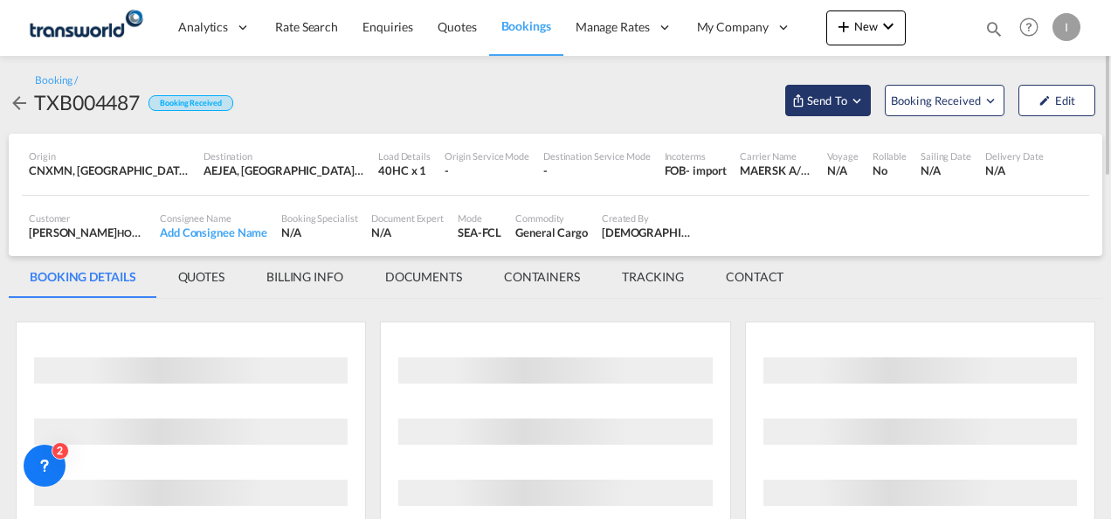
click at [839, 107] on span "Send To" at bounding box center [828, 100] width 44 height 17
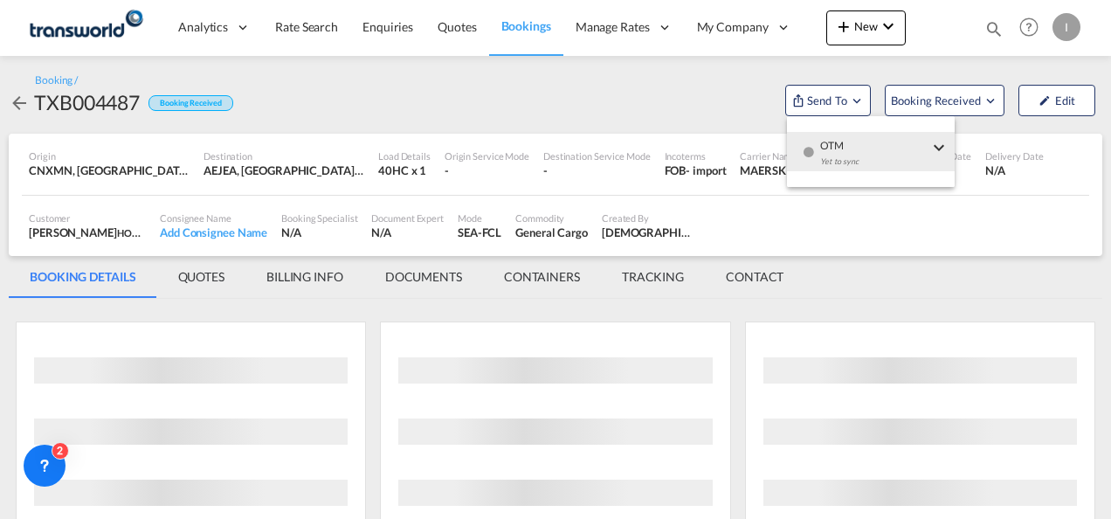
click at [853, 171] on md-menu-item "OTM Yet to sync Send Shipment" at bounding box center [871, 151] width 168 height 57
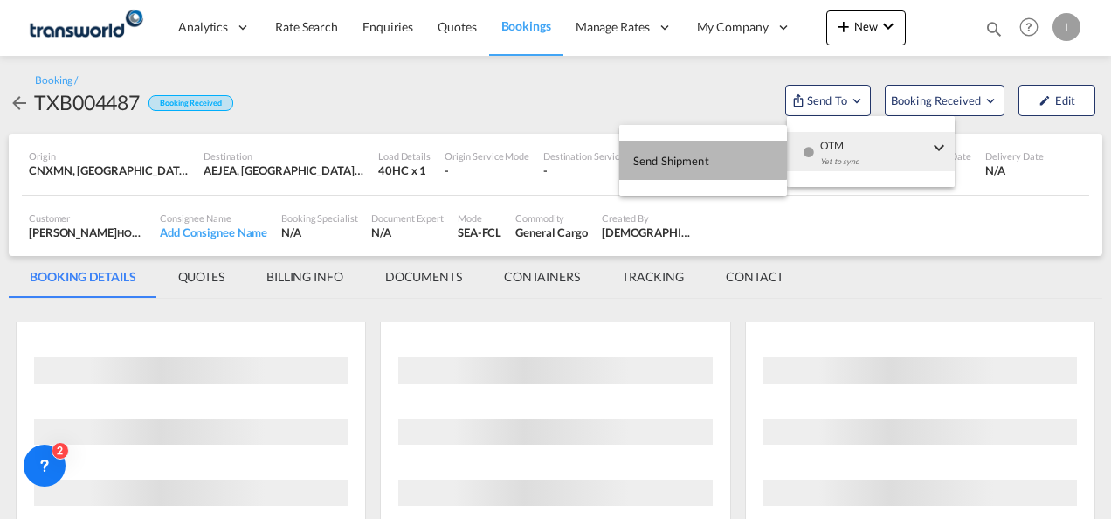
click at [694, 159] on span "Send Shipment" at bounding box center [671, 161] width 76 height 28
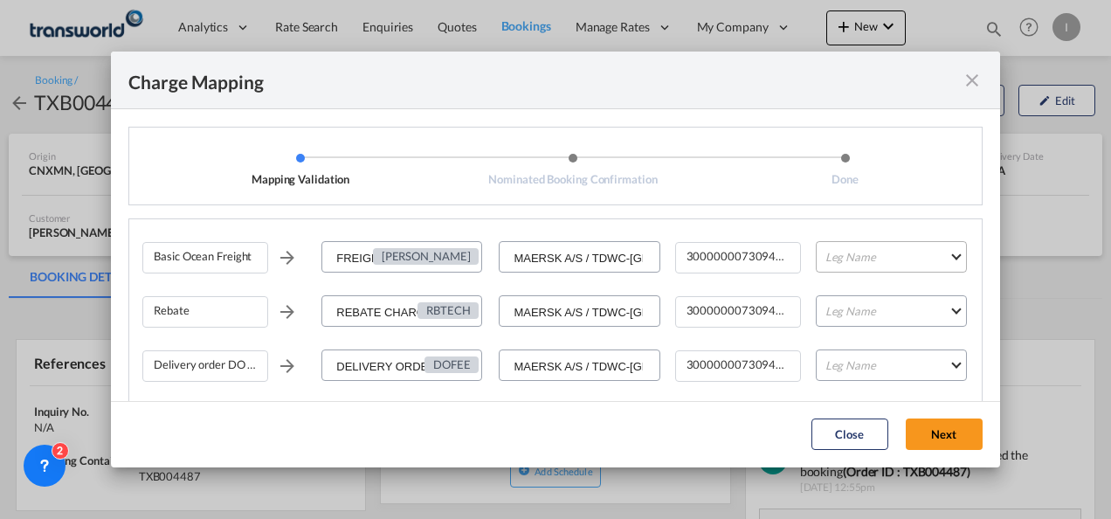
click at [856, 257] on md-select "Leg Name HANDLING ORIGIN VESSEL HANDLING DESTINATION OTHERS TL PICK UP CUSTOMS …" at bounding box center [891, 256] width 151 height 31
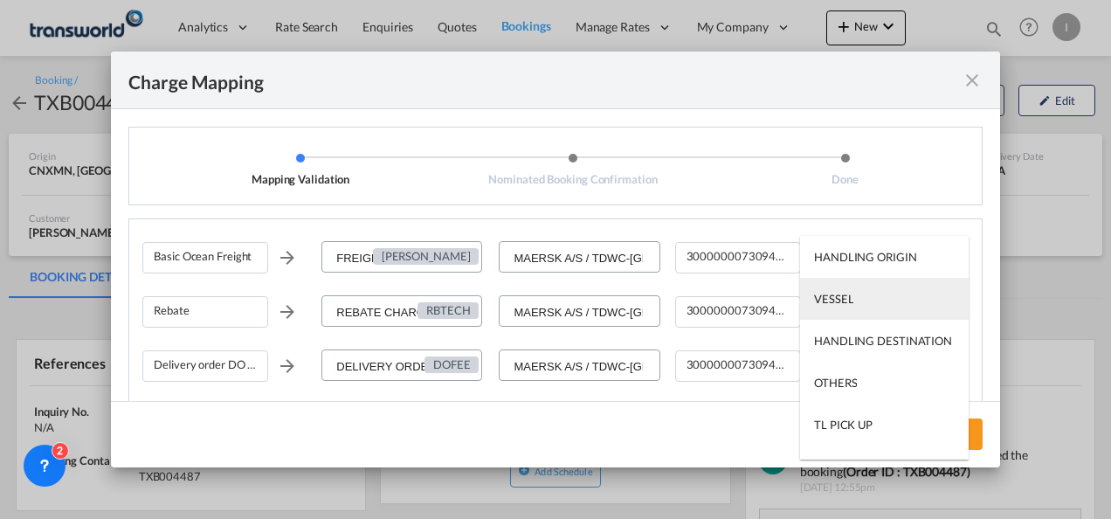
click at [853, 299] on md-option "VESSEL" at bounding box center [884, 299] width 169 height 42
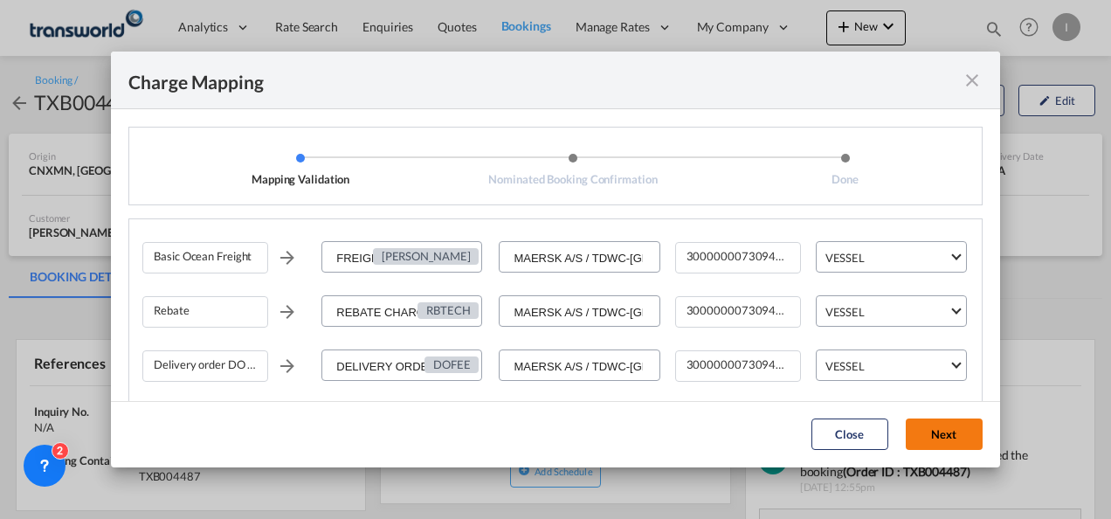
click at [959, 430] on button "Next" at bounding box center [944, 434] width 77 height 31
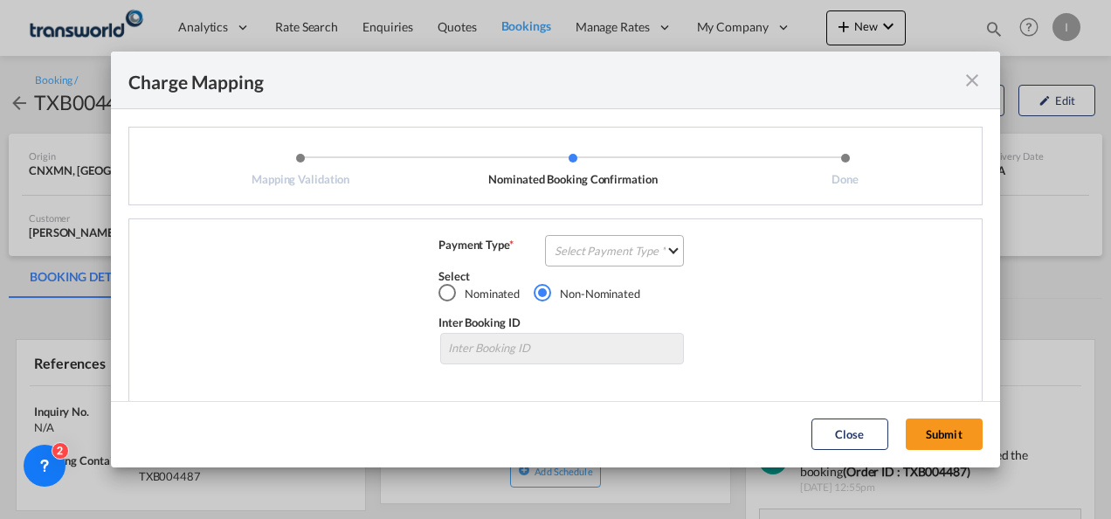
click at [657, 252] on md-select "Select Payment Type COLLECT PREPAID" at bounding box center [614, 250] width 139 height 31
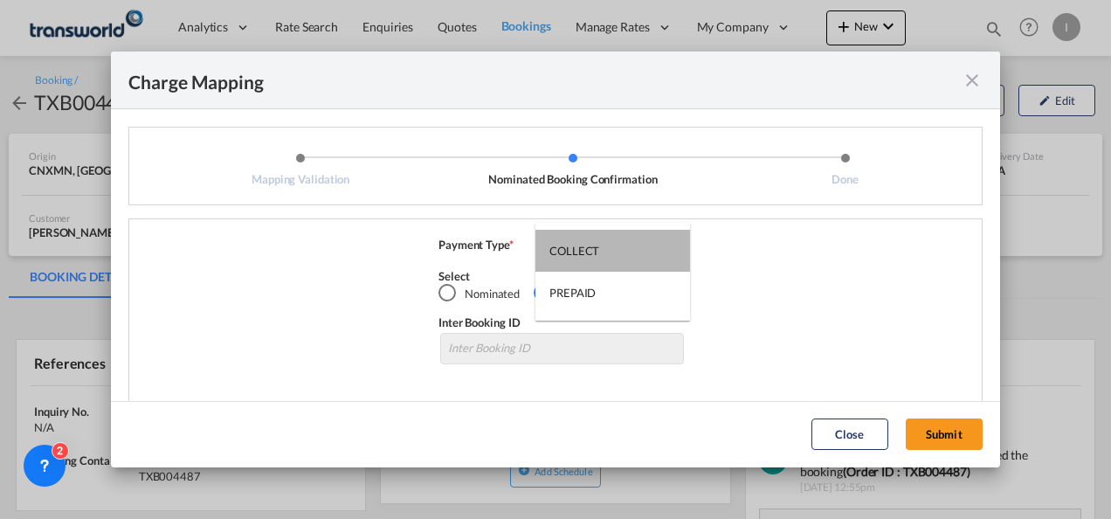
click at [657, 252] on md-option "COLLECT" at bounding box center [613, 251] width 155 height 42
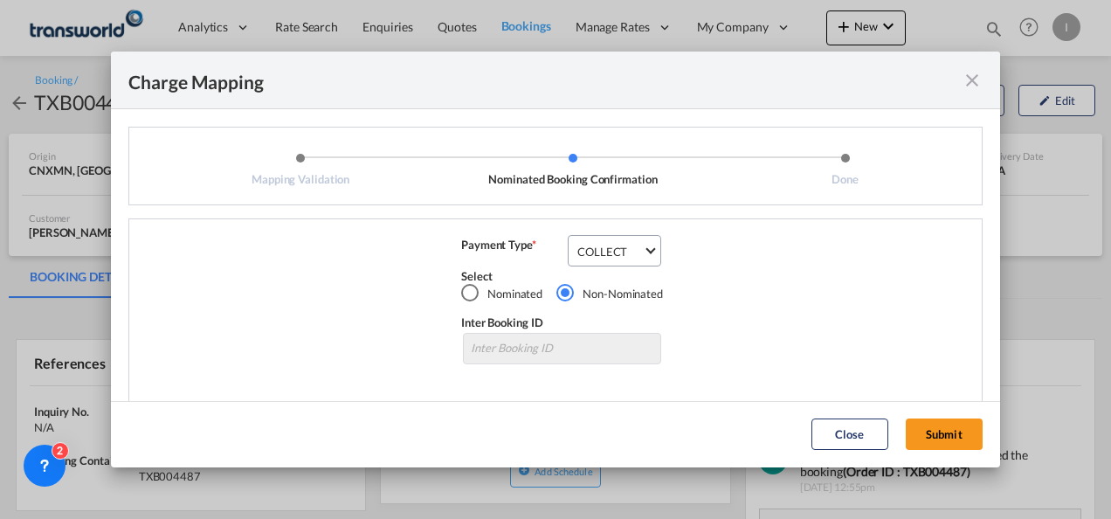
click at [952, 467] on div "Charge Mapping Mapping Validation Nominated Booking Confirmation Done Basic Oce…" at bounding box center [555, 259] width 1111 height 519
click at [930, 437] on button "Submit" at bounding box center [944, 434] width 77 height 31
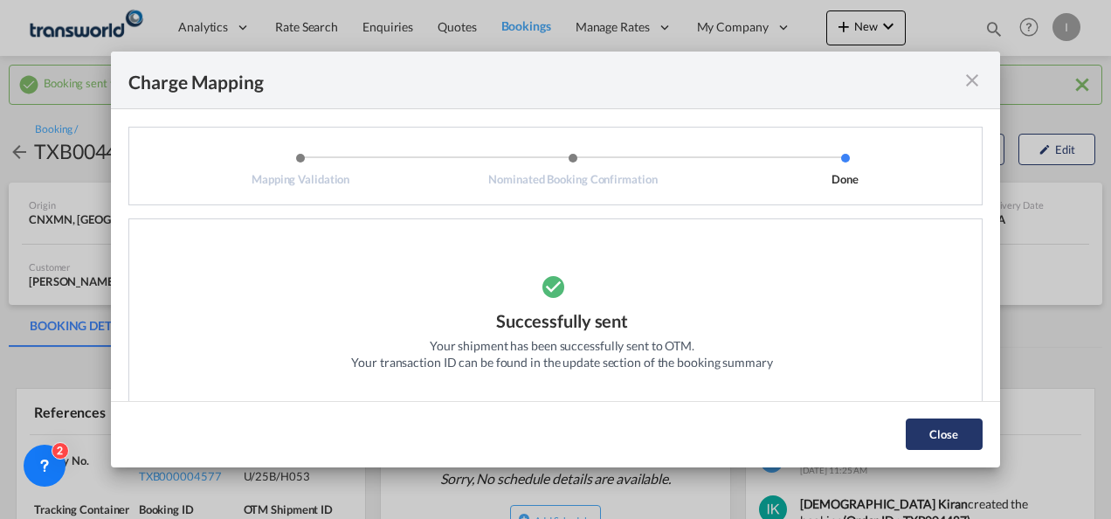
click at [956, 436] on button "Close" at bounding box center [944, 434] width 77 height 31
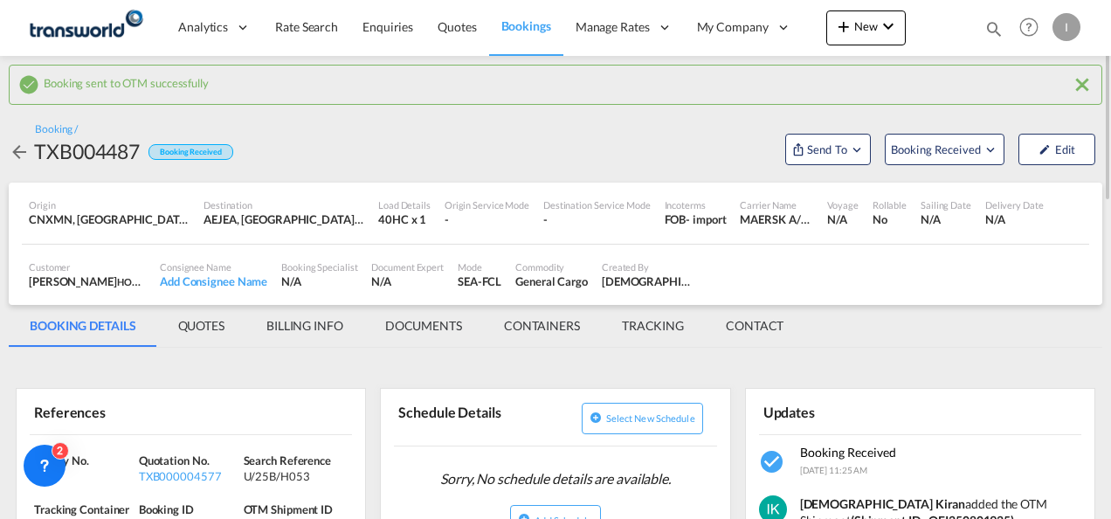
scroll to position [262, 0]
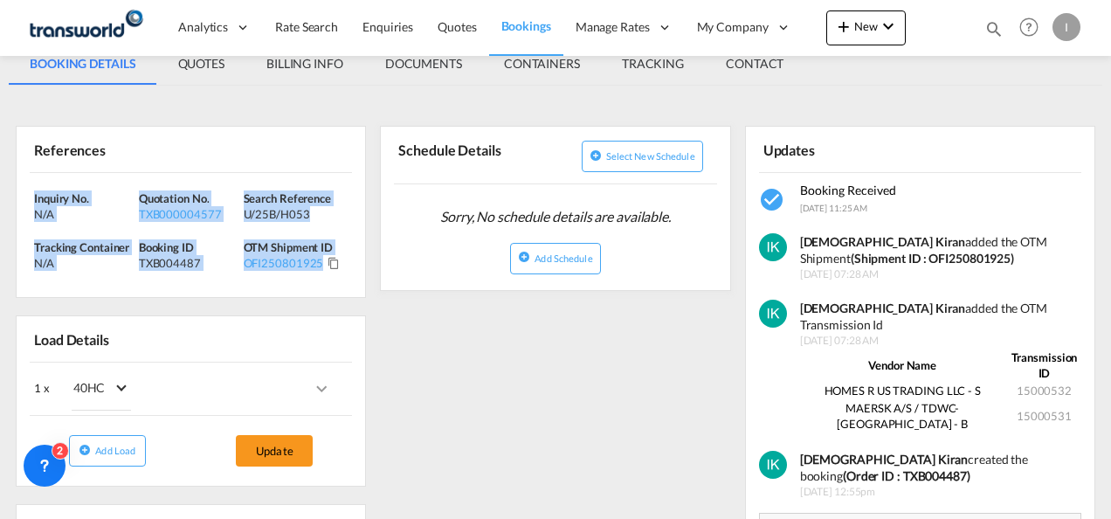
drag, startPoint x: 344, startPoint y: 269, endPoint x: -3, endPoint y: 195, distance: 355.6
click at [0, 195] on html "Analytics Reports Dashboard Rate Search Enquiries Quotes" at bounding box center [555, 259] width 1111 height 519
copy div "Inquiry No. N/A Quotation No. TXB000004577 Search Reference U/25B/H053 Tracking…"
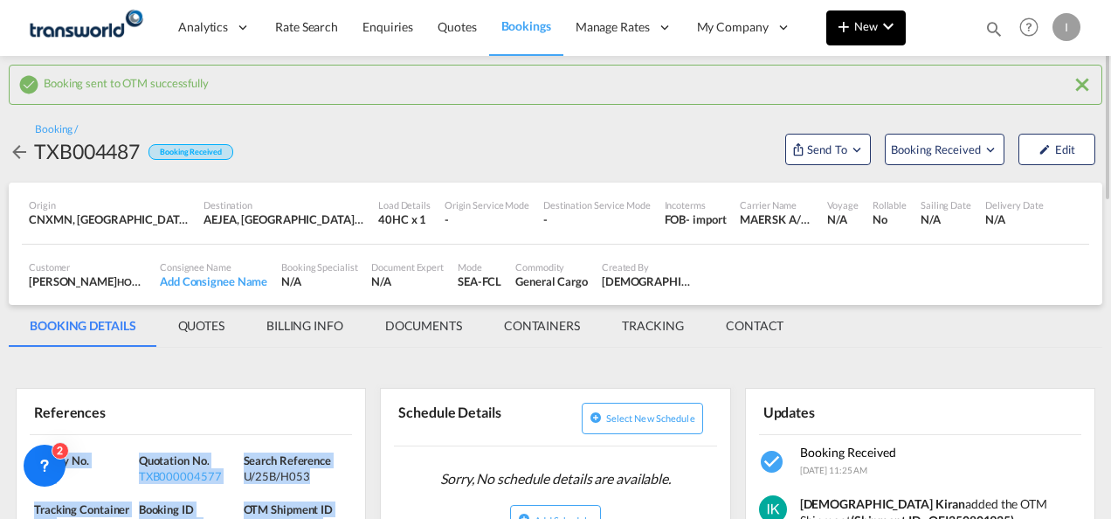
click at [877, 36] on button "New" at bounding box center [867, 27] width 80 height 35
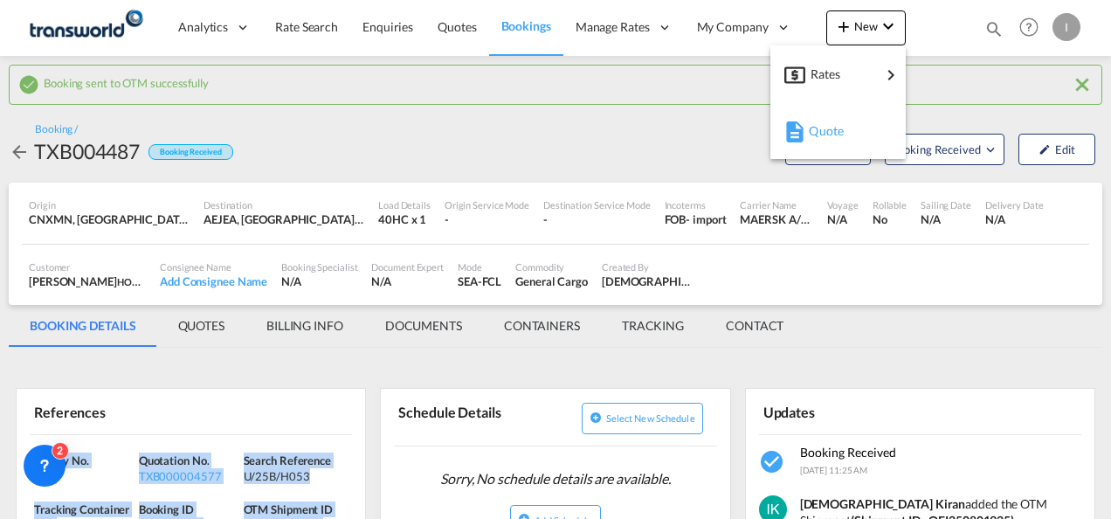
click at [827, 133] on span "Quote" at bounding box center [818, 131] width 19 height 35
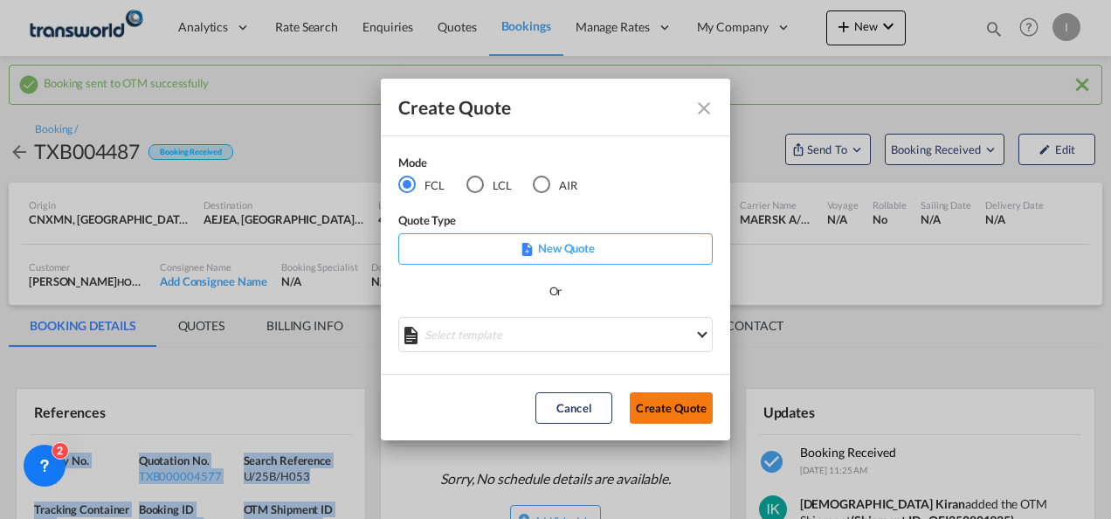
click at [671, 412] on button "Create Quote" at bounding box center [671, 407] width 83 height 31
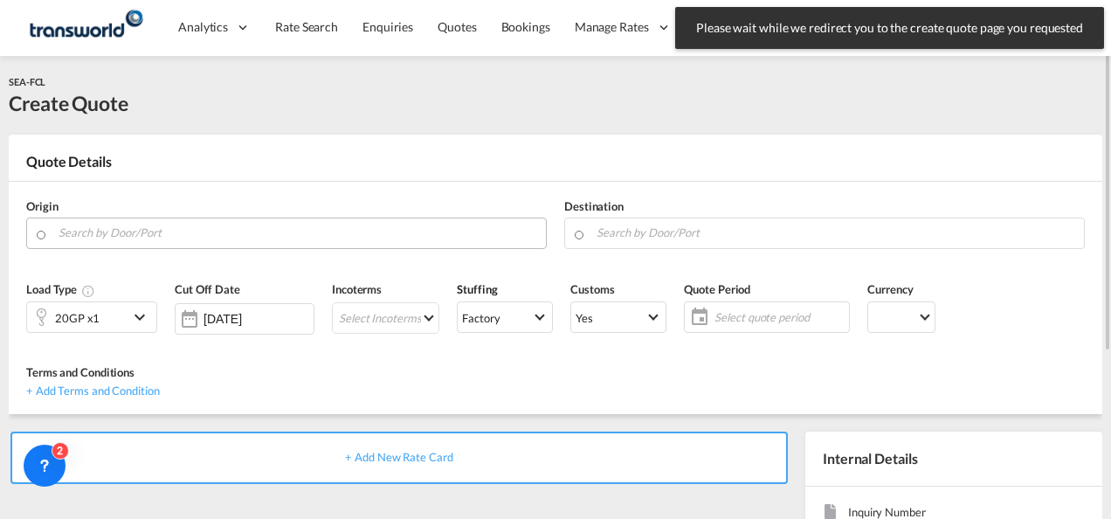
click at [255, 237] on input "Search by Door/Port" at bounding box center [298, 233] width 479 height 31
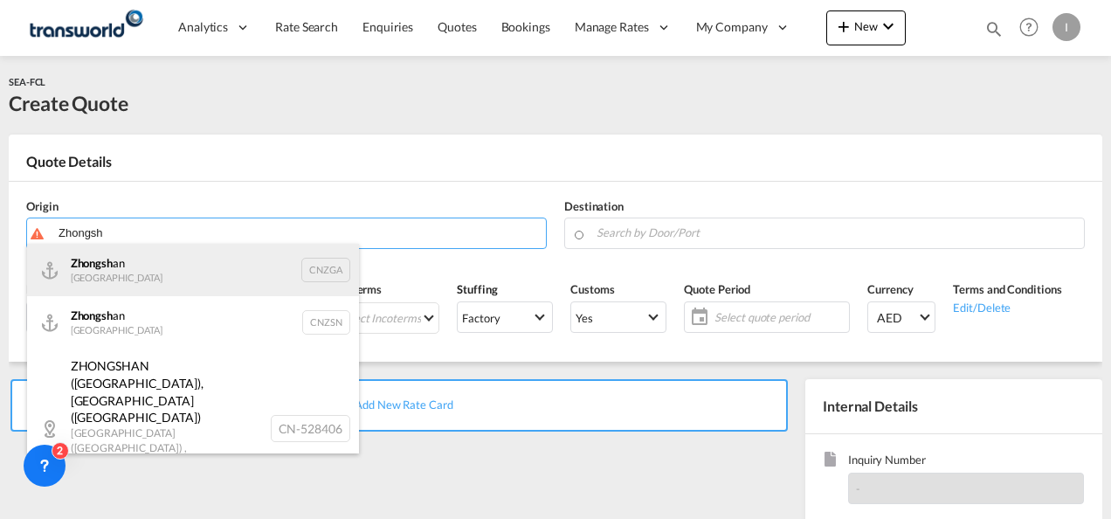
click at [141, 273] on div "Zhongsh an China CNZGA" at bounding box center [193, 270] width 332 height 52
type input "Zhongshan, CNZGA"
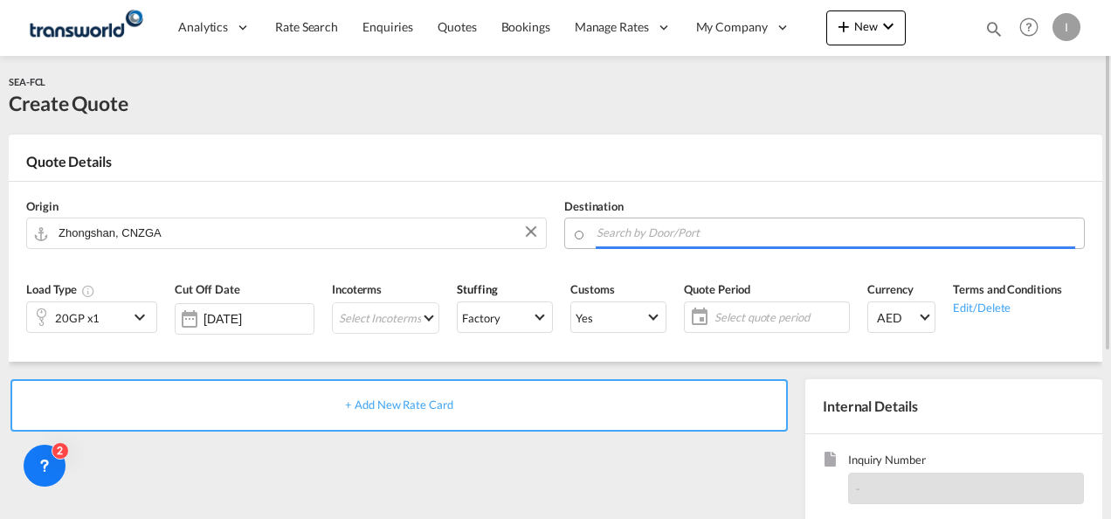
click at [668, 239] on input "Search by Door/Port" at bounding box center [836, 233] width 479 height 31
type input "j"
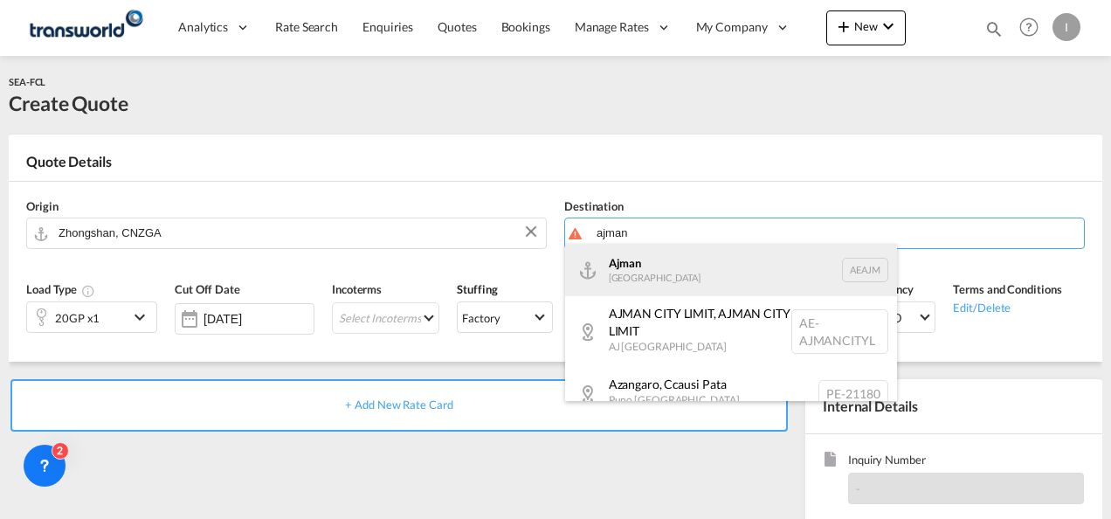
click at [655, 286] on div "Ajman [GEOGRAPHIC_DATA] [GEOGRAPHIC_DATA]" at bounding box center [731, 270] width 332 height 52
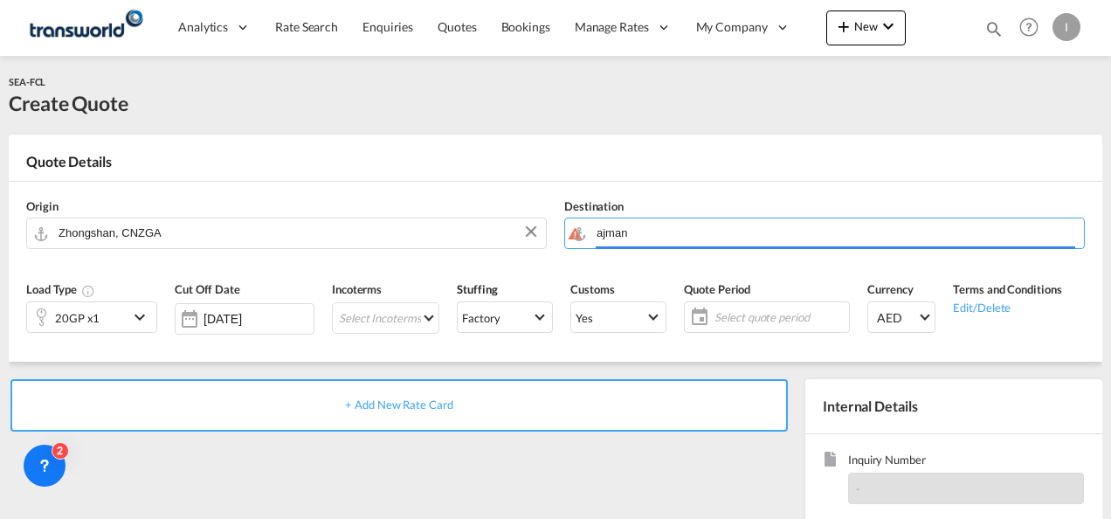
type input "Ajman, AEAJM"
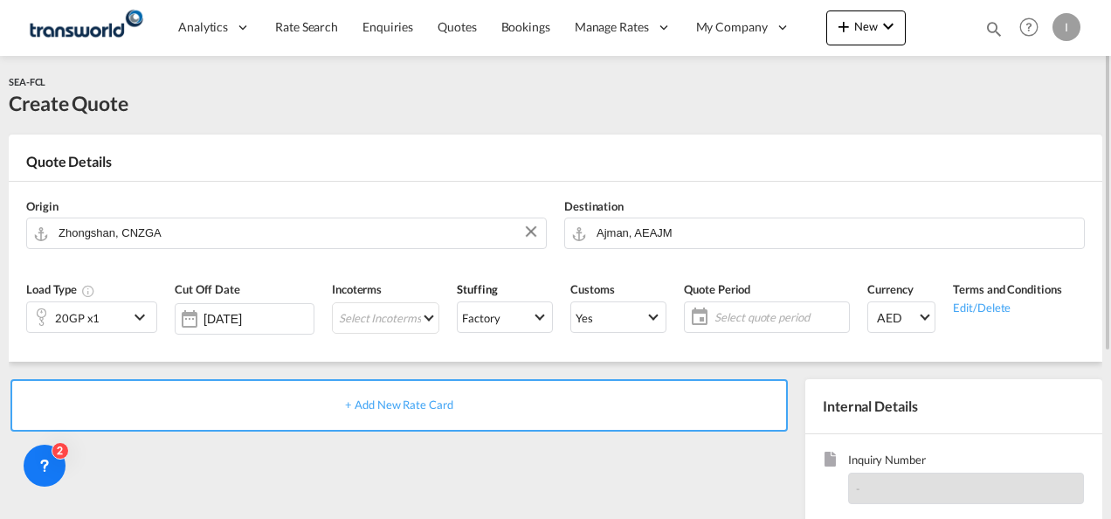
click at [127, 321] on div "20GP x1" at bounding box center [77, 317] width 101 height 30
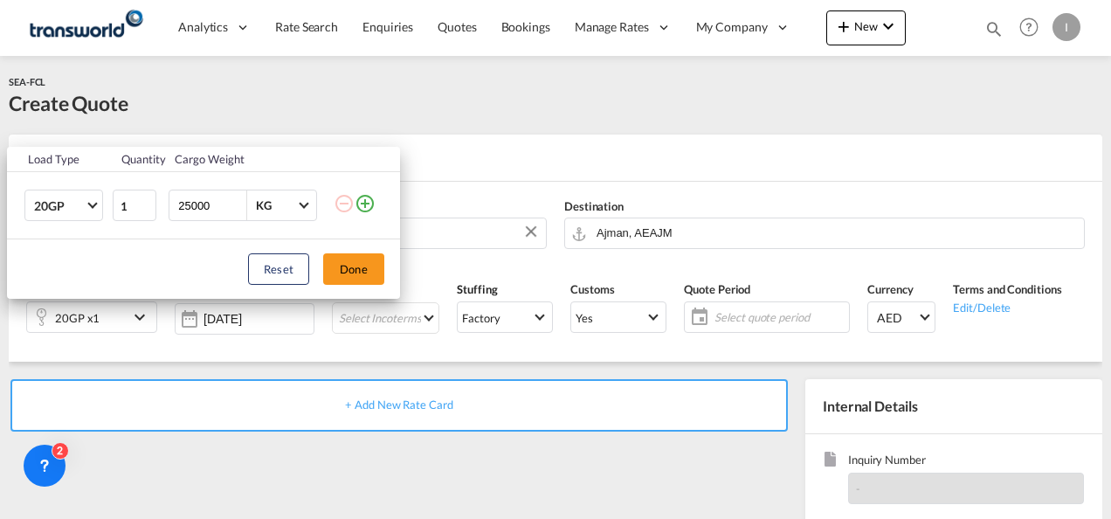
click at [360, 204] on md-icon "icon-plus-circle-outline" at bounding box center [365, 203] width 21 height 21
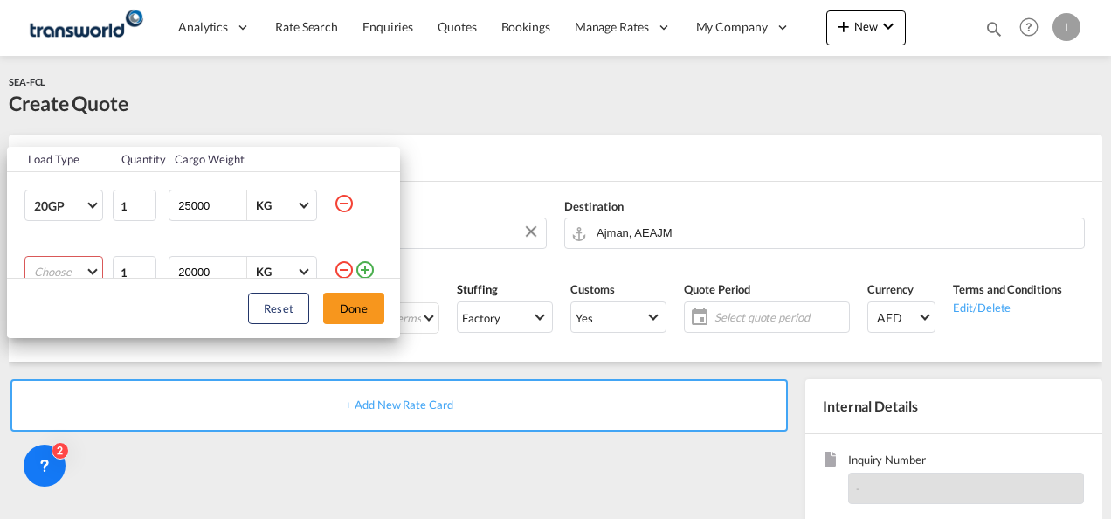
click at [71, 271] on md-select "Choose 20GP 40GP 40HC 45HC 20RE 40RE 40HR 20OT 40OT 20FR 40FR 40NR 20NR 45S 20T…" at bounding box center [63, 271] width 79 height 31
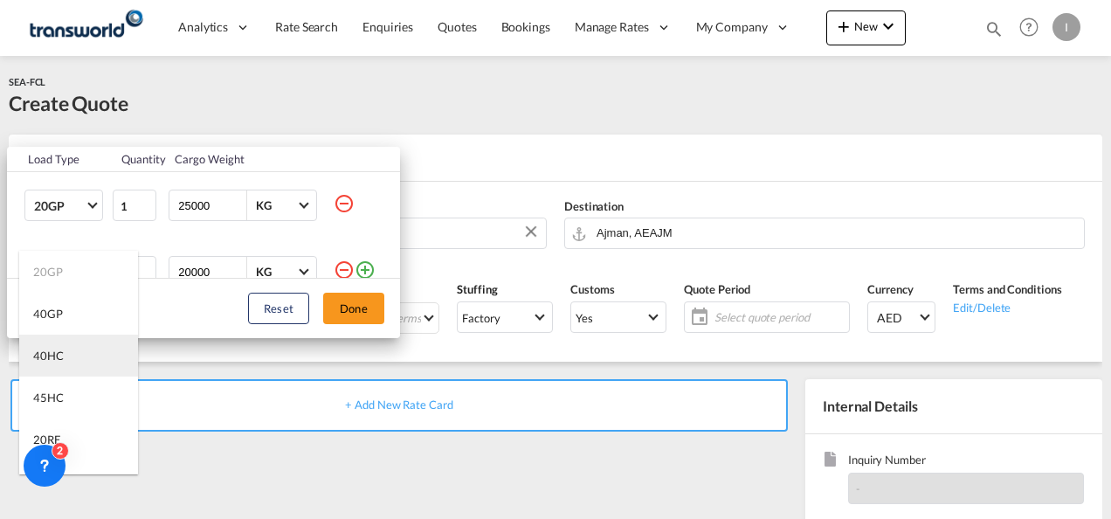
drag, startPoint x: 75, startPoint y: 360, endPoint x: 87, endPoint y: 344, distance: 19.9
click at [75, 360] on md-option "40HC" at bounding box center [78, 356] width 119 height 42
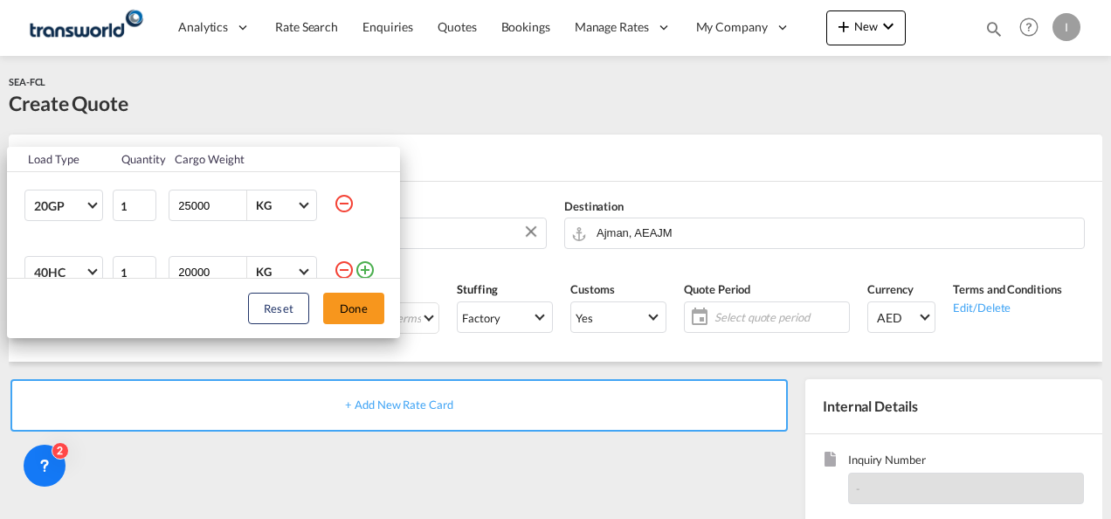
scroll to position [9, 0]
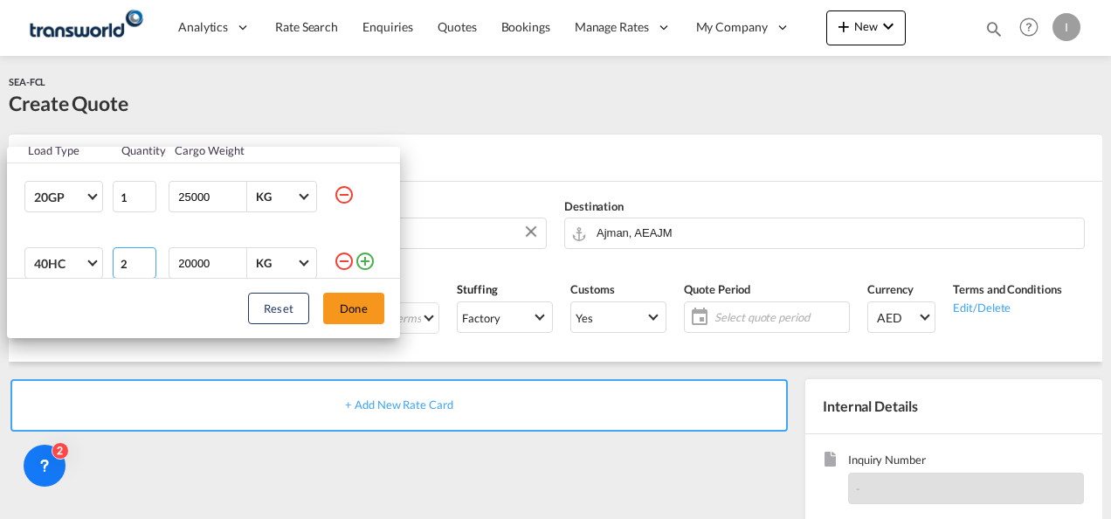
type input "2"
click at [143, 257] on input "2" at bounding box center [135, 262] width 44 height 31
click at [347, 302] on button "Done" at bounding box center [353, 308] width 61 height 31
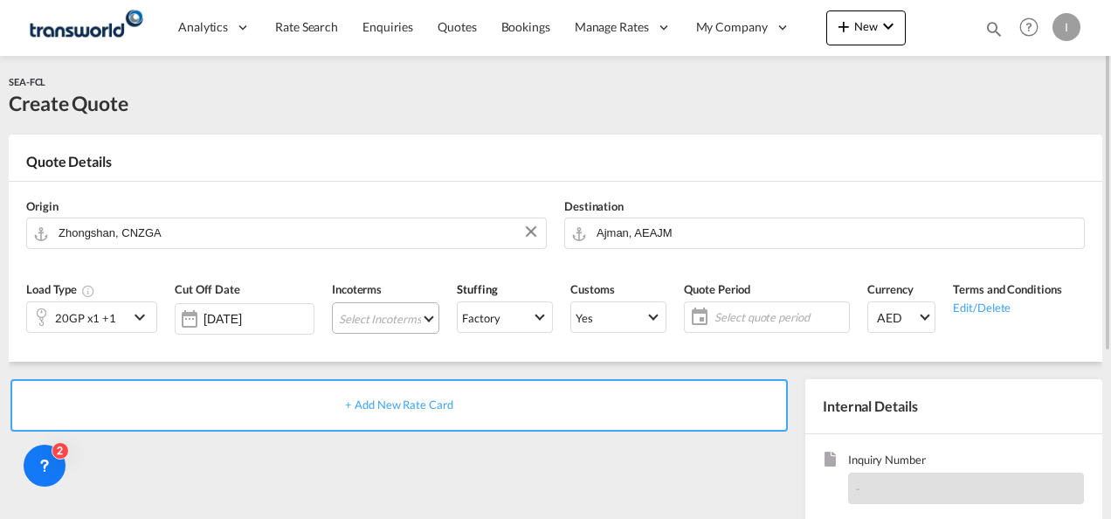
click at [382, 312] on md-select "Select Incoterms CPT - export Carrier Paid to DPU - export Delivery at Place Un…" at bounding box center [385, 317] width 107 height 31
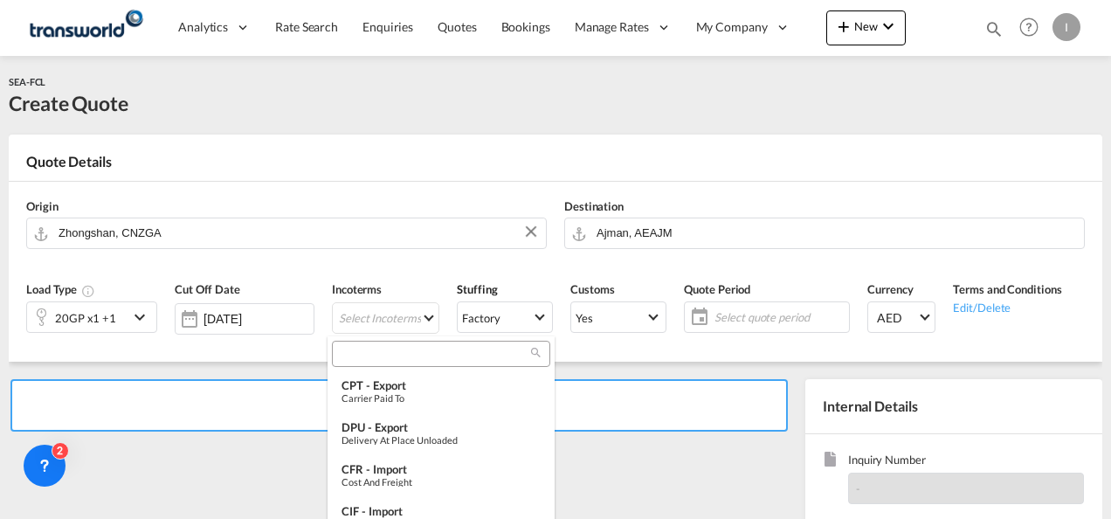
click at [376, 352] on input "search" at bounding box center [434, 354] width 194 height 16
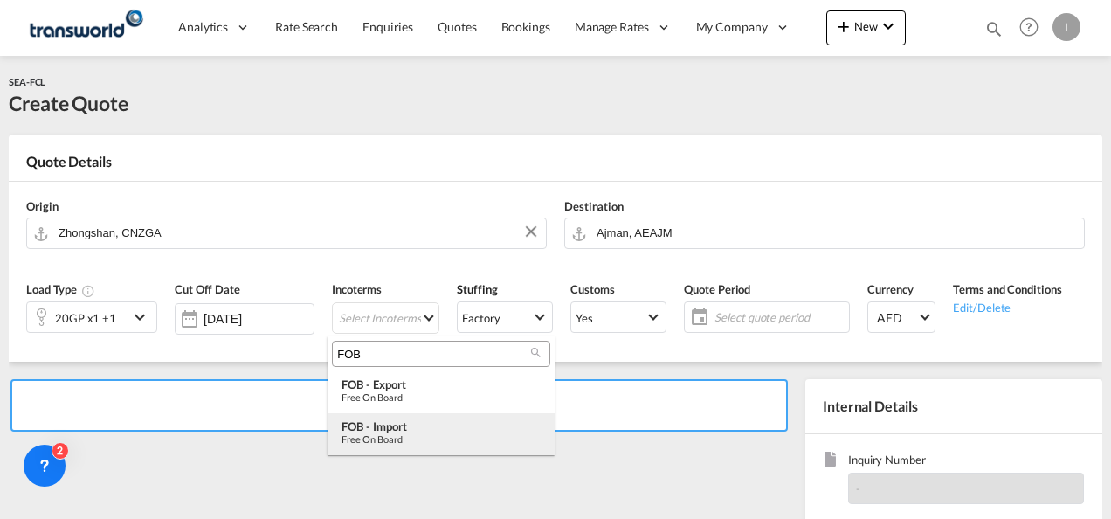
type input "FOB"
click at [399, 435] on div "Free on Board" at bounding box center [441, 438] width 199 height 11
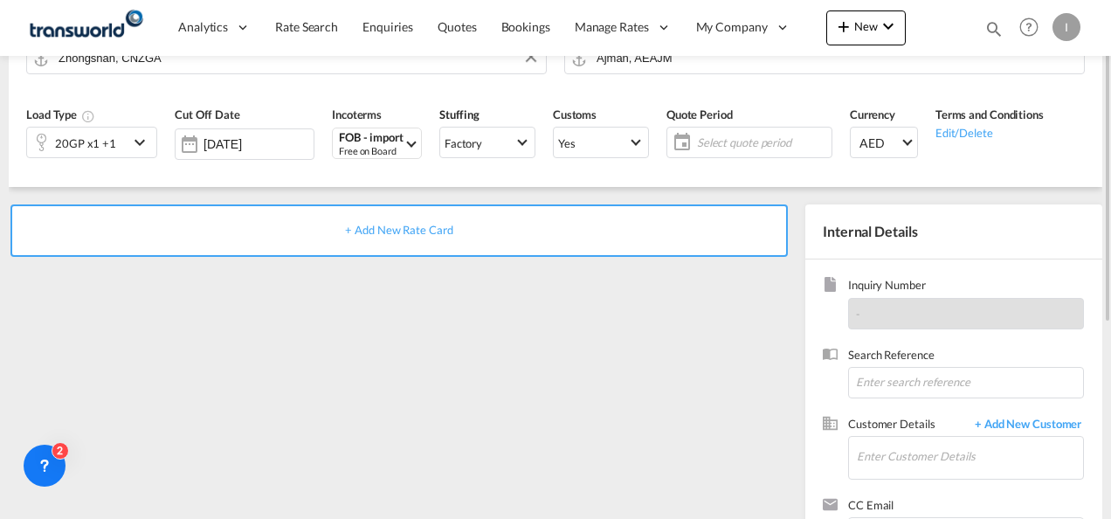
scroll to position [246, 0]
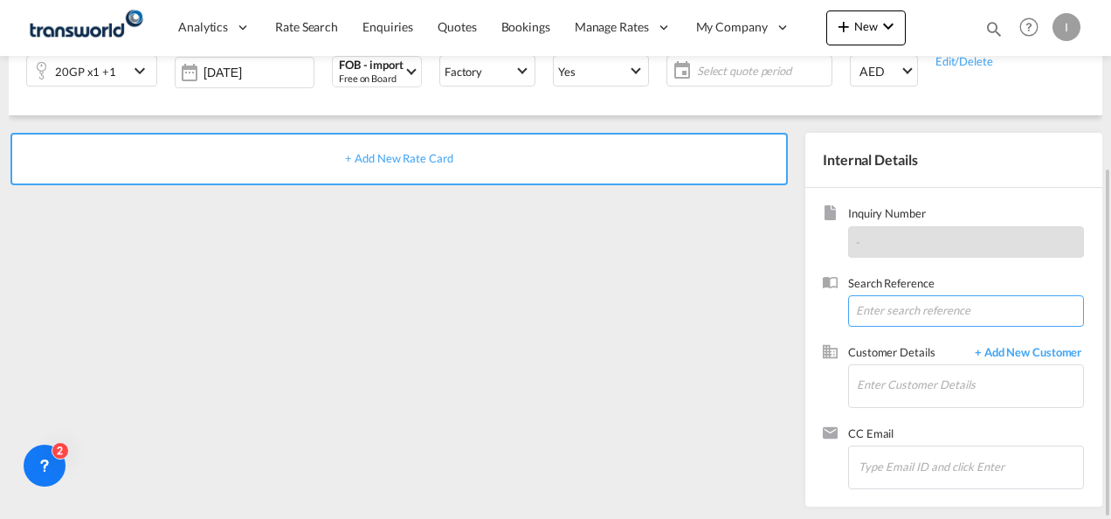
click at [873, 313] on input at bounding box center [966, 310] width 236 height 31
paste input "Inquiry No. N/A Quotation No. TXB000004577 Search Reference U/25B/H053 Tracking…"
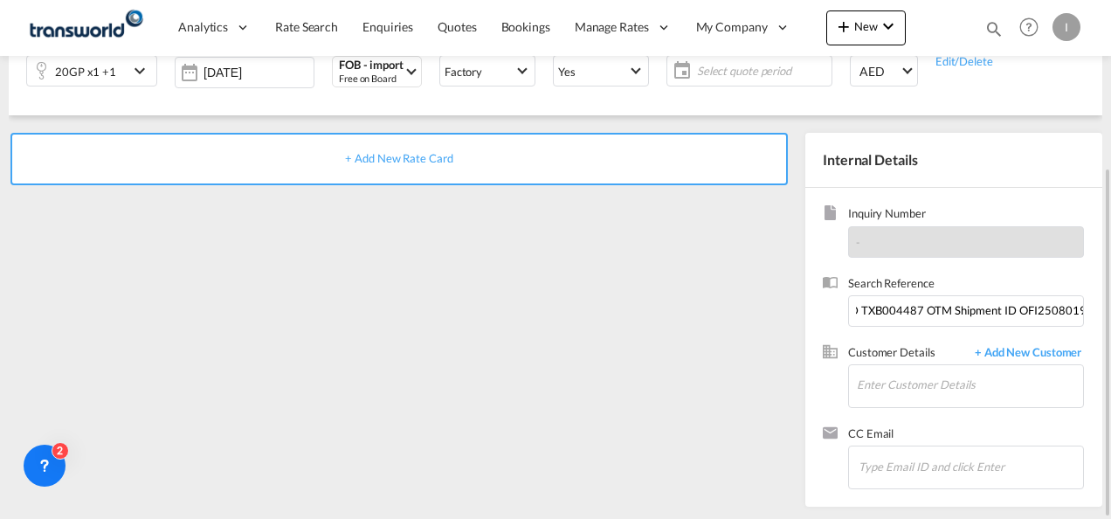
scroll to position [0, 0]
click at [995, 316] on input "Inquiry No. N/A Quotation No. TXB000004577 Search Reference U/25B/H053 Tracking…" at bounding box center [966, 310] width 236 height 31
paste input "U/25B/H006"
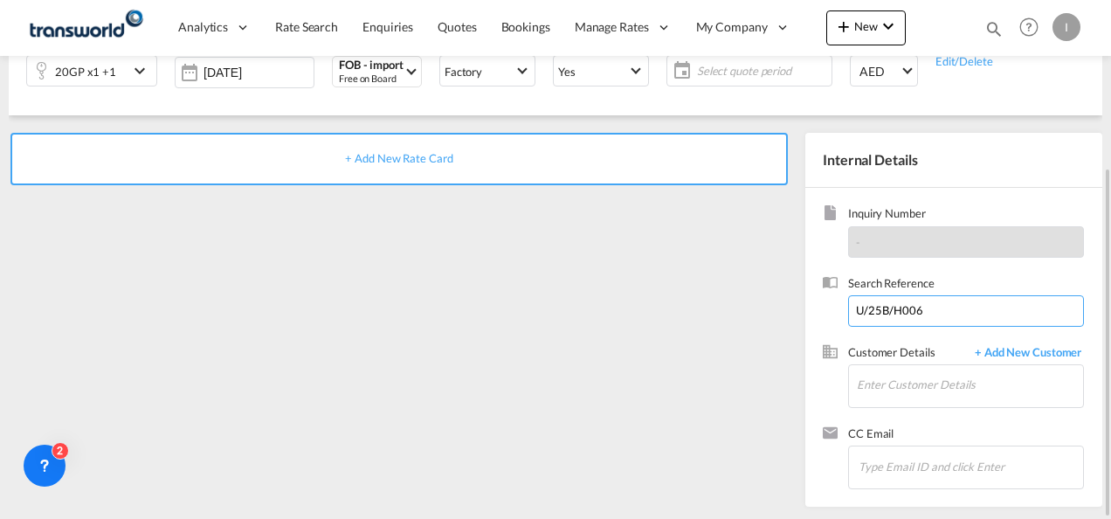
type input "U/25B/H006"
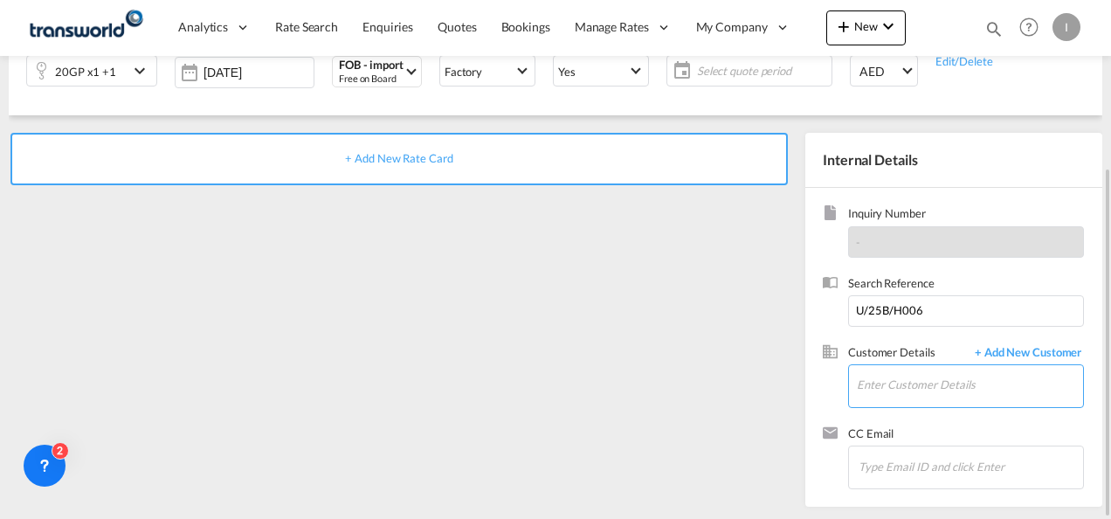
click at [909, 376] on input "Enter Customer Details" at bounding box center [970, 384] width 226 height 39
type input "A"
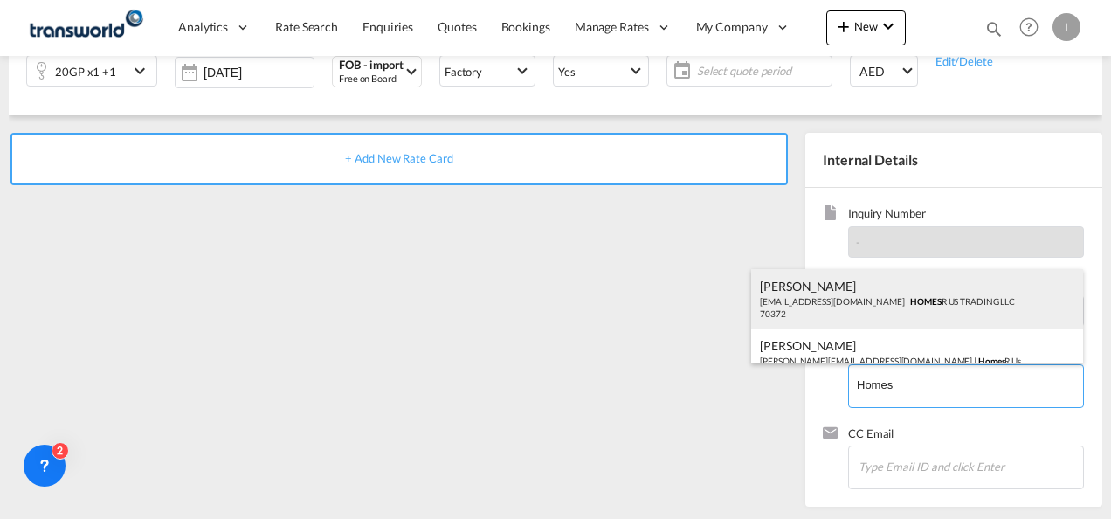
click at [795, 296] on div "Abhay S [EMAIL_ADDRESS][DOMAIN_NAME] | HOMES R US TRADING LLC | 70372" at bounding box center [917, 298] width 332 height 59
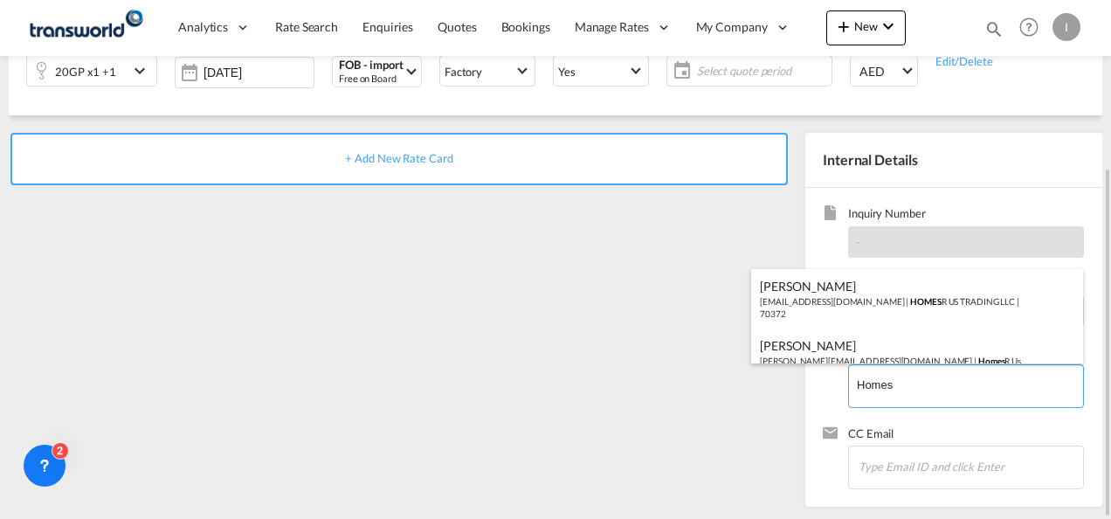
type input "HOMES R US TRADING LLC, Abhay S, [EMAIL_ADDRESS][DOMAIN_NAME]"
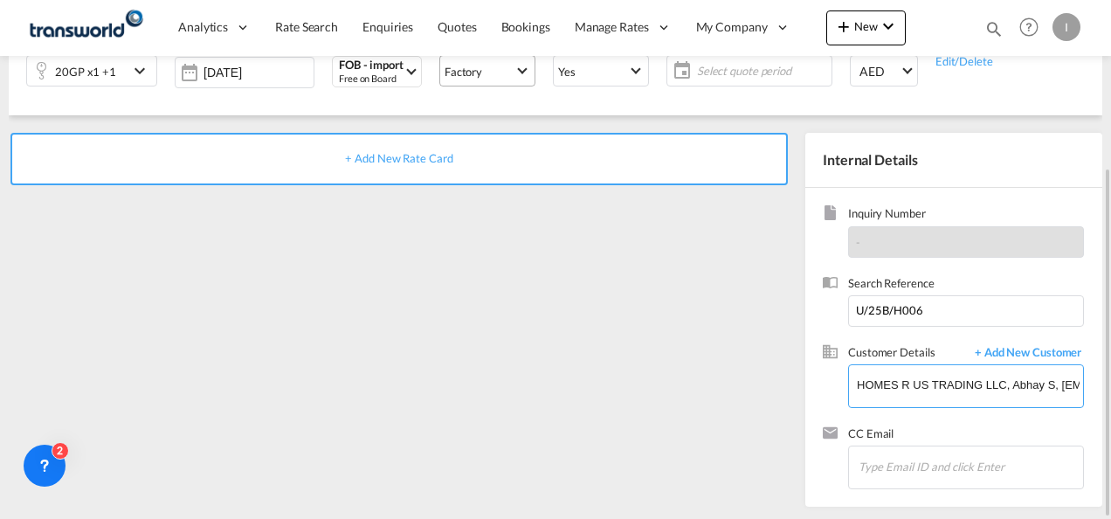
scroll to position [72, 0]
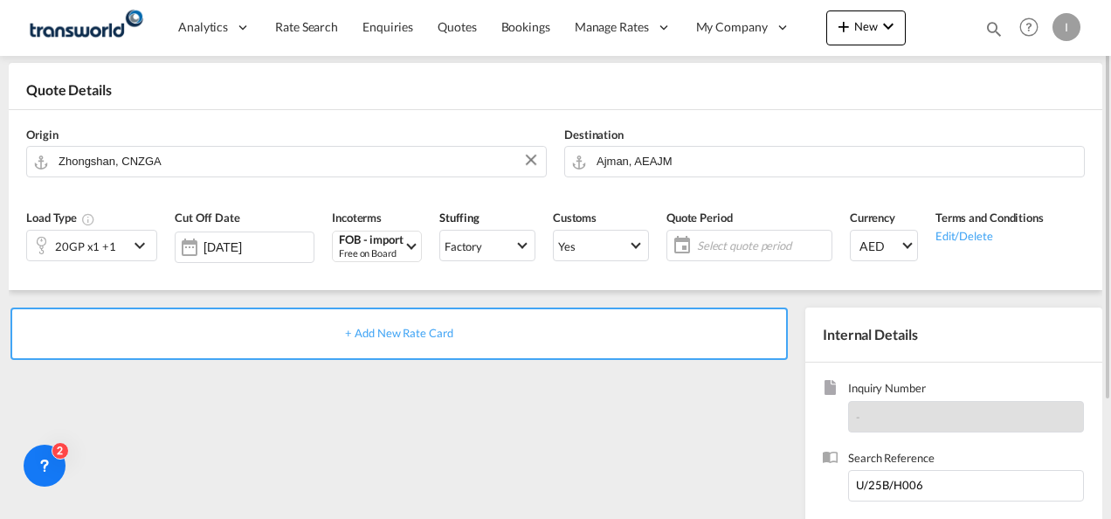
click at [402, 335] on span "+ Add New Rate Card" at bounding box center [398, 333] width 107 height 14
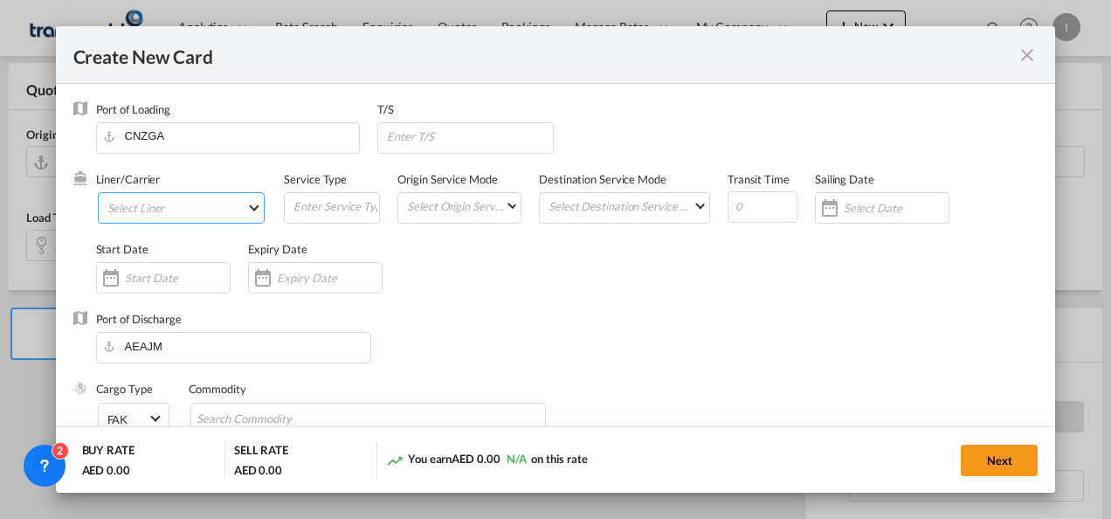
click at [150, 197] on md-select "Select Liner 2HM LOGISTICS D.O.O 2HM LOGISTICS D.O.O. / TDWC-CAPODISTRI 2HM LOG…" at bounding box center [182, 207] width 168 height 31
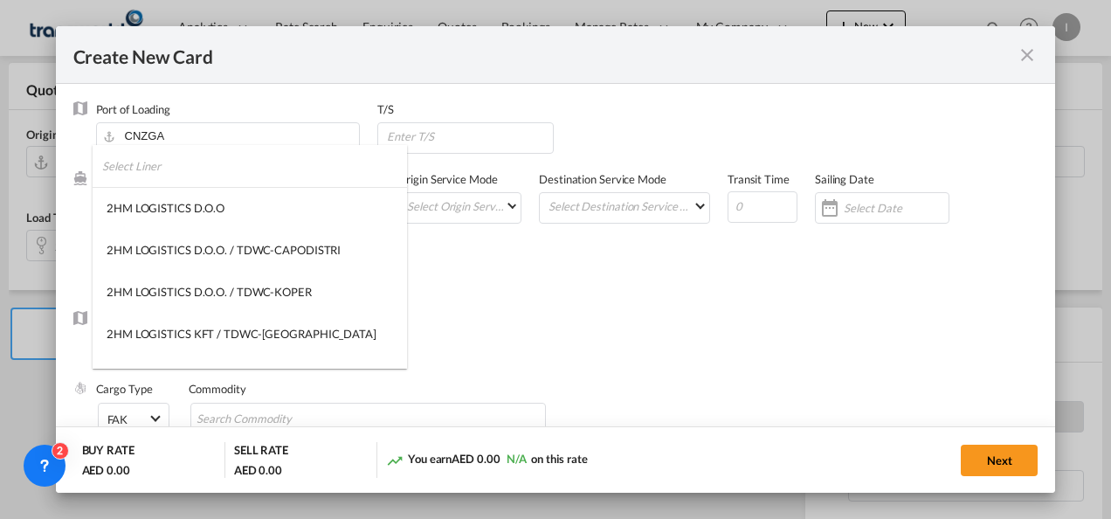
type input "Basic Ocean Freight"
select select "per equipment"
click at [144, 171] on input "search" at bounding box center [254, 166] width 305 height 42
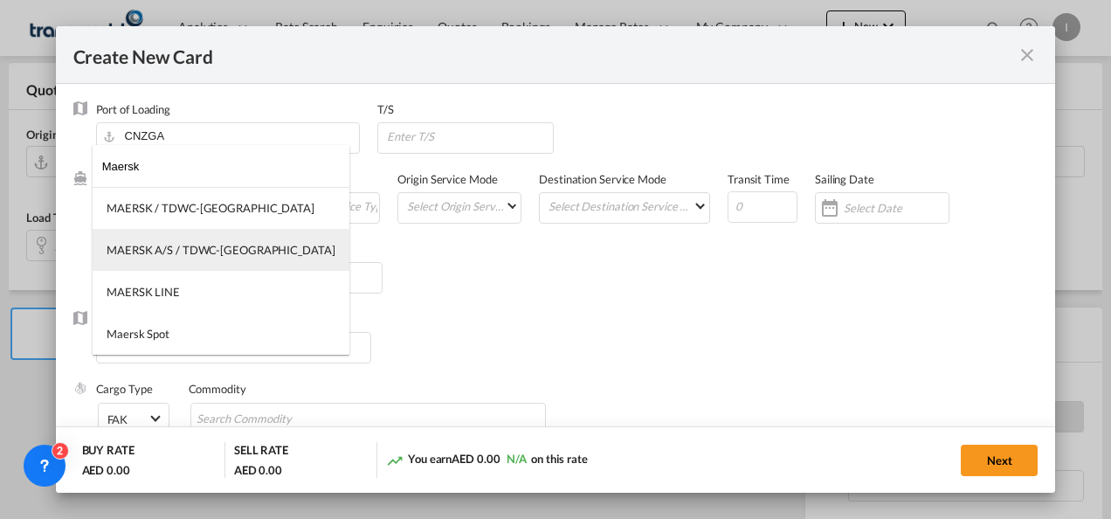
type input "Maersk"
drag, startPoint x: 156, startPoint y: 242, endPoint x: 179, endPoint y: 241, distance: 23.6
click at [157, 242] on div "MAERSK A/S / TDWC-[GEOGRAPHIC_DATA]" at bounding box center [221, 250] width 229 height 16
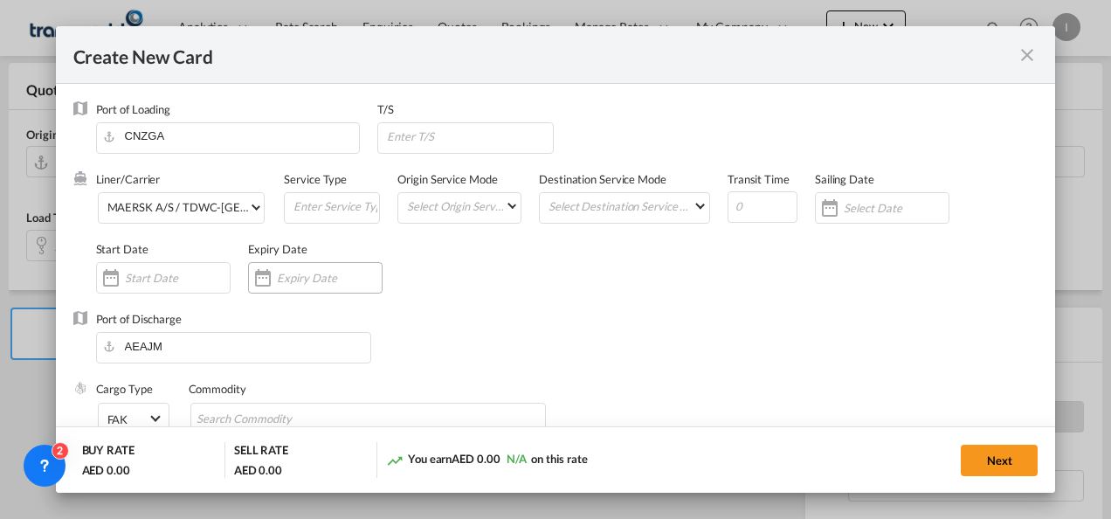
click at [317, 275] on input "Create New Card ..." at bounding box center [329, 278] width 105 height 14
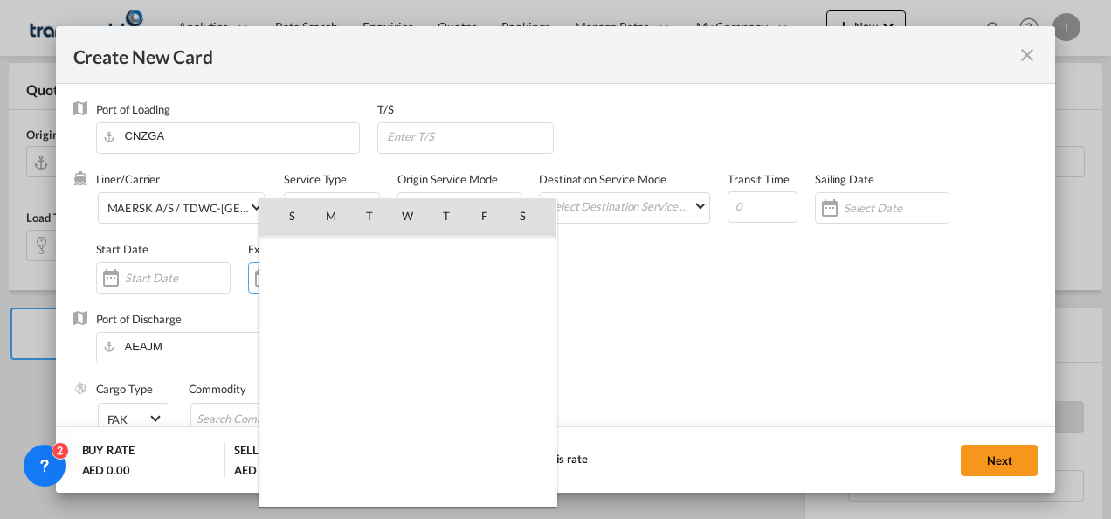
scroll to position [404511, 0]
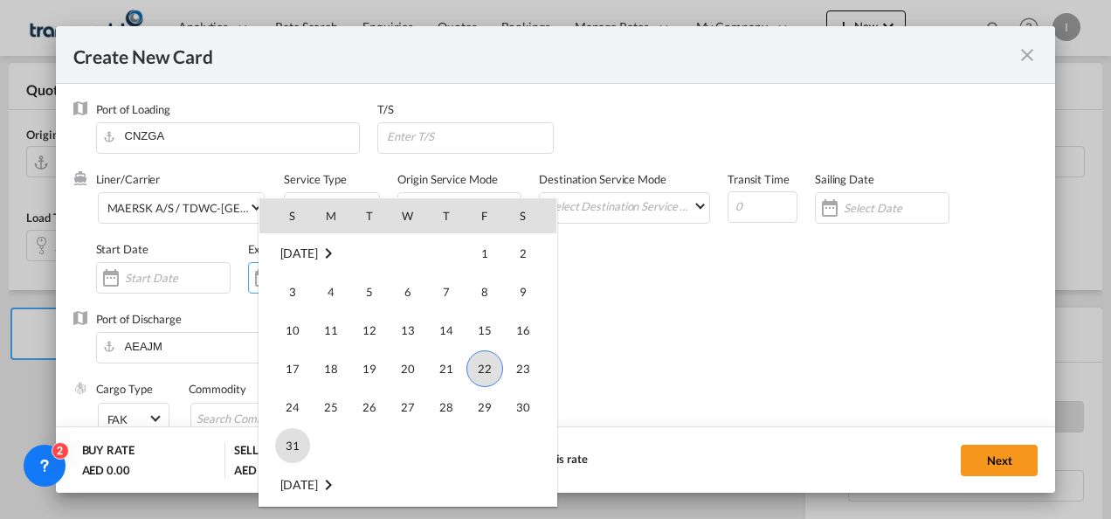
click at [296, 442] on span "31" at bounding box center [292, 445] width 35 height 35
type input "[DATE]"
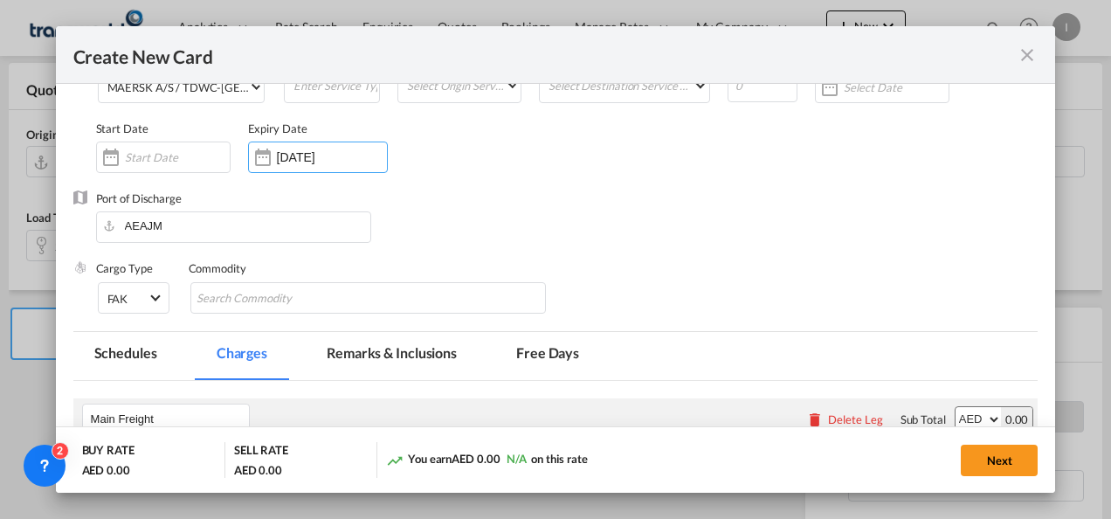
scroll to position [175, 0]
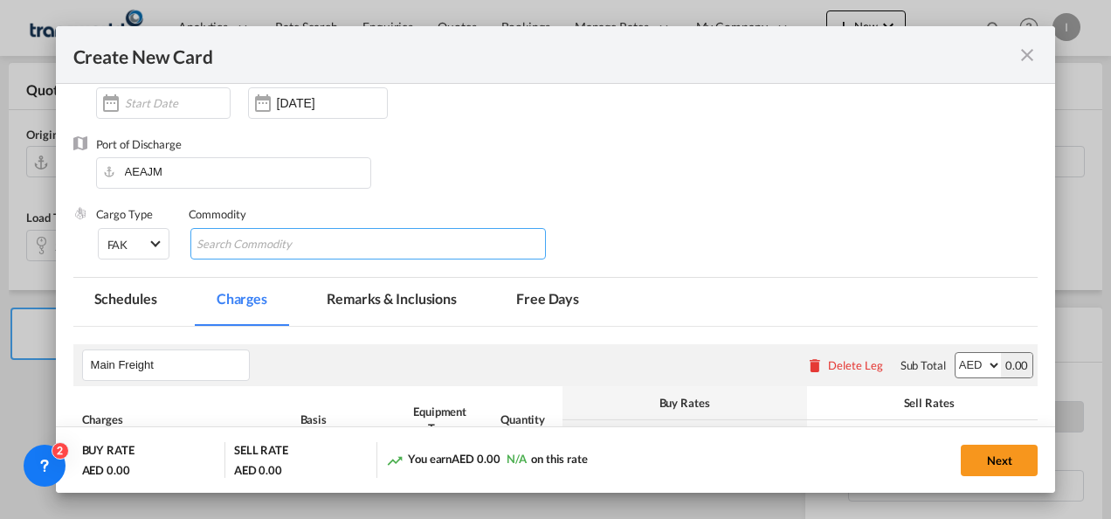
click at [234, 249] on input "Chips input." at bounding box center [277, 245] width 160 height 28
type input "General Cargo"
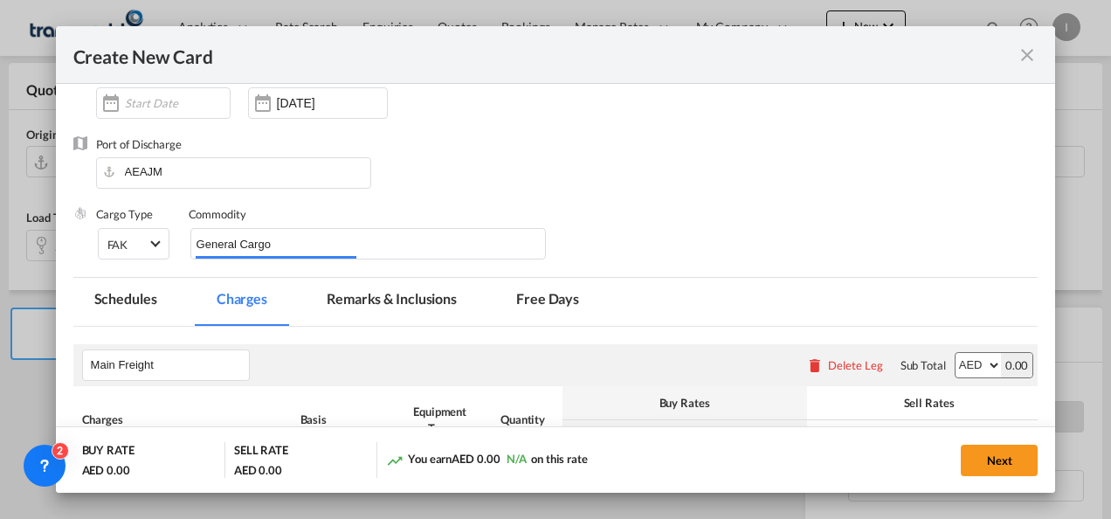
click at [554, 180] on div "Port of Discharge [GEOGRAPHIC_DATA]" at bounding box center [556, 171] width 966 height 70
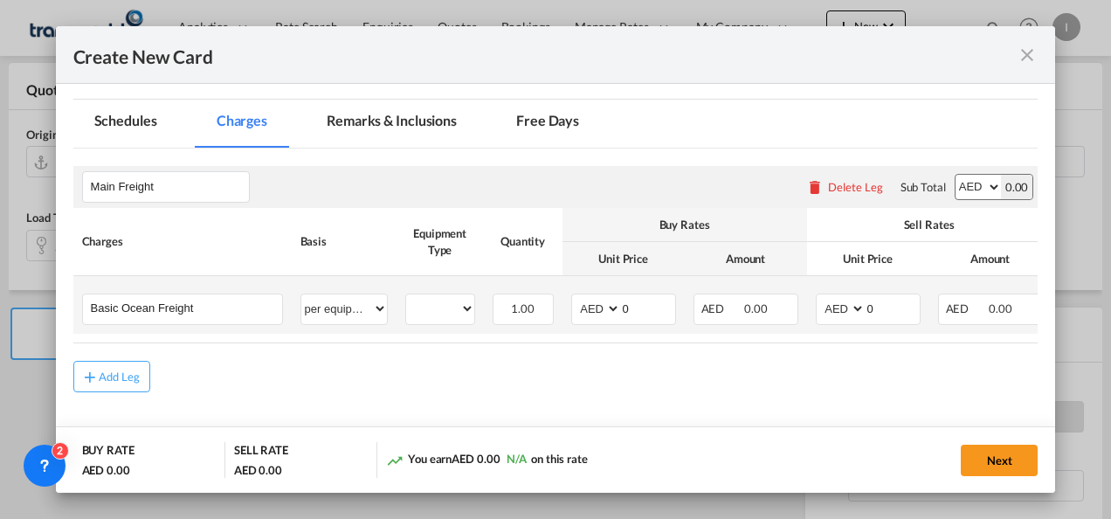
scroll to position [414, 0]
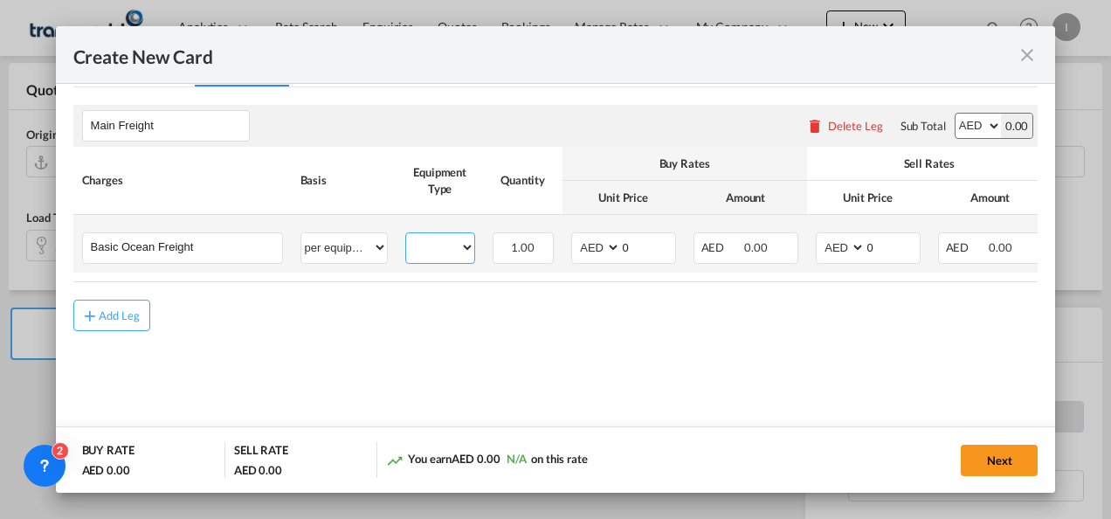
click at [437, 256] on select "20GP 40HC" at bounding box center [440, 248] width 68 height 24
select select "20GP"
click at [406, 236] on select "20GP 40HC" at bounding box center [440, 248] width 68 height 24
click at [595, 245] on select "AED AFN ALL AMD ANG AOA ARS AUD AWG AZN BAM BBD BDT BGN BHD BIF BMD BND [PERSON…" at bounding box center [597, 248] width 45 height 24
select select "string:USD"
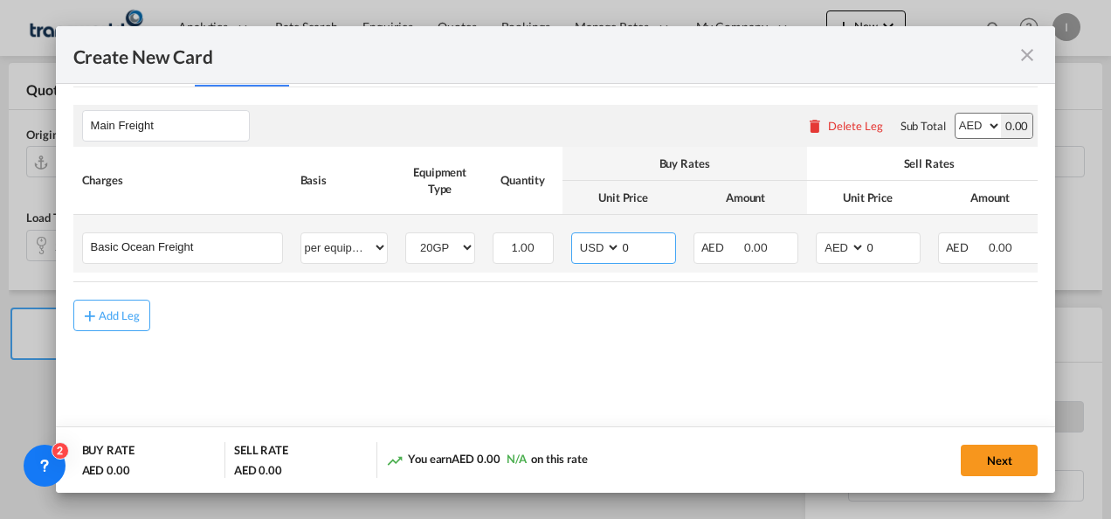
click at [575, 236] on select "AED AFN ALL AMD ANG AOA ARS AUD AWG AZN BAM BBD BDT BGN BHD BIF BMD BND [PERSON…" at bounding box center [597, 248] width 45 height 24
drag, startPoint x: 649, startPoint y: 246, endPoint x: 616, endPoint y: 248, distance: 33.3
click at [616, 248] on md-input-container "AED AFN ALL AMD ANG AOA ARS AUD AWG AZN BAM BBD BDT BGN BHD BIF BMD BND [PERSON…" at bounding box center [623, 247] width 105 height 31
type input "1850"
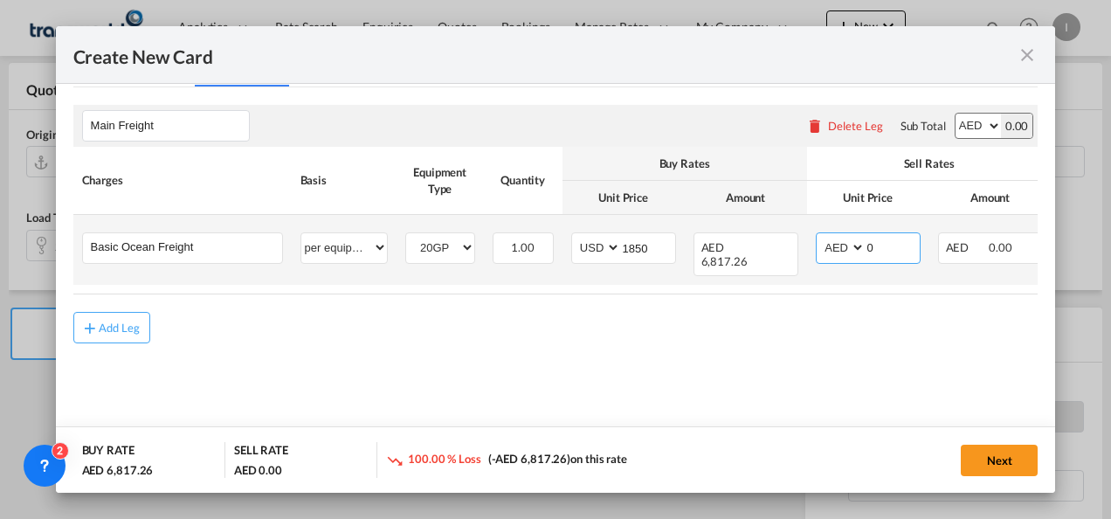
click at [829, 248] on select "AED AFN ALL AMD ANG AOA ARS AUD AWG AZN BAM BBD BDT BGN BHD BIF BMD BND [PERSON…" at bounding box center [842, 248] width 45 height 24
select select "string:USD"
click at [820, 236] on select "AED AFN ALL AMD ANG AOA ARS AUD AWG AZN BAM BBD BDT BGN BHD BIF BMD BND [PERSON…" at bounding box center [842, 248] width 45 height 24
drag, startPoint x: 890, startPoint y: 239, endPoint x: 844, endPoint y: 245, distance: 46.6
click at [844, 245] on md-input-container "AED AFN ALL AMD ANG AOA ARS AUD AWG AZN BAM BBD BDT BGN BHD BIF BMD BND [PERSON…" at bounding box center [868, 247] width 105 height 31
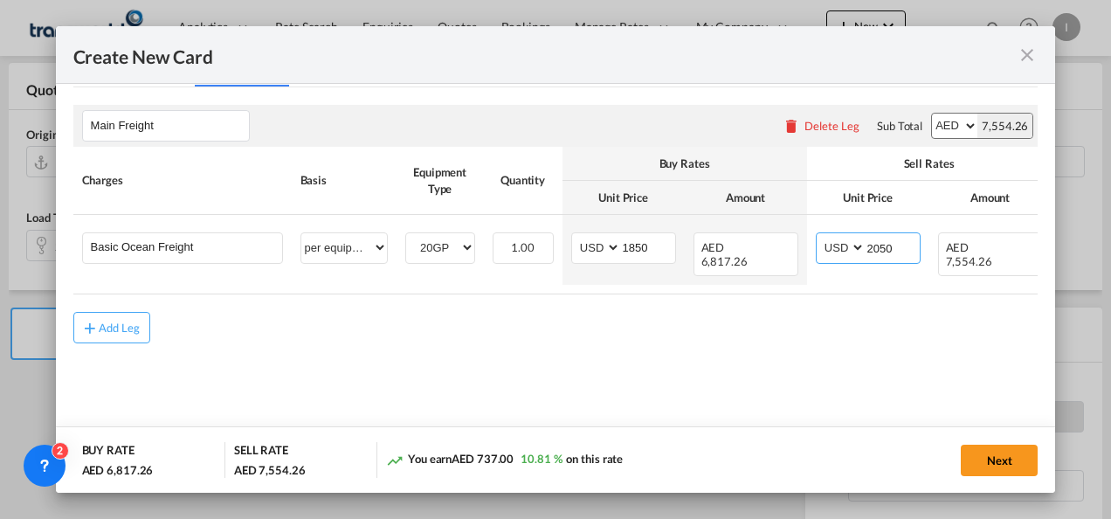
type input "2050"
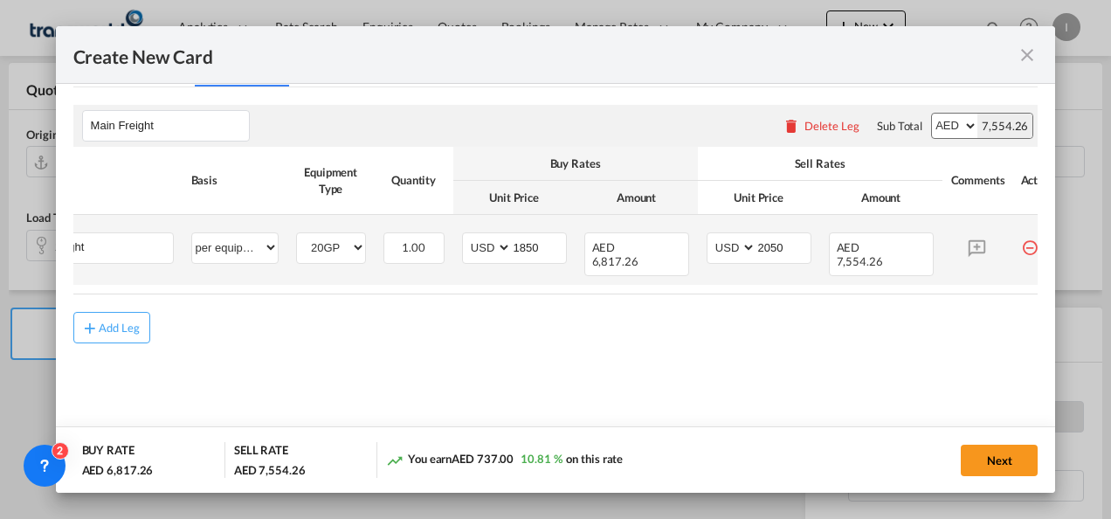
scroll to position [0, 112]
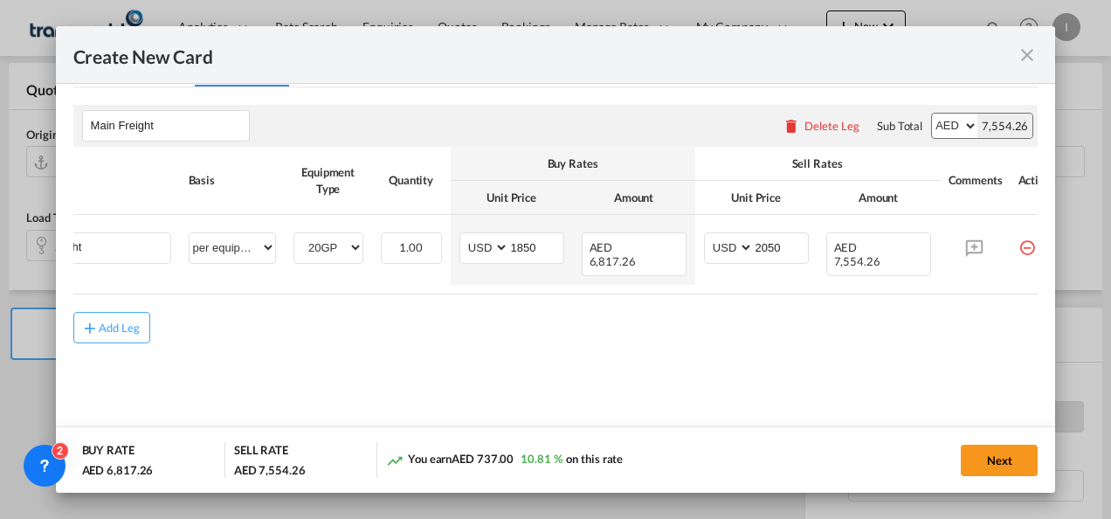
drag, startPoint x: 977, startPoint y: 278, endPoint x: 1021, endPoint y: 280, distance: 44.6
click at [1022, 280] on table "Charges Basis Equipment Type Quantity Buy Rates Sell Rates Comments Action Unit…" at bounding box center [515, 221] width 1107 height 148
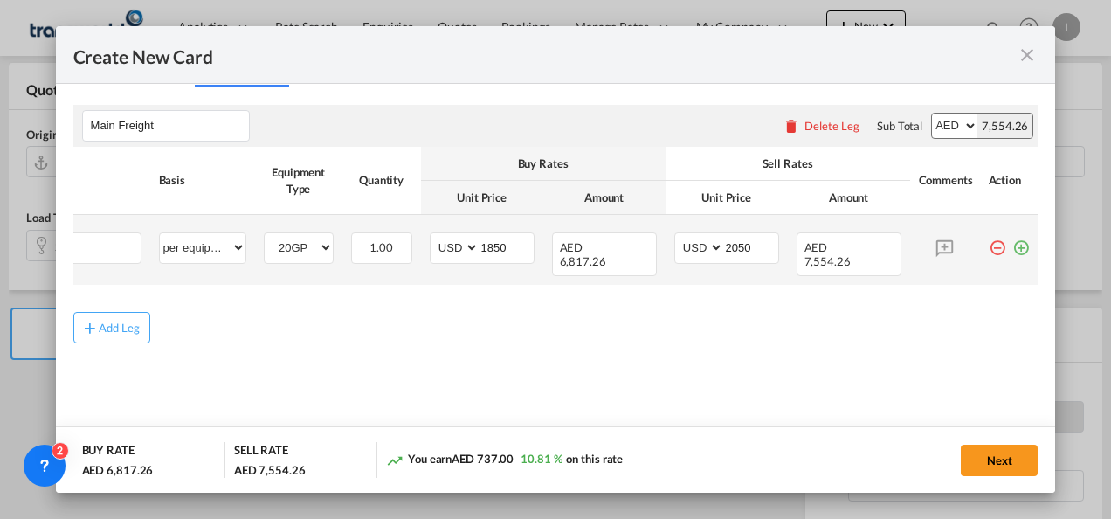
click at [1013, 248] on md-icon "icon-plus-circle-outline green-400-fg" at bounding box center [1021, 240] width 17 height 17
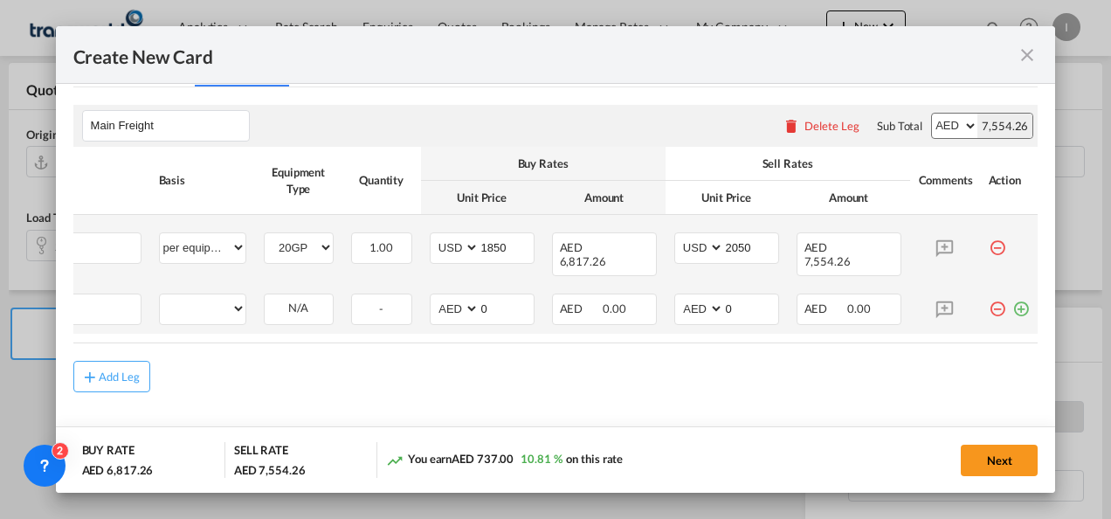
scroll to position [0, 17]
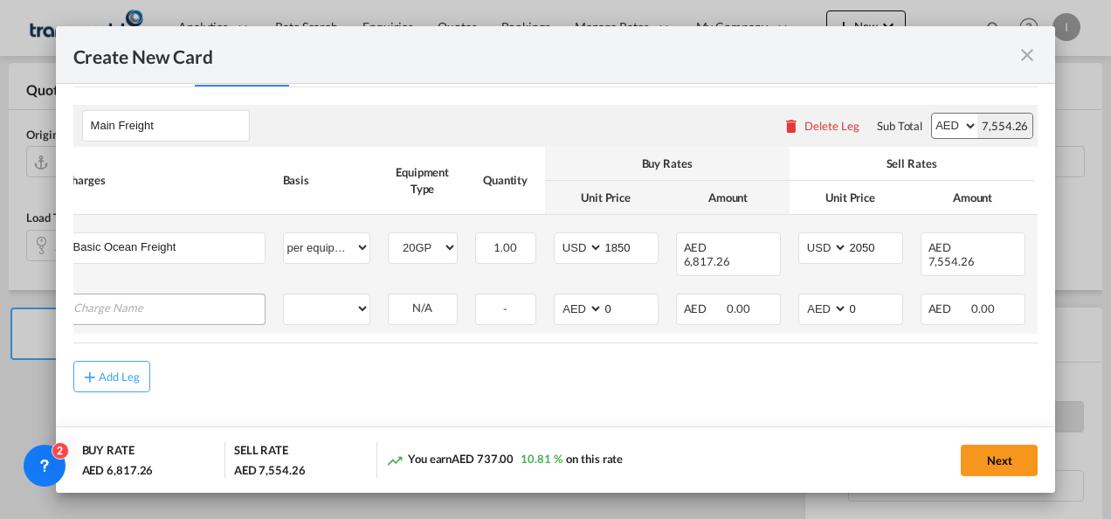
click at [182, 294] on input "Charge Name" at bounding box center [168, 307] width 191 height 26
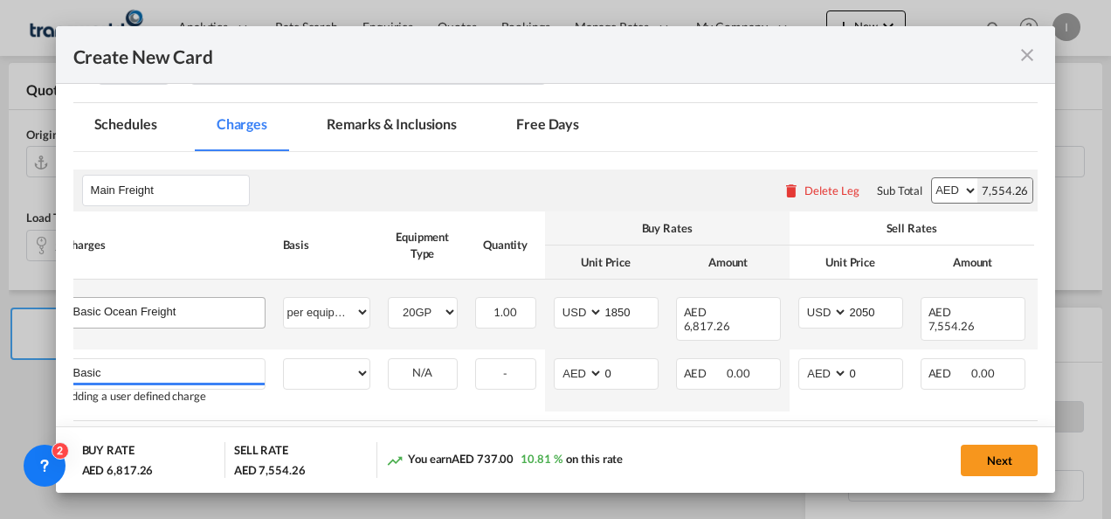
scroll to position [327, 0]
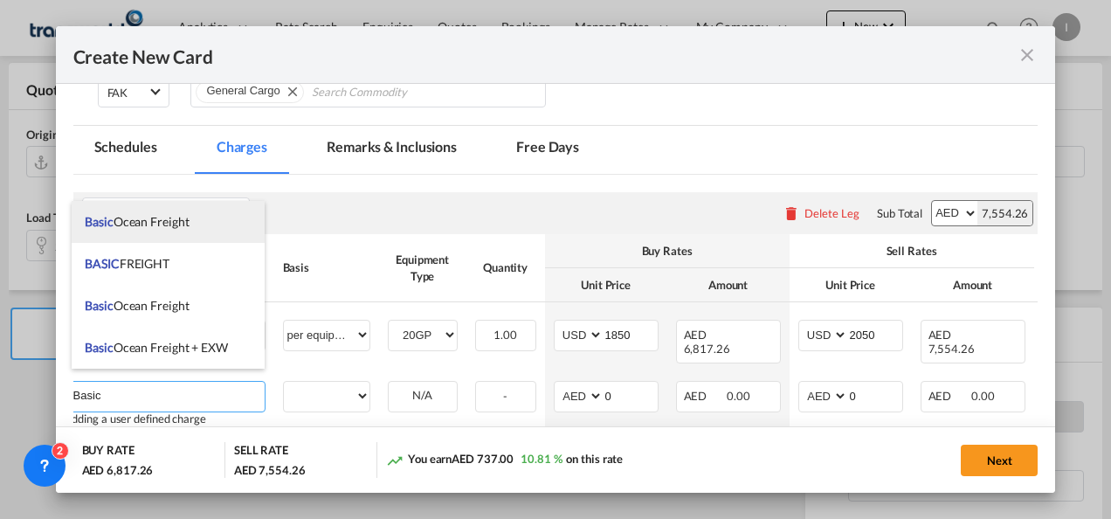
click at [143, 228] on span "Basic Ocean Freight" at bounding box center [137, 221] width 104 height 15
type input "Basic Ocean Freight"
select select "per equipment"
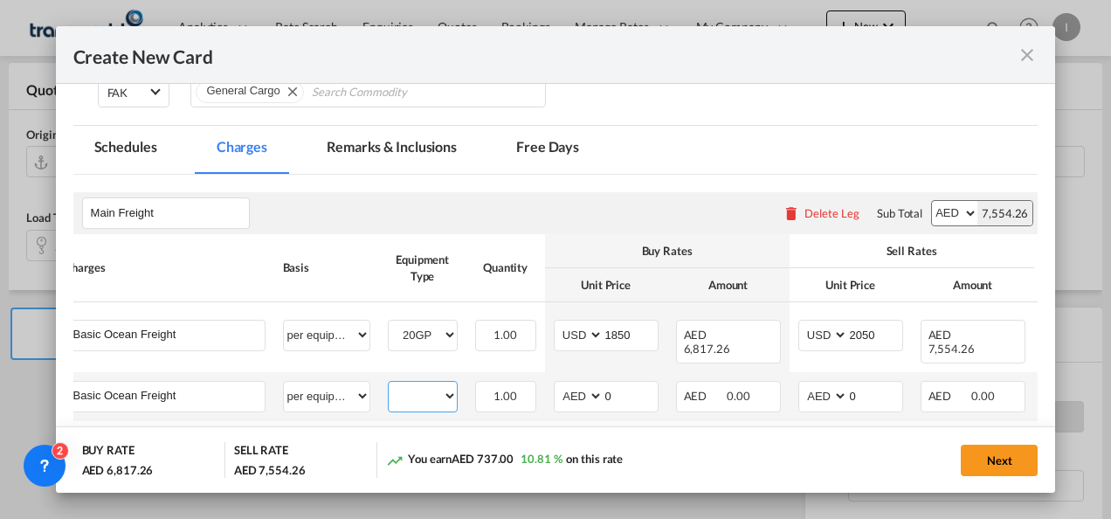
click at [410, 384] on select "20GP 40HC" at bounding box center [423, 396] width 68 height 24
select select "40HC"
click at [389, 384] on select "20GP 40HC" at bounding box center [423, 396] width 68 height 24
drag, startPoint x: 596, startPoint y: 386, endPoint x: 585, endPoint y: 387, distance: 10.5
click at [596, 386] on select "AED AFN ALL AMD ANG AOA ARS AUD AWG AZN BAM BBD BDT BGN BHD BIF BMD BND [PERSON…" at bounding box center [579, 396] width 45 height 24
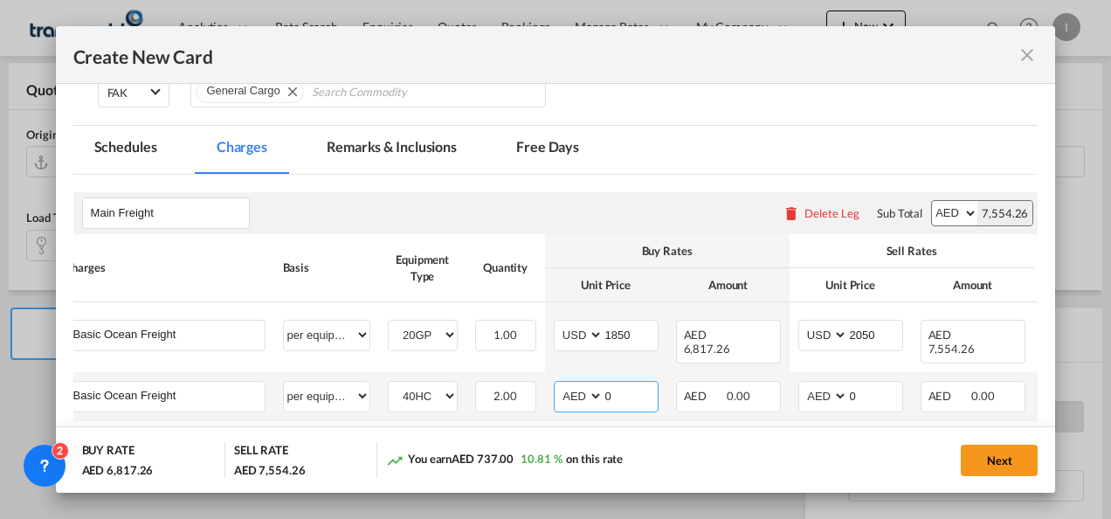
select select "string:USD"
click at [557, 384] on select "AED AFN ALL AMD ANG AOA ARS AUD AWG AZN BAM BBD BDT BGN BHD BIF BMD BND [PERSON…" at bounding box center [579, 396] width 45 height 24
drag, startPoint x: 605, startPoint y: 380, endPoint x: 692, endPoint y: 382, distance: 87.4
click at [692, 382] on tr "Basic Ocean Freight Please Enter User Defined Charges Cannot Be Published per e…" at bounding box center [609, 396] width 1107 height 49
click at [626, 382] on input "20450" at bounding box center [631, 395] width 54 height 26
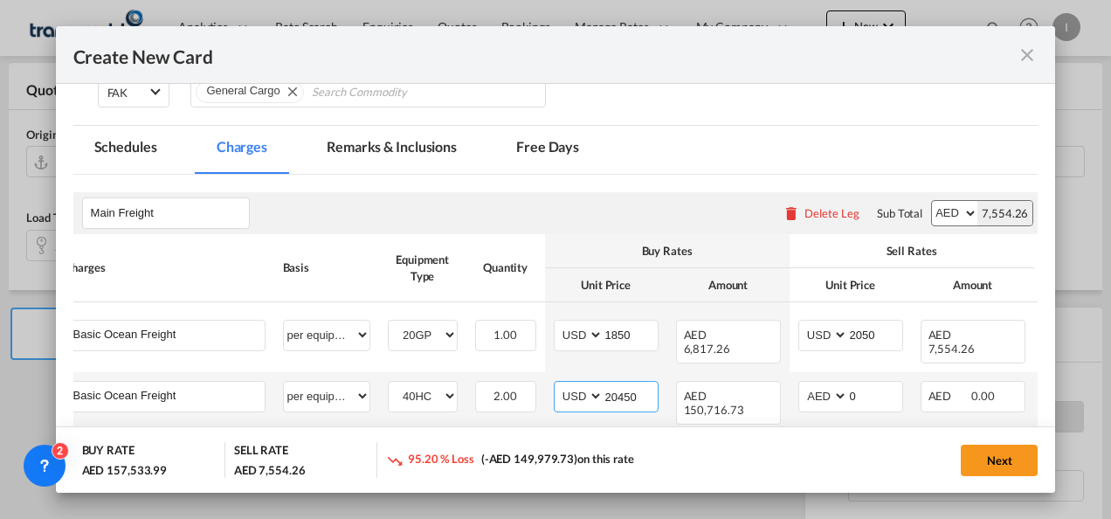
click at [619, 386] on input "20450" at bounding box center [631, 395] width 54 height 26
type input "2050"
click at [811, 384] on select "AED AFN ALL AMD ANG AOA ARS AUD AWG AZN BAM BBD BDT BGN BHD BIF BMD BND [PERSON…" at bounding box center [824, 396] width 45 height 24
select select "string:USD"
click at [802, 384] on select "AED AFN ALL AMD ANG AOA ARS AUD AWG AZN BAM BBD BDT BGN BHD BIF BMD BND [PERSON…" at bounding box center [824, 396] width 45 height 24
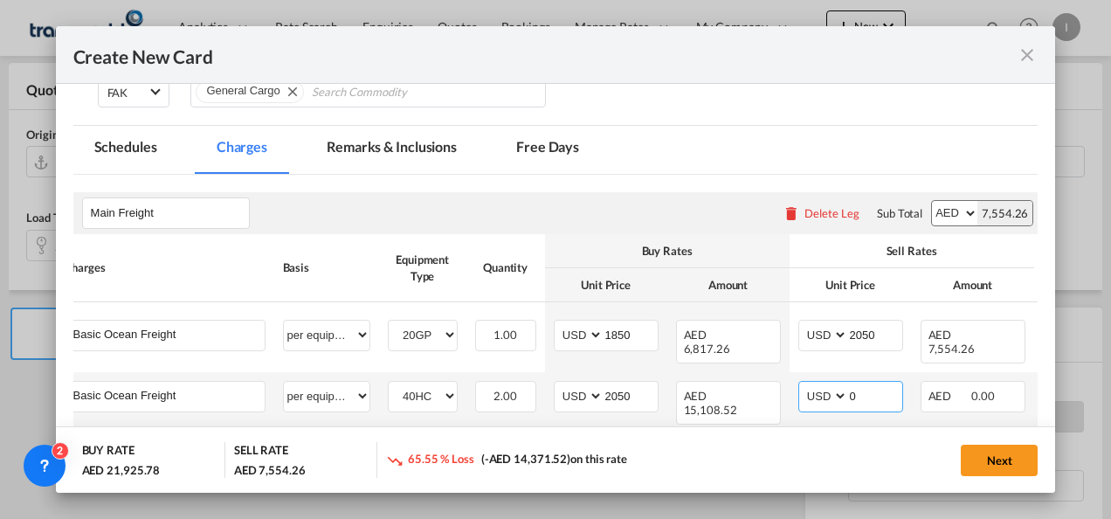
click at [854, 382] on input "0" at bounding box center [875, 395] width 54 height 26
click at [840, 381] on md-input-container "AED AFN ALL AMD ANG AOA ARS AUD AWG AZN BAM BBD BDT BGN BHD BIF BMD BND [PERSON…" at bounding box center [851, 396] width 105 height 31
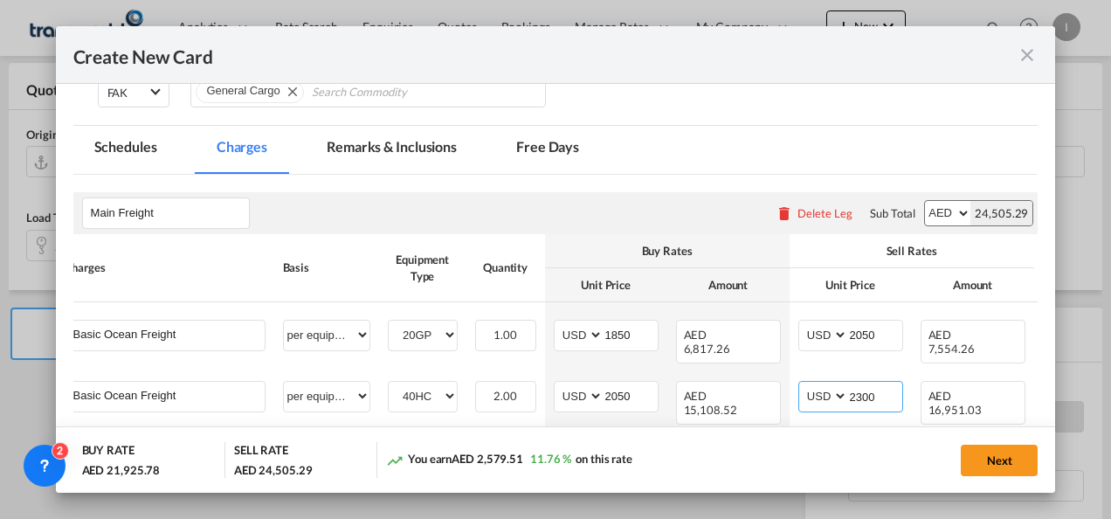
type input "2300"
click at [785, 444] on div "Next" at bounding box center [855, 460] width 365 height 36
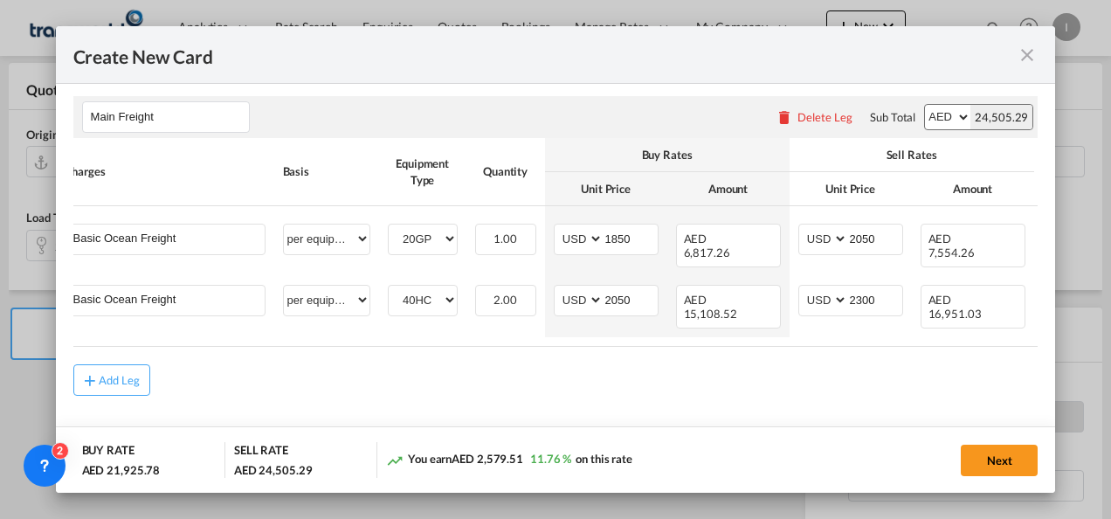
scroll to position [426, 0]
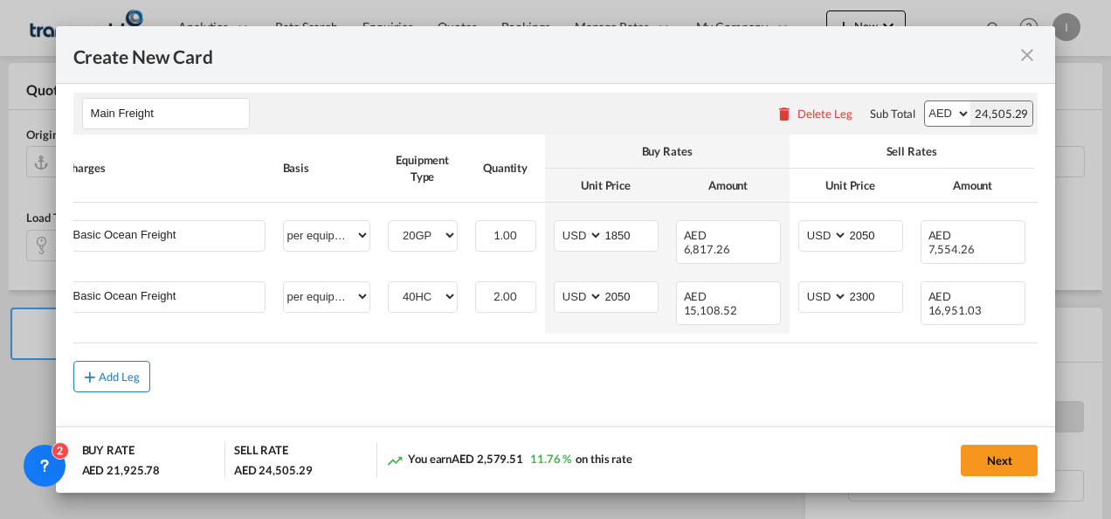
click at [87, 368] on md-icon "icon-plus md-link-fg s20" at bounding box center [89, 376] width 17 height 17
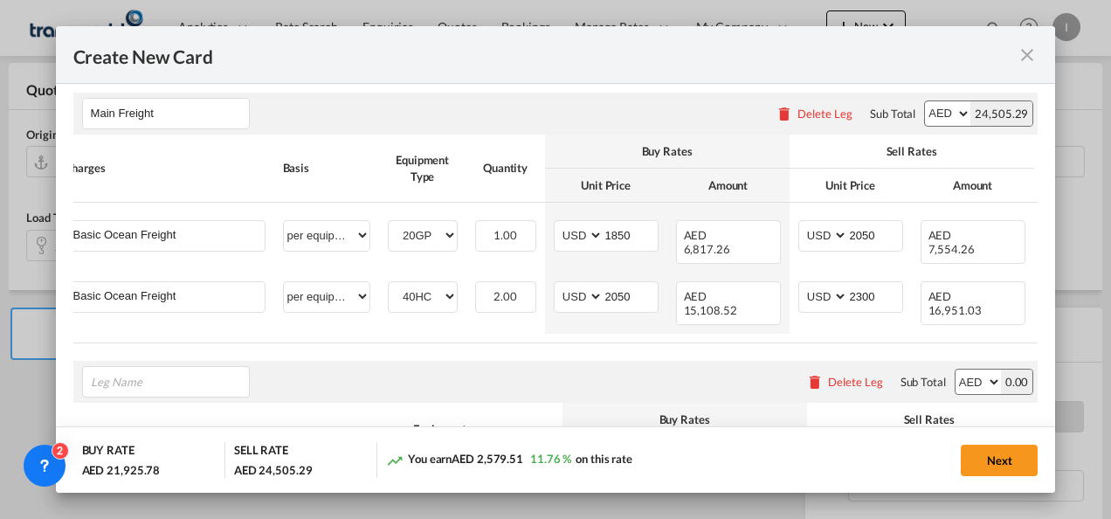
click at [153, 324] on table "Charges Basis Equipment Type Quantity Buy Rates Sell Rates Comments Action Unit…" at bounding box center [609, 239] width 1107 height 209
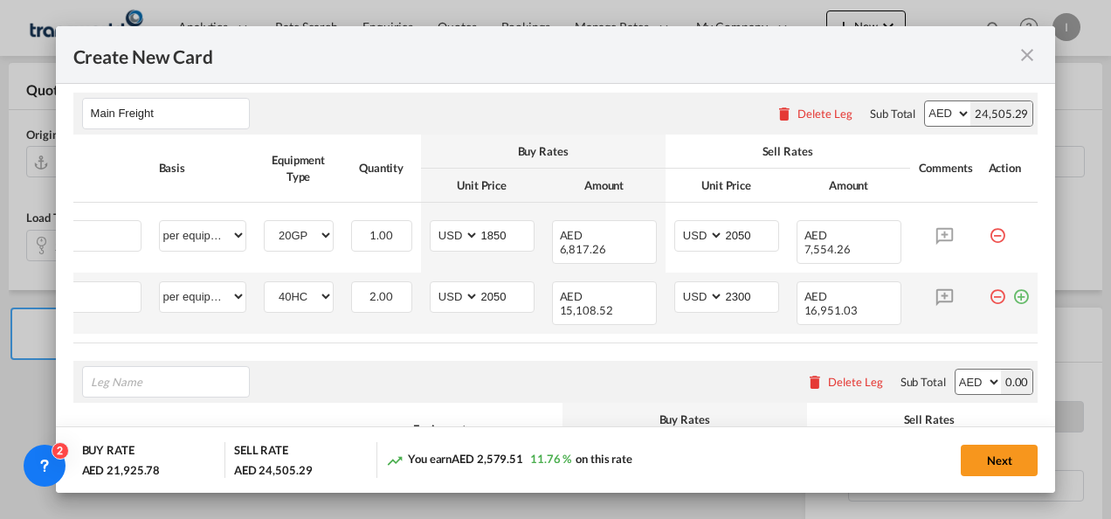
click at [1013, 283] on md-icon "icon-plus-circle-outline green-400-fg" at bounding box center [1021, 289] width 17 height 17
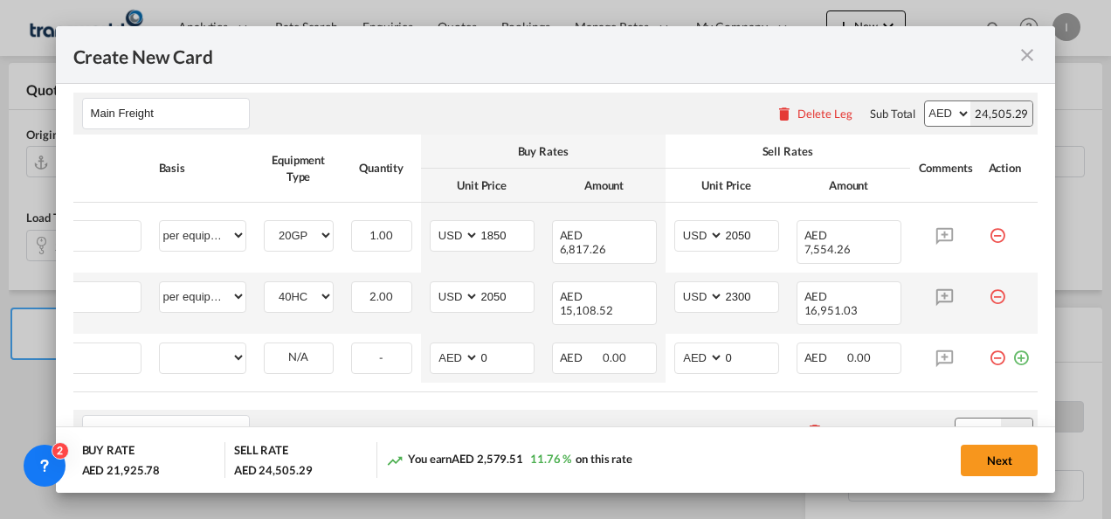
scroll to position [0, 17]
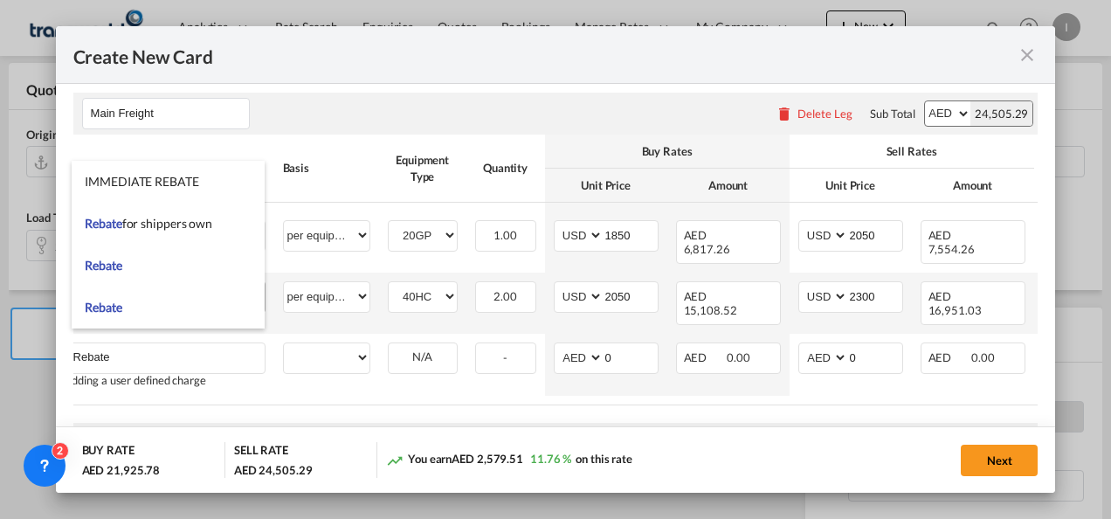
type input "Rebate"
click at [117, 268] on span "Rebate" at bounding box center [103, 265] width 37 height 15
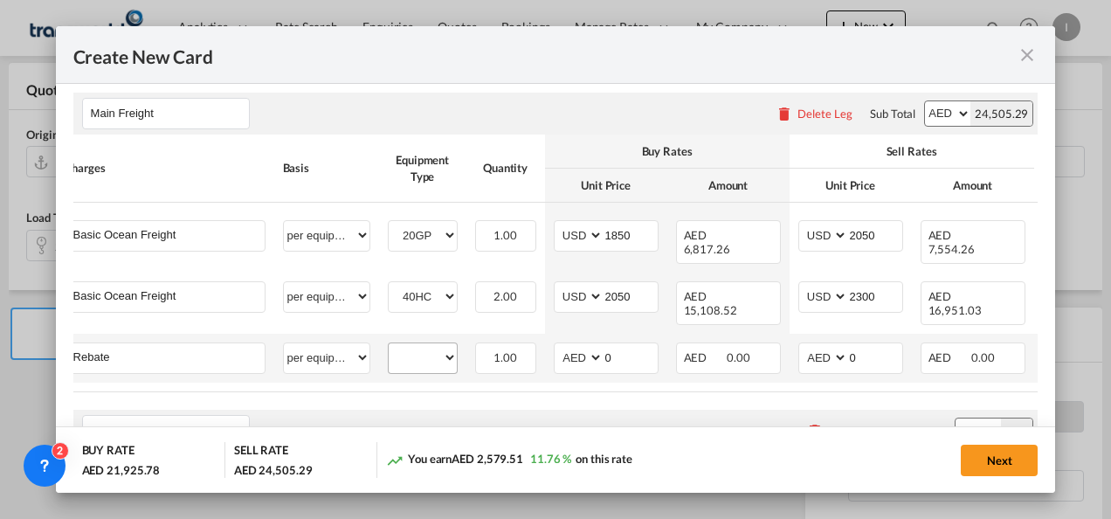
click at [428, 343] on md-input-container "20GP 40HC" at bounding box center [423, 356] width 68 height 26
click at [423, 350] on select "20GP 40HC" at bounding box center [423, 358] width 68 height 24
click at [308, 354] on select "per equipment per container per B/L per shipping bill per shipment % on freight…" at bounding box center [327, 357] width 86 height 28
select select "per container"
click at [284, 343] on select "per equipment per container per B/L per shipping bill per shipment % on freight…" at bounding box center [327, 357] width 86 height 28
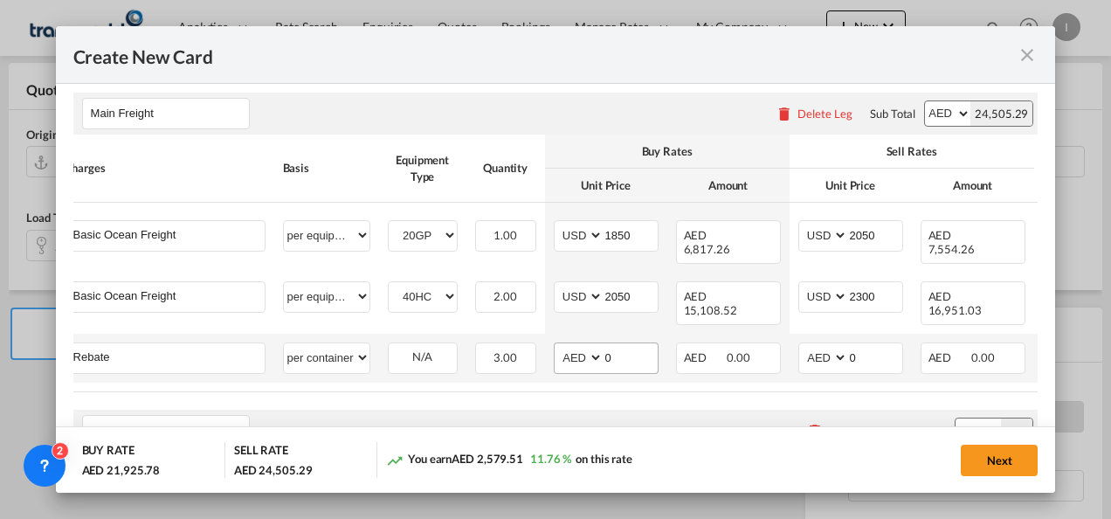
click at [556, 346] on md-input-container "AED AFN ALL AMD ANG AOA ARS AUD AWG AZN BAM BBD BDT BGN BHD BIF BMD BND [PERSON…" at bounding box center [606, 358] width 105 height 31
click at [577, 346] on select "AED AFN ALL AMD ANG AOA ARS AUD AWG AZN BAM BBD BDT BGN BHD BIF BMD BND [PERSON…" at bounding box center [579, 358] width 45 height 24
select select "string:USD"
click at [557, 346] on select "AED AFN ALL AMD ANG AOA ARS AUD AWG AZN BAM BBD BDT BGN BHD BIF BMD BND [PERSON…" at bounding box center [579, 358] width 45 height 24
drag, startPoint x: 619, startPoint y: 348, endPoint x: 599, endPoint y: 343, distance: 21.4
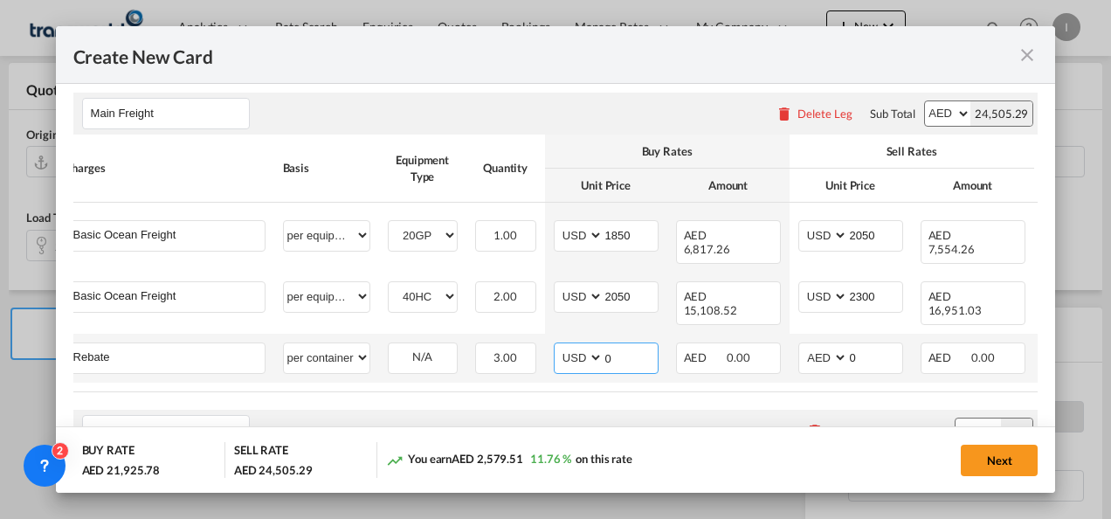
click at [599, 343] on md-input-container "AED AFN ALL AMD ANG AOA ARS AUD AWG AZN BAM BBD BDT BGN BHD BIF BMD BND [PERSON…" at bounding box center [606, 358] width 105 height 31
type input "25"
click at [634, 415] on div "Please enter leg name Leg Name Already Exists Delete Leg Sub Total AED AFN ALL …" at bounding box center [556, 431] width 966 height 42
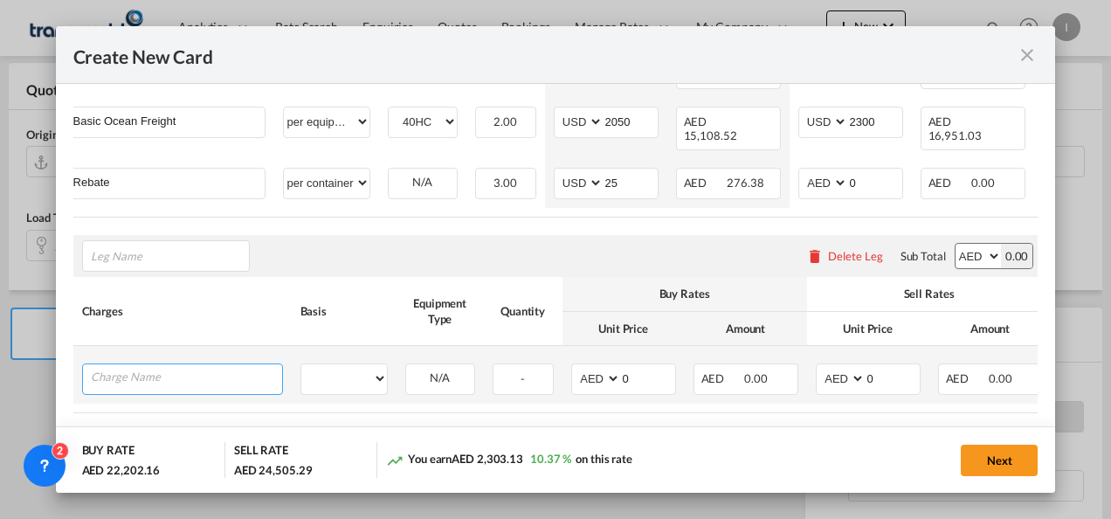
click at [83, 377] on md-autocomplete "Create New Card ..." at bounding box center [182, 377] width 199 height 26
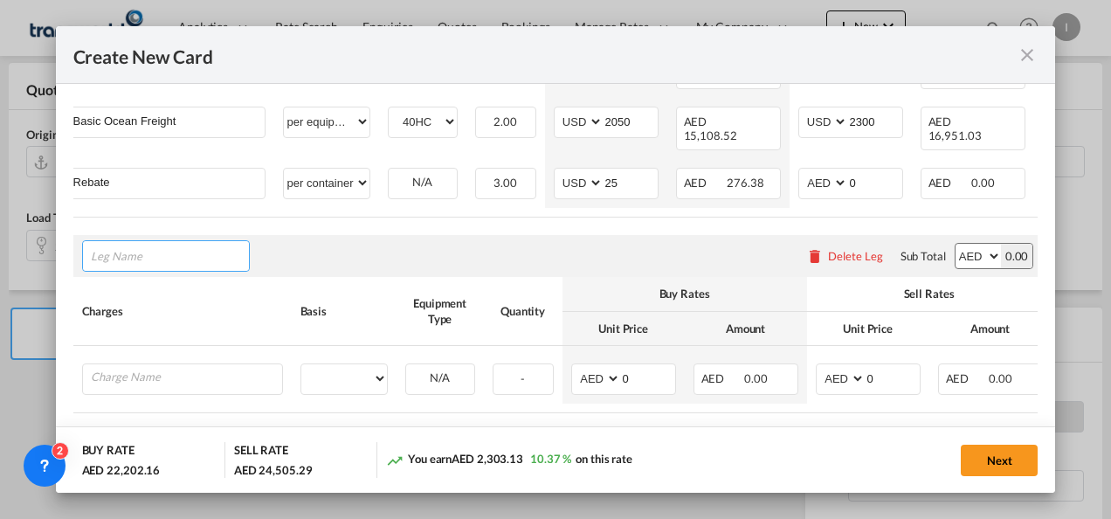
click at [115, 243] on input "Leg Name" at bounding box center [170, 256] width 158 height 26
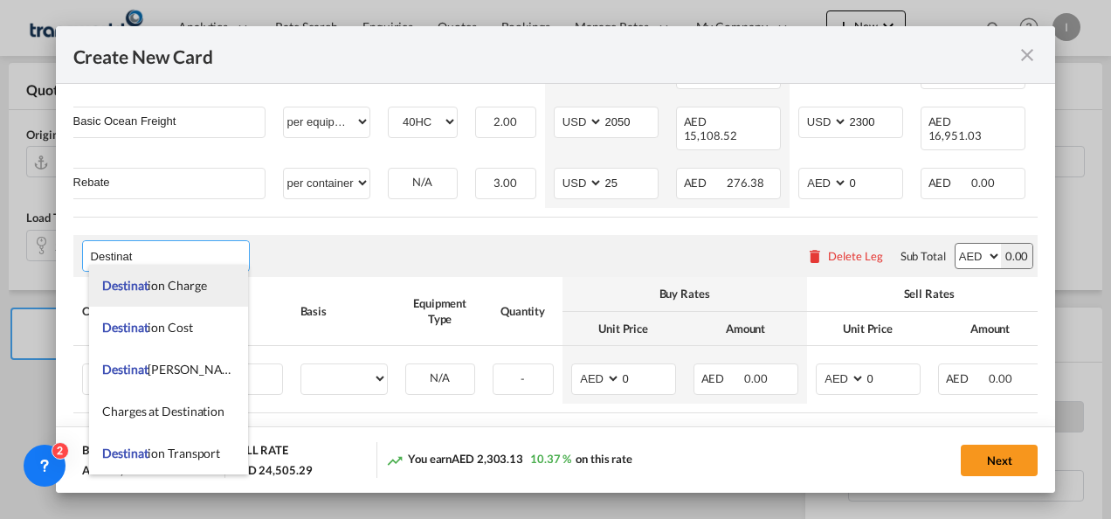
click at [149, 287] on span "Destinat ion Charge" at bounding box center [154, 285] width 104 height 15
type input "Destination Charge"
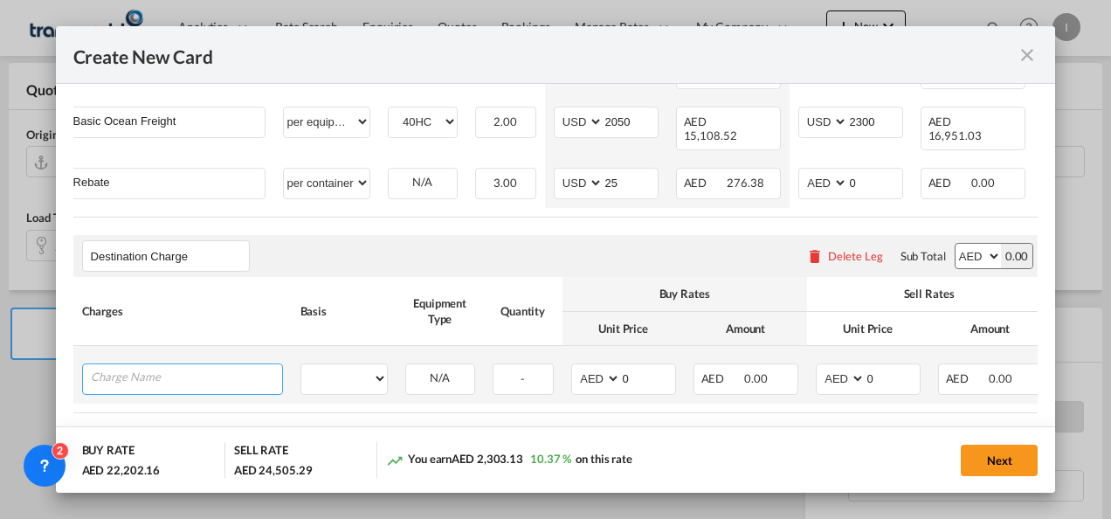
click at [180, 371] on input "Charge Name" at bounding box center [186, 377] width 191 height 26
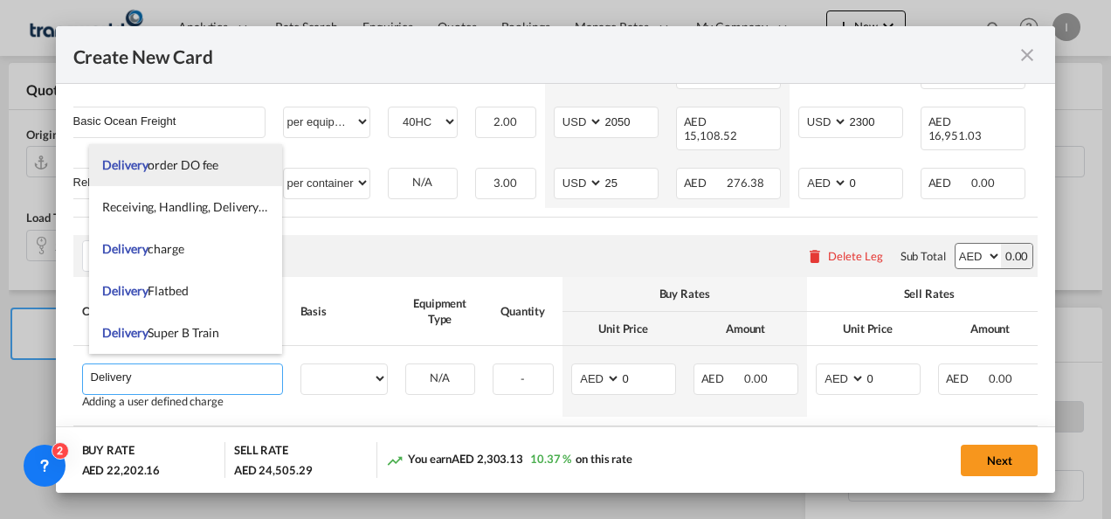
click at [156, 164] on span "Delivery order DO fee" at bounding box center [160, 164] width 116 height 15
type input "Delivery order DO fee"
select select "per B/L"
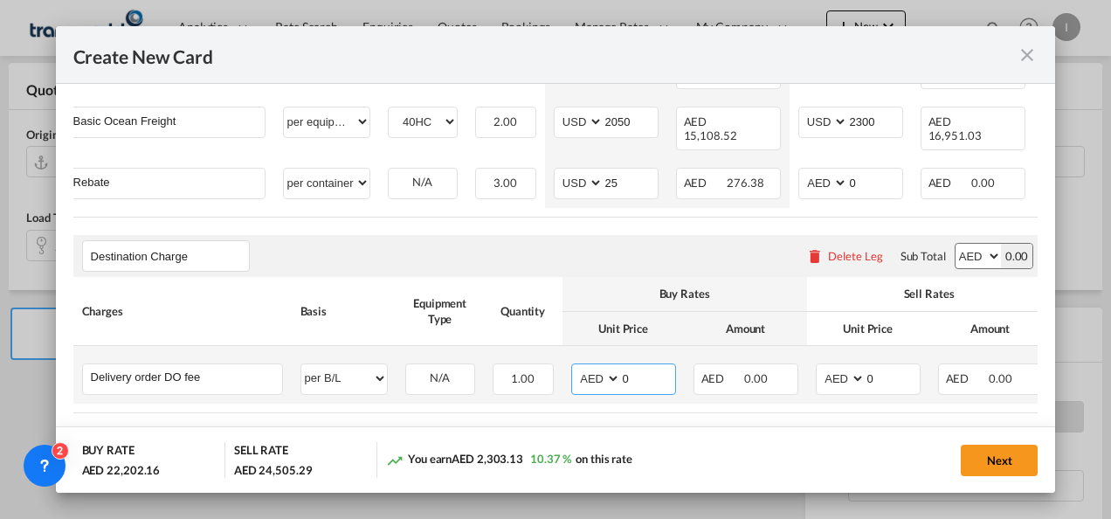
drag, startPoint x: 630, startPoint y: 369, endPoint x: 597, endPoint y: 369, distance: 33.2
click at [597, 369] on md-input-container "AED AFN ALL AMD ANG AOA ARS AUD AWG AZN BAM BBD BDT BGN BHD BIF BMD BND [PERSON…" at bounding box center [623, 378] width 105 height 31
type input "550"
drag, startPoint x: 900, startPoint y: 362, endPoint x: 867, endPoint y: 366, distance: 33.5
click at [867, 366] on input "0" at bounding box center [893, 377] width 54 height 26
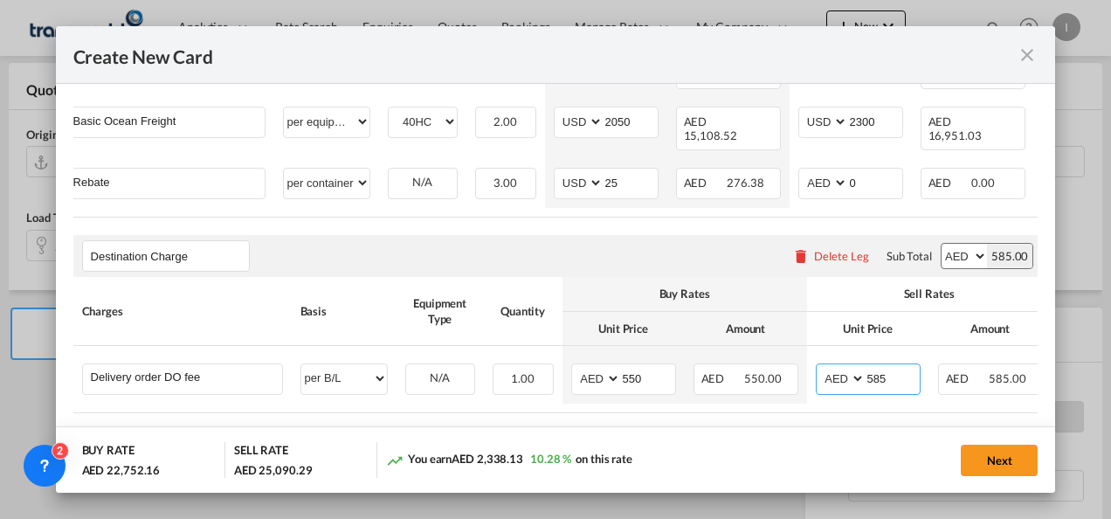
type input "585"
click at [786, 415] on rate-modification "Main Freight Please enter leg name Leg Name Already Exists Delete Leg Sub Total…" at bounding box center [556, 181] width 966 height 562
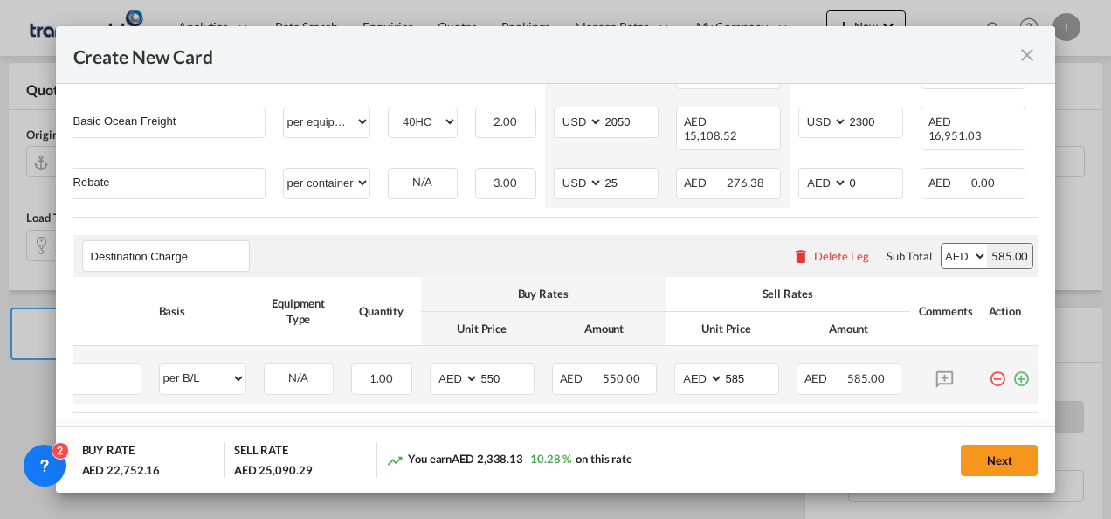
click at [1016, 369] on td "Create New Card ..." at bounding box center [1009, 375] width 59 height 58
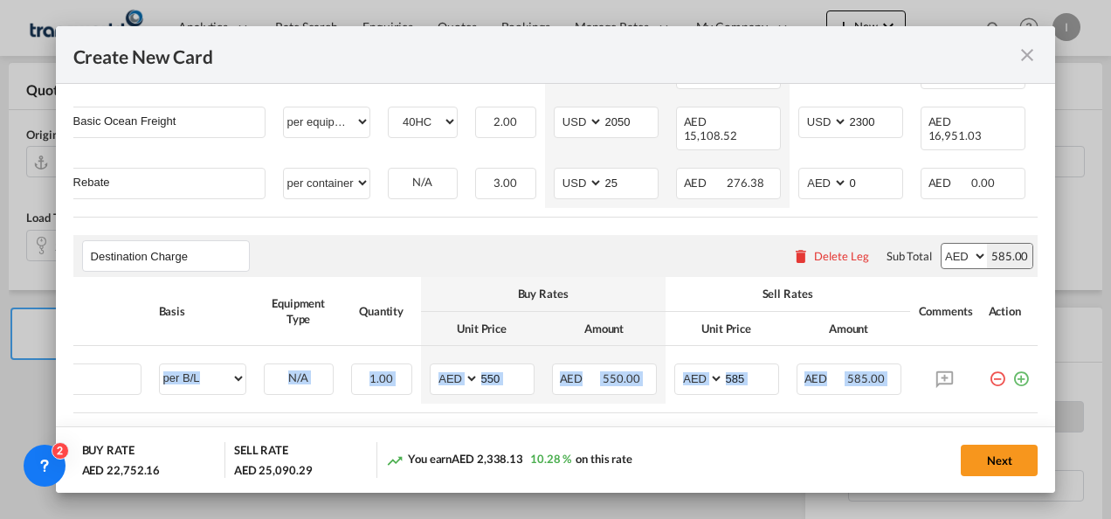
scroll to position [0, 0]
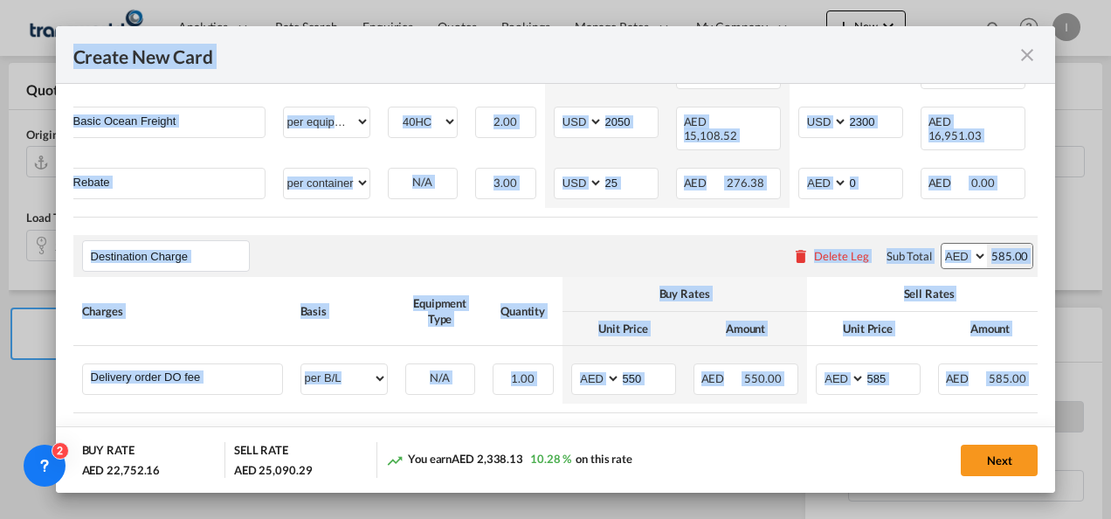
drag, startPoint x: 267, startPoint y: 409, endPoint x: -3, endPoint y: 402, distance: 271.0
click at [0, 402] on html "Analytics Reports Dashboard Rate Search Enquiries Quotes" at bounding box center [555, 259] width 1111 height 519
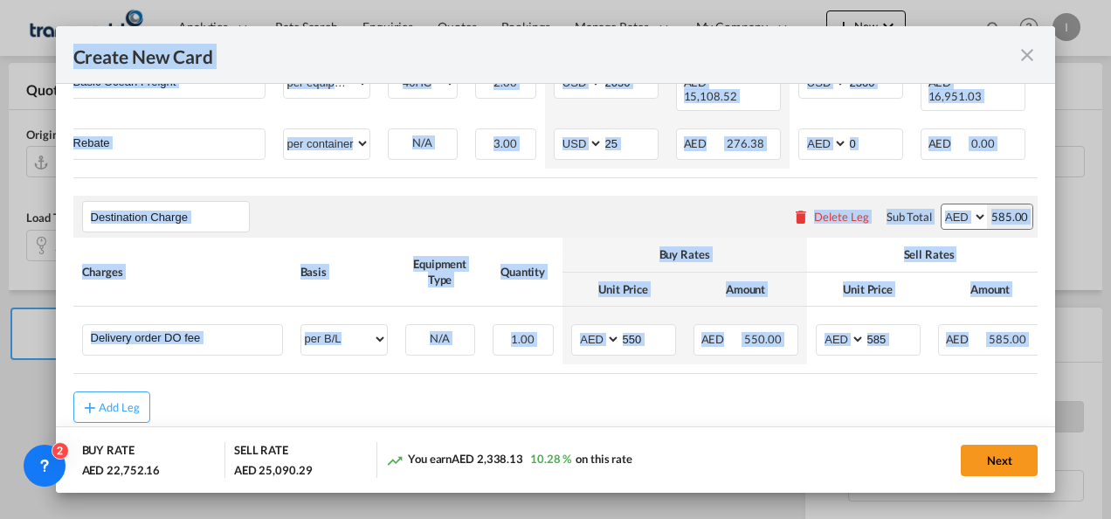
scroll to position [675, 0]
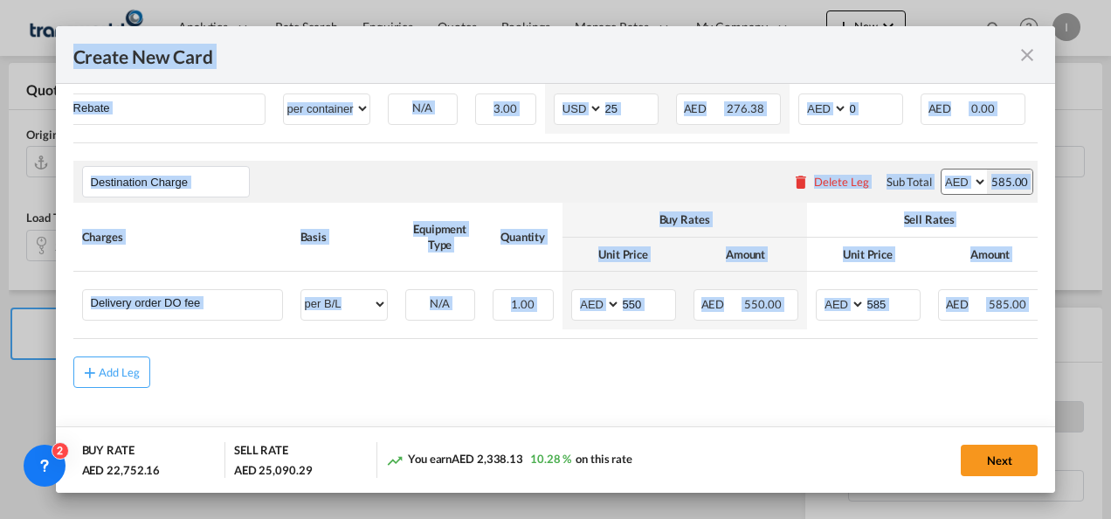
click at [265, 341] on rate-modification "Main Freight Please enter leg name Leg Name Already Exists Delete Leg Sub Total…" at bounding box center [556, 107] width 966 height 562
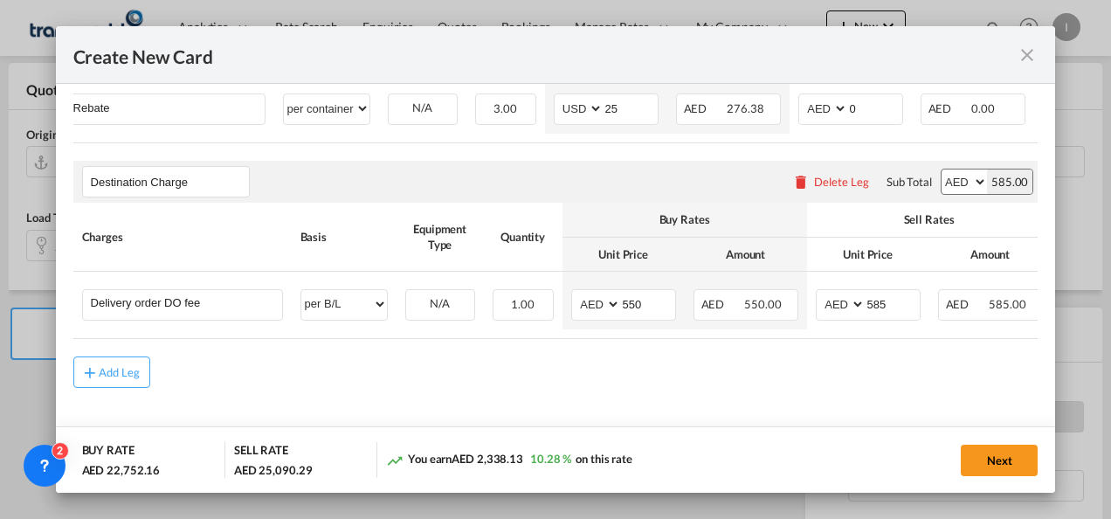
scroll to position [0, 155]
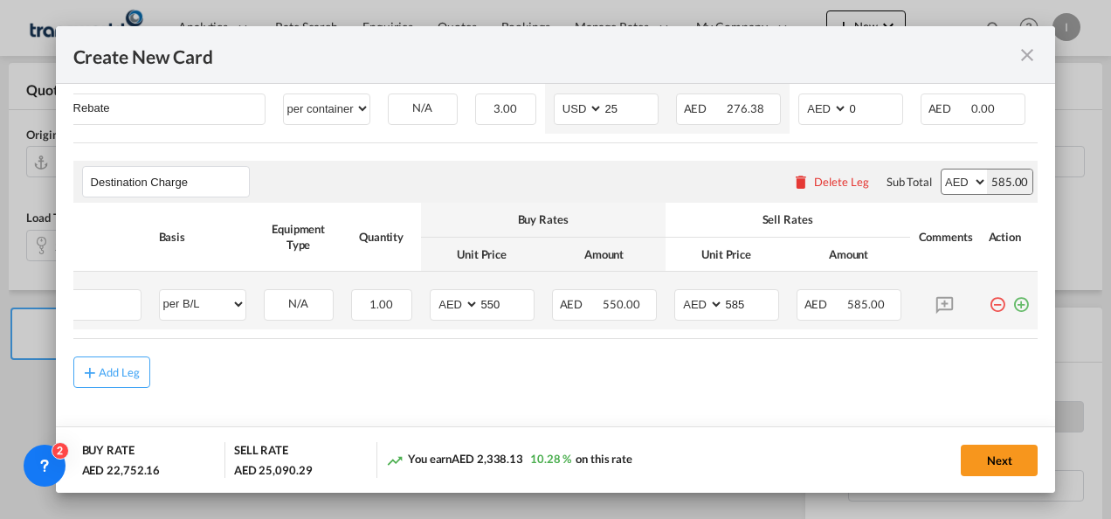
click at [1013, 295] on md-icon "icon-plus-circle-outline green-400-fg" at bounding box center [1021, 297] width 17 height 17
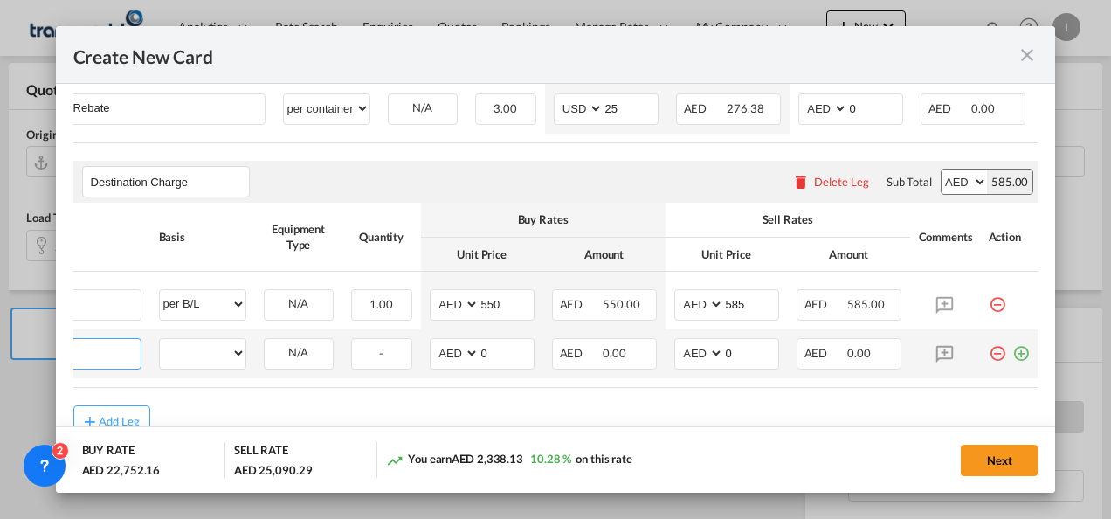
scroll to position [0, 17]
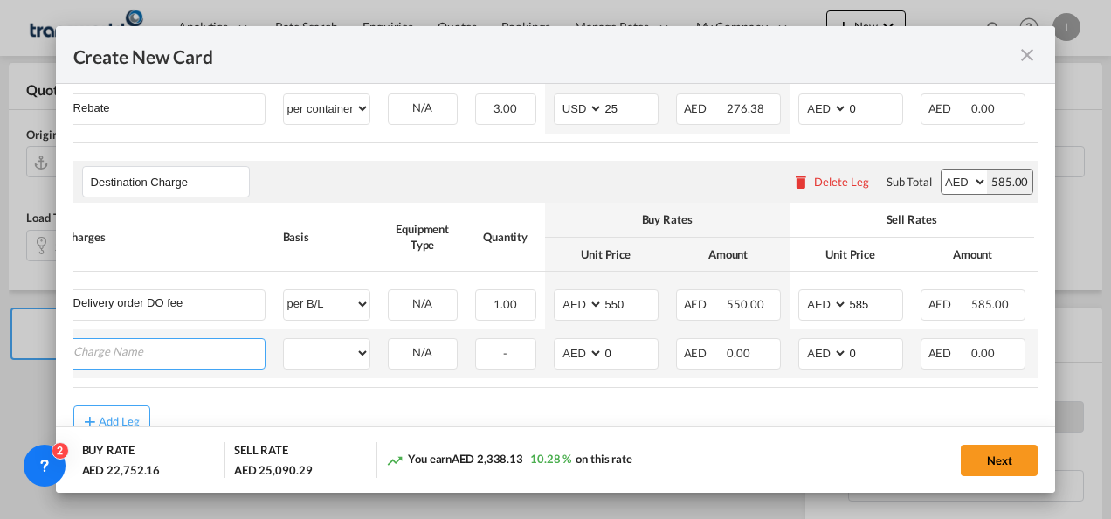
click at [195, 347] on input "Charge Name" at bounding box center [168, 352] width 191 height 26
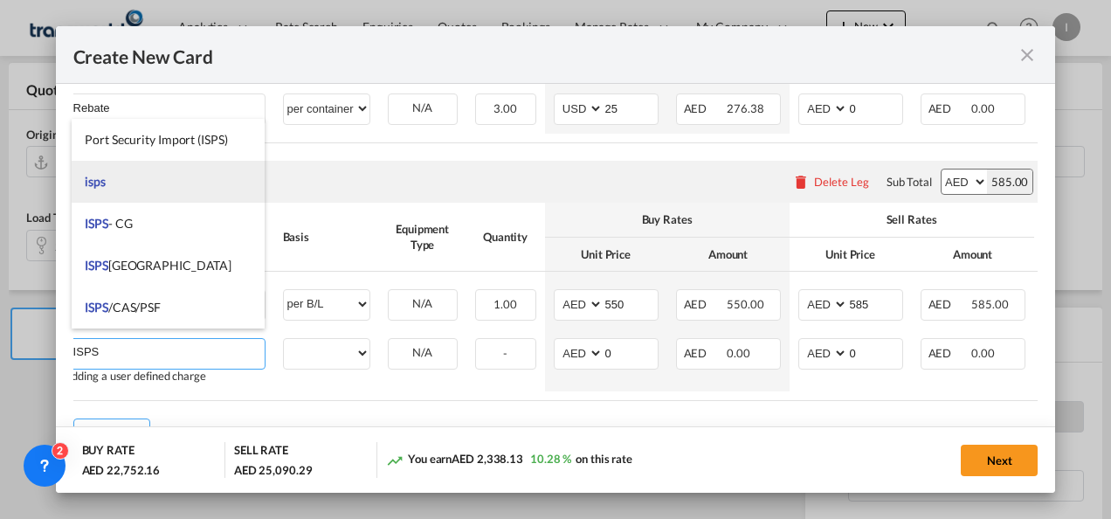
click at [107, 183] on li "isps" at bounding box center [168, 182] width 193 height 42
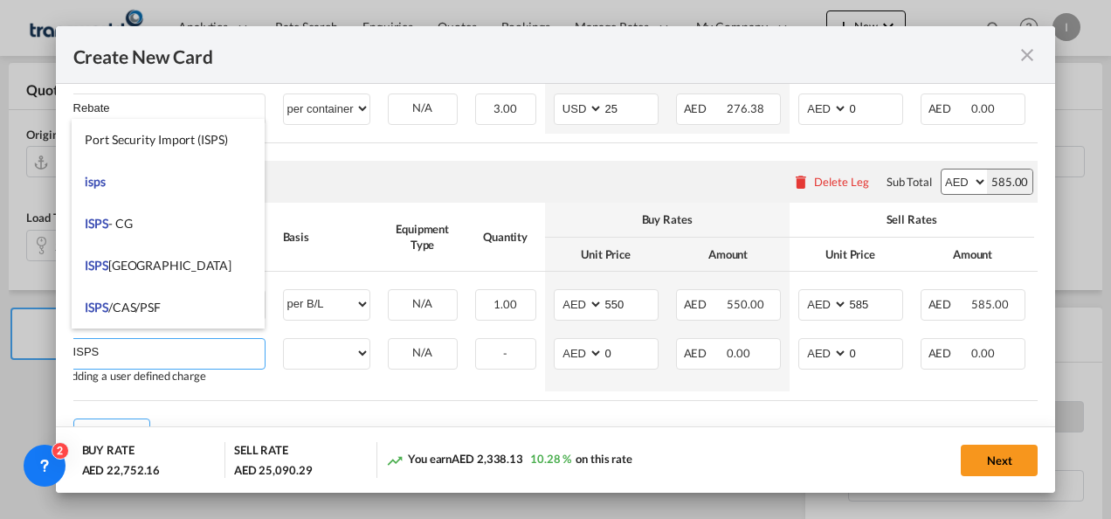
type input "isps"
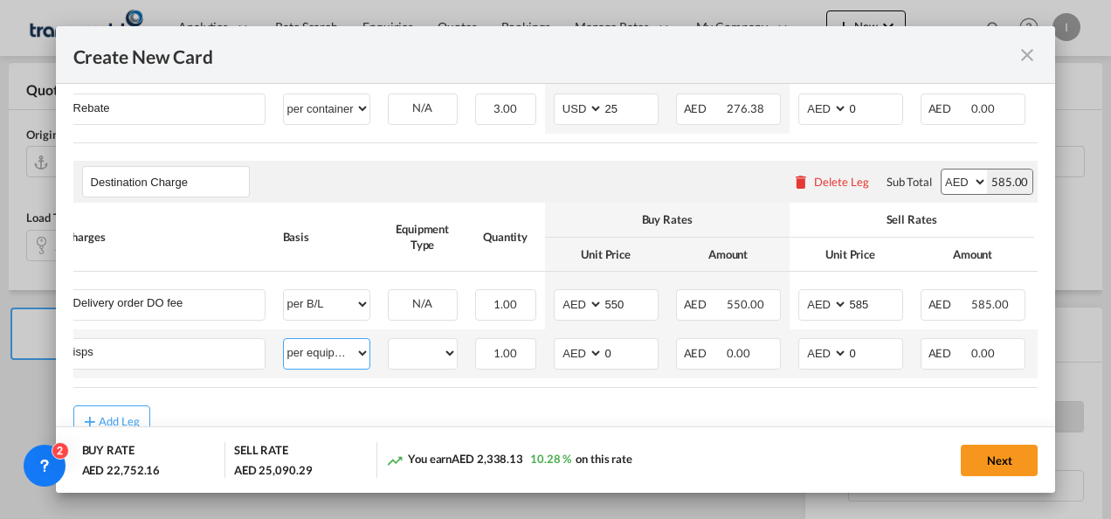
click at [315, 350] on select "per equipment per container per B/L per shipping bill per shipment per pallet p…" at bounding box center [327, 353] width 86 height 28
select select "per container"
click at [284, 339] on select "per equipment per container per B/L per shipping bill per shipment per pallet p…" at bounding box center [327, 353] width 86 height 28
drag, startPoint x: 623, startPoint y: 340, endPoint x: 570, endPoint y: 343, distance: 53.4
click at [570, 343] on md-input-container "AED AFN ALL AMD ANG AOA ARS AUD AWG AZN BAM BBD BDT BGN BHD BIF BMD BND [PERSON…" at bounding box center [606, 353] width 105 height 31
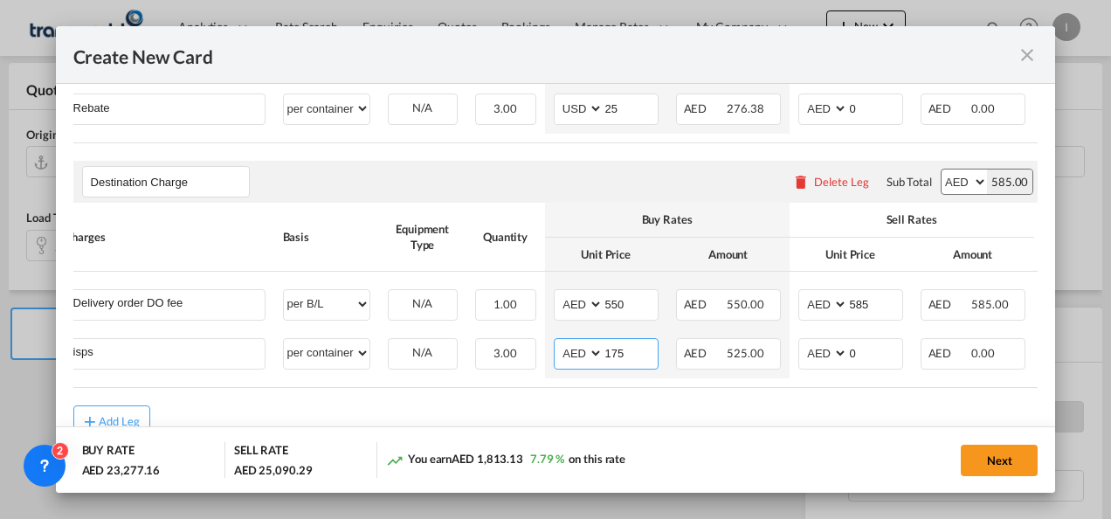
type input "175"
drag, startPoint x: 546, startPoint y: 412, endPoint x: 564, endPoint y: 412, distance: 18.4
click at [546, 412] on div "Add Leg" at bounding box center [556, 420] width 966 height 31
click at [1003, 457] on button "Next" at bounding box center [999, 460] width 77 height 31
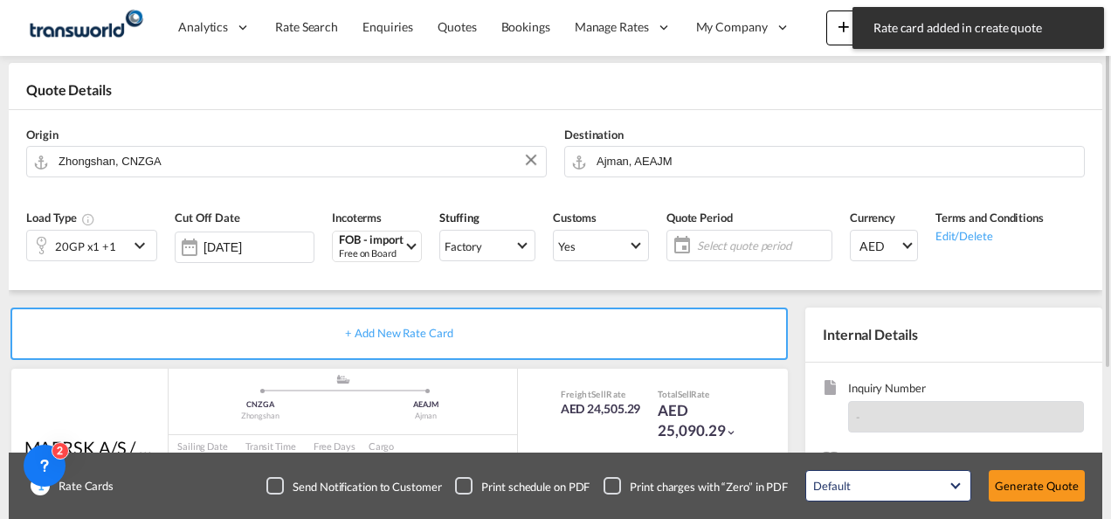
click at [1013, 509] on div "Create New Card Port of [GEOGRAPHIC_DATA] [GEOGRAPHIC_DATA] T/S Liner/Carrier M…" at bounding box center [555, 259] width 1111 height 519
click at [1011, 493] on button "Generate Quote" at bounding box center [1037, 485] width 96 height 31
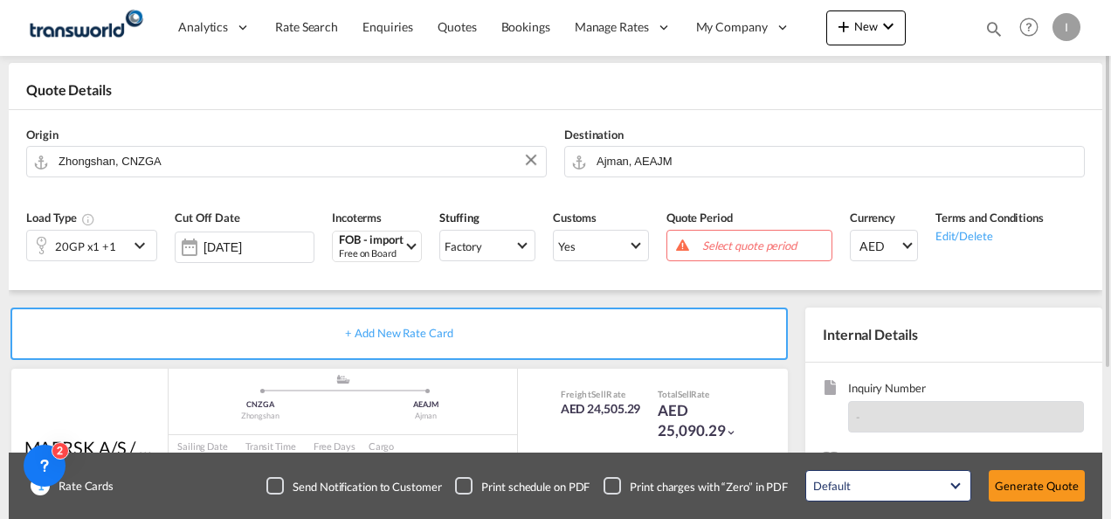
click at [716, 246] on span "Select quote period" at bounding box center [765, 246] width 125 height 16
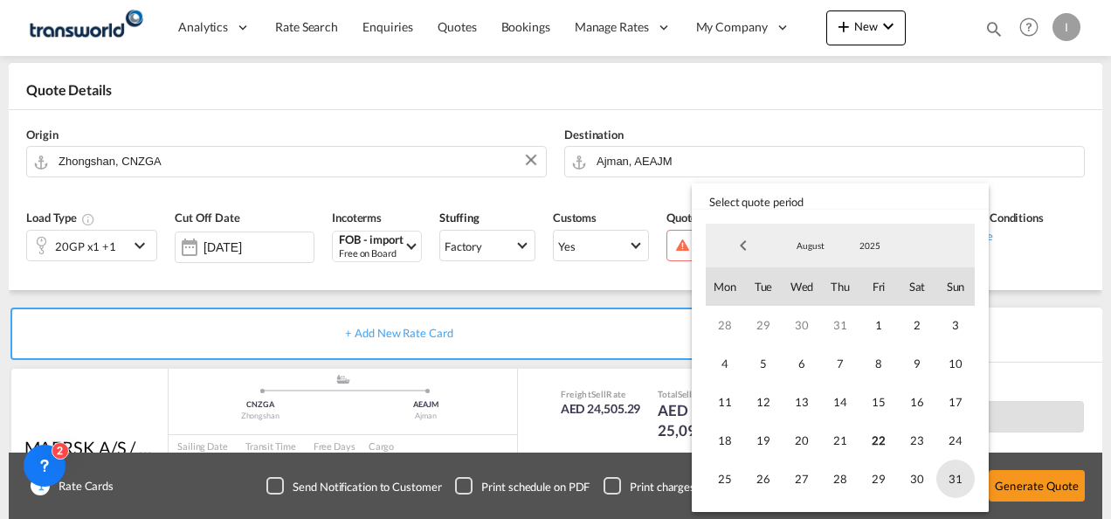
click at [959, 475] on span "31" at bounding box center [956, 479] width 38 height 38
click at [605, 343] on md-backdrop at bounding box center [555, 259] width 1111 height 519
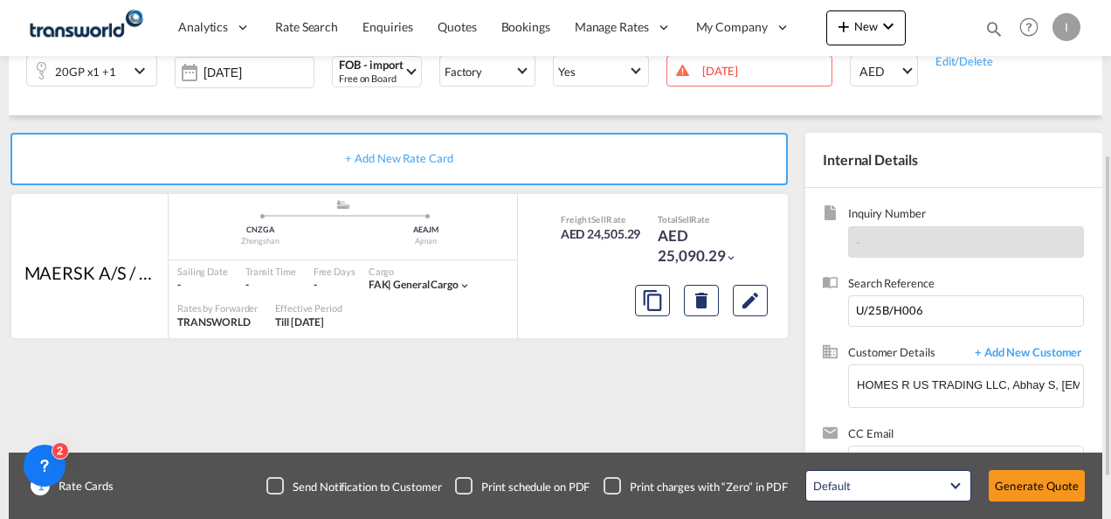
scroll to position [313, 0]
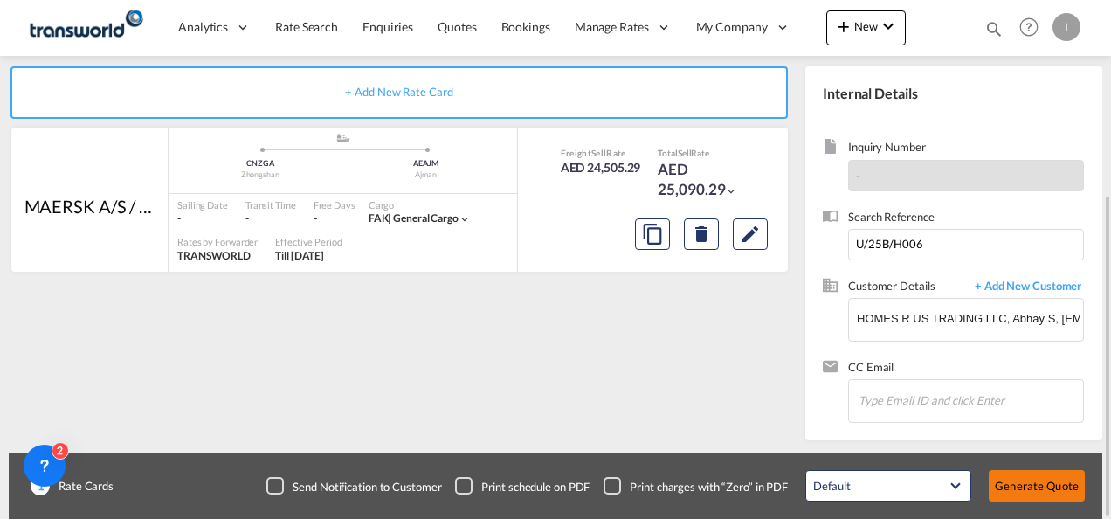
click at [1042, 483] on button "Generate Quote" at bounding box center [1037, 485] width 96 height 31
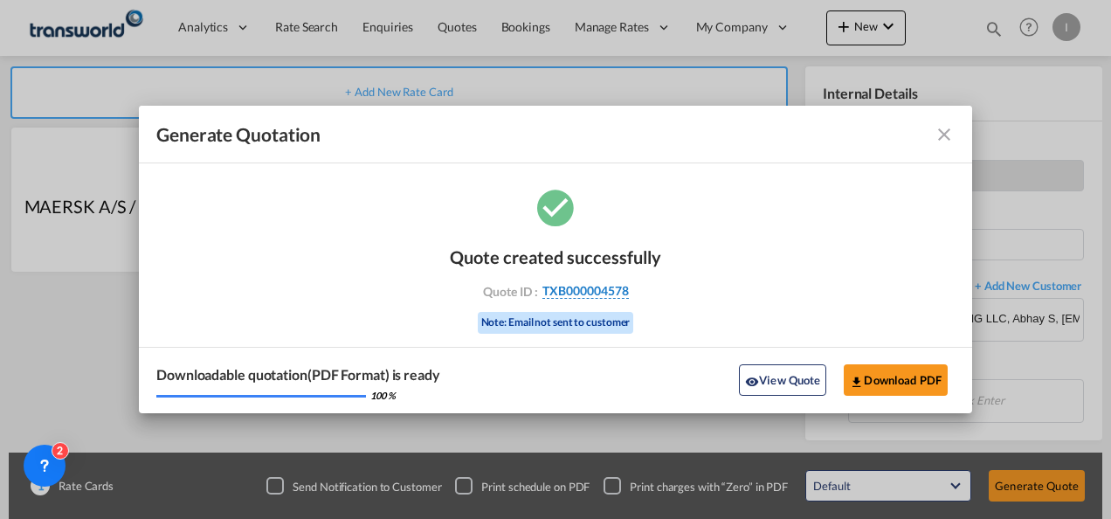
click at [581, 294] on span "TXB000004578" at bounding box center [586, 291] width 87 height 16
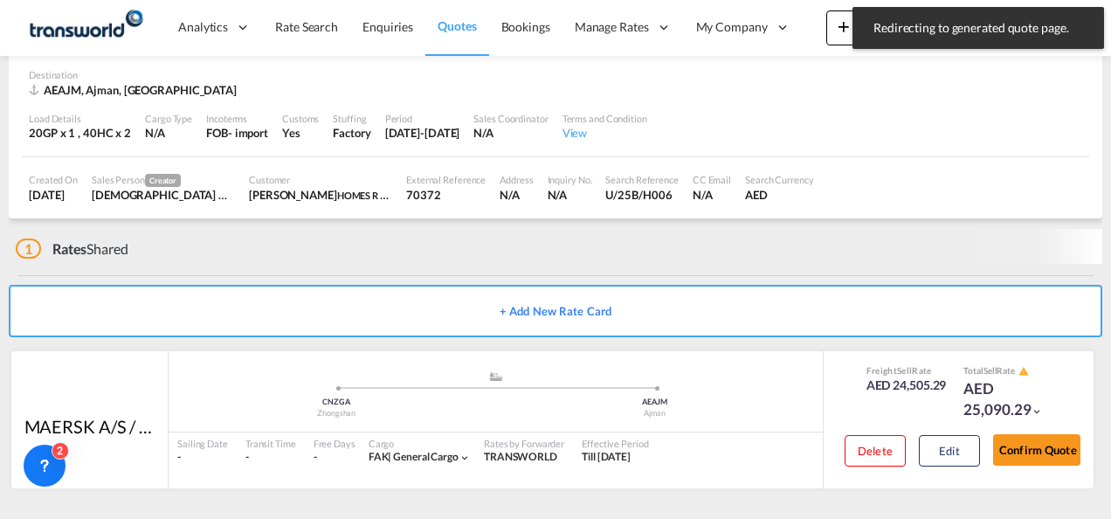
scroll to position [118, 0]
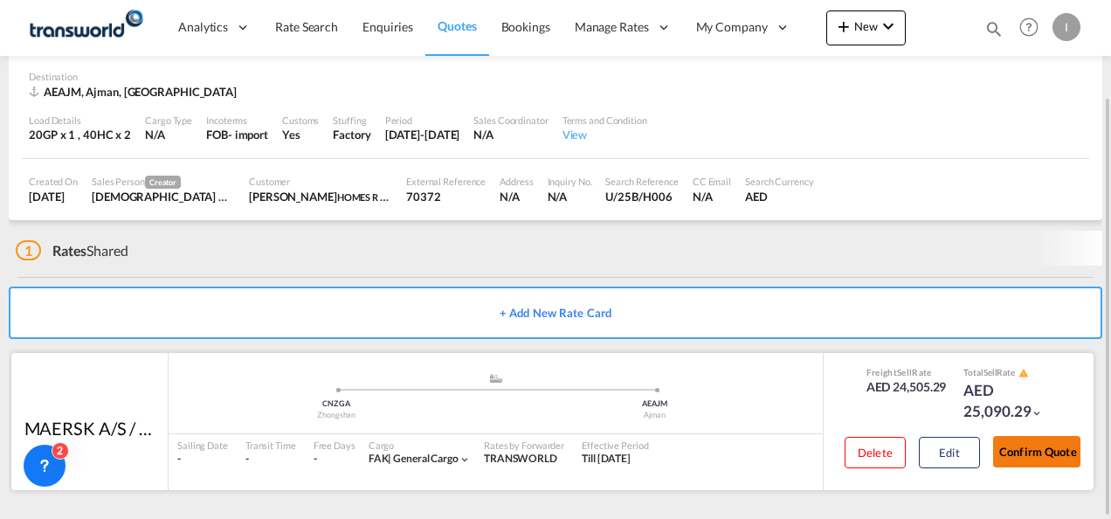
click at [1021, 450] on button "Confirm Quote" at bounding box center [1036, 451] width 87 height 31
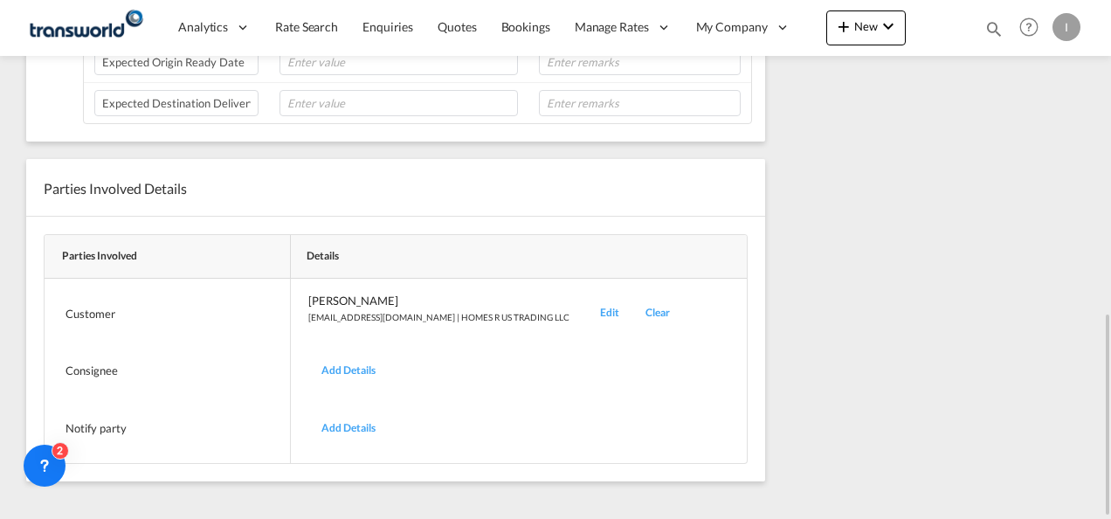
scroll to position [366, 0]
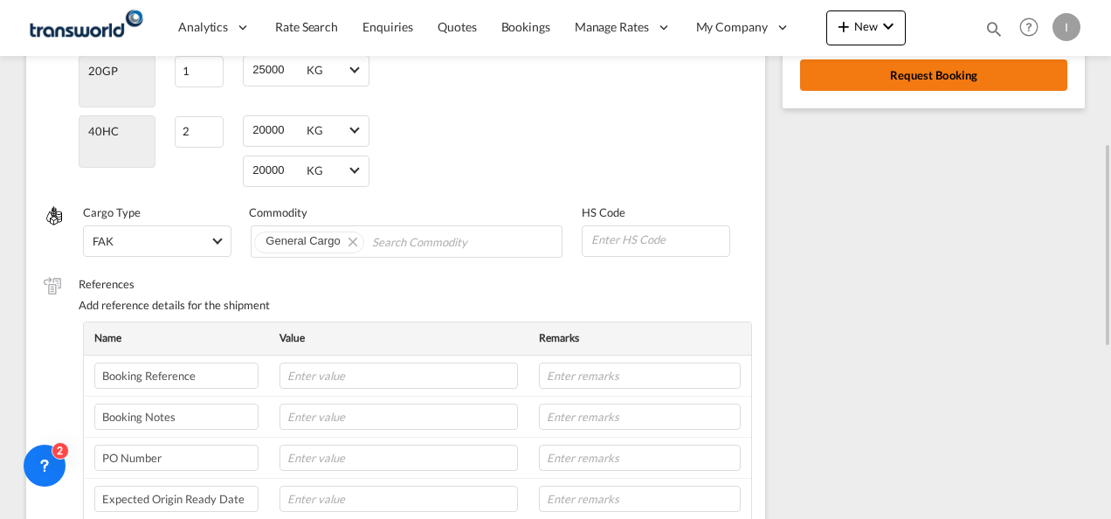
click at [889, 84] on button "Request Booking" at bounding box center [933, 74] width 267 height 31
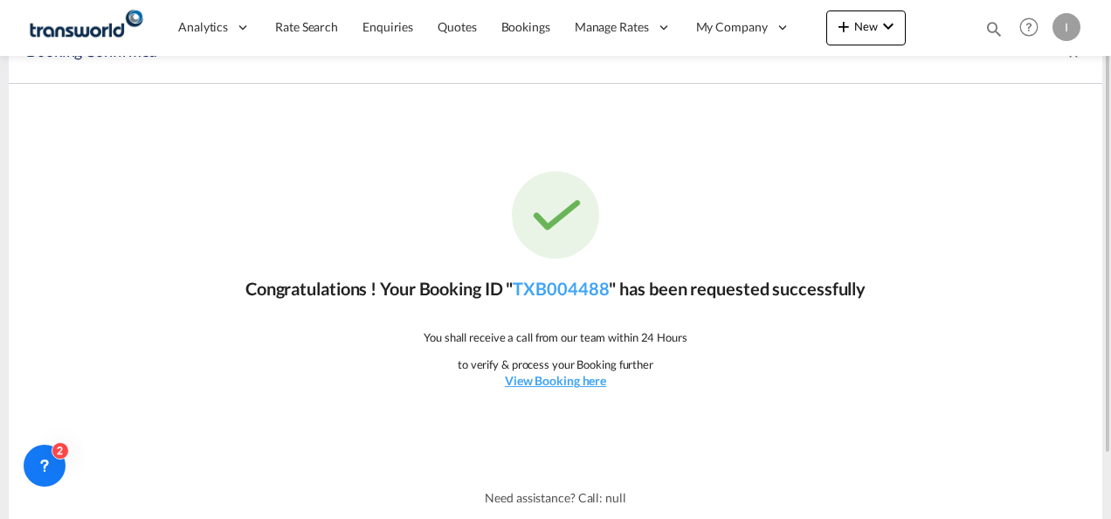
scroll to position [0, 0]
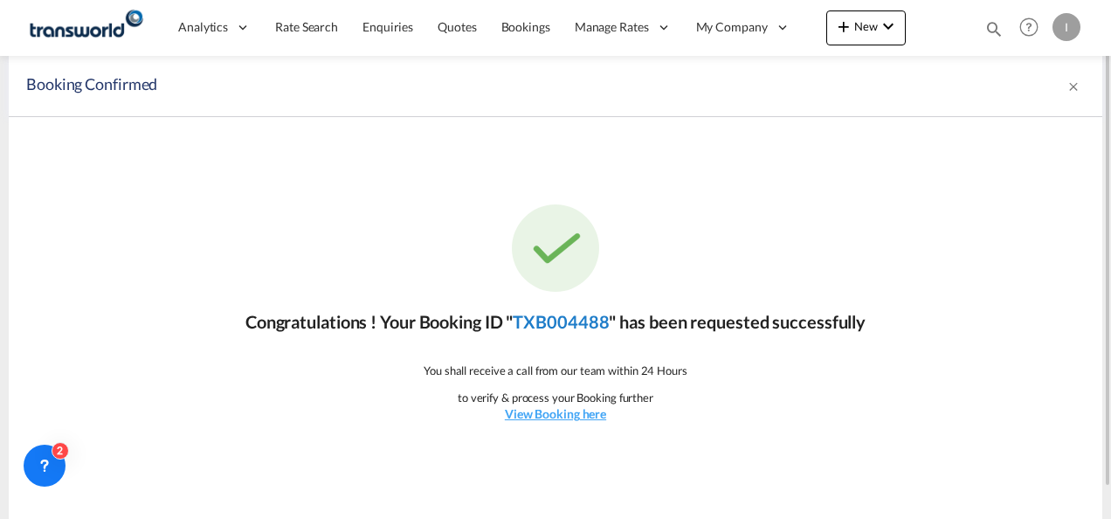
click at [572, 322] on link "TXB004488" at bounding box center [561, 321] width 96 height 21
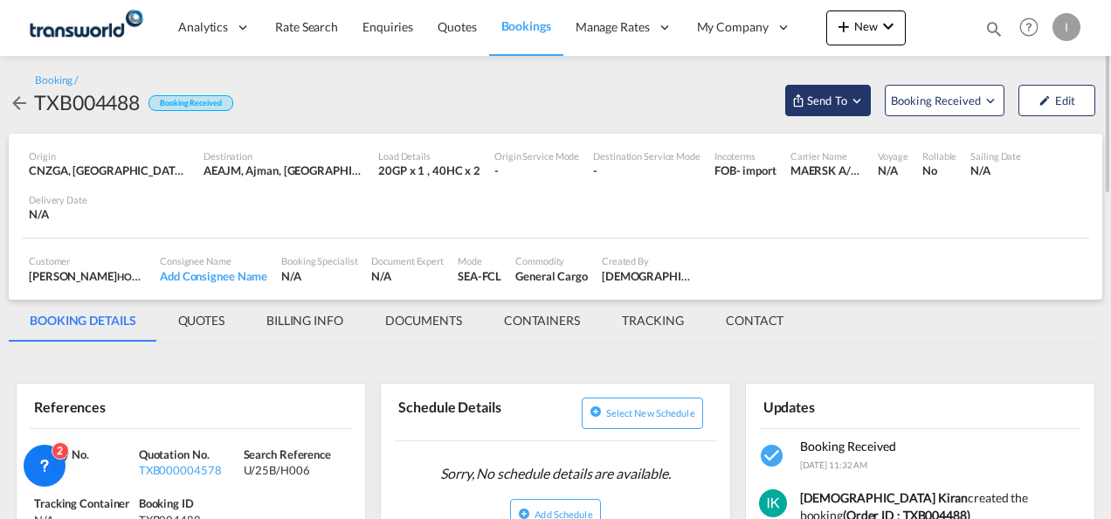
click at [837, 102] on span "Send To" at bounding box center [828, 100] width 44 height 17
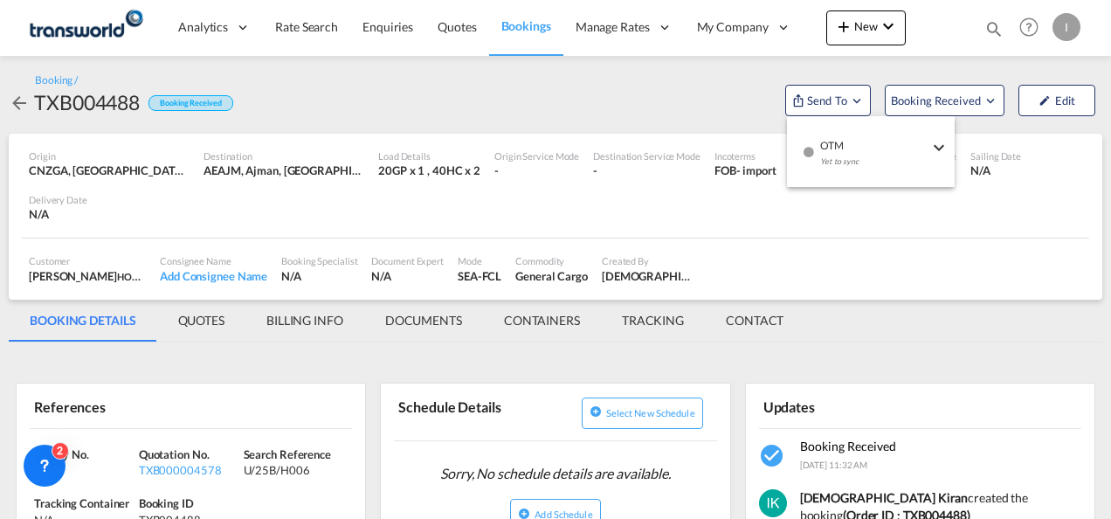
click at [862, 140] on span "OTM" at bounding box center [874, 140] width 108 height 16
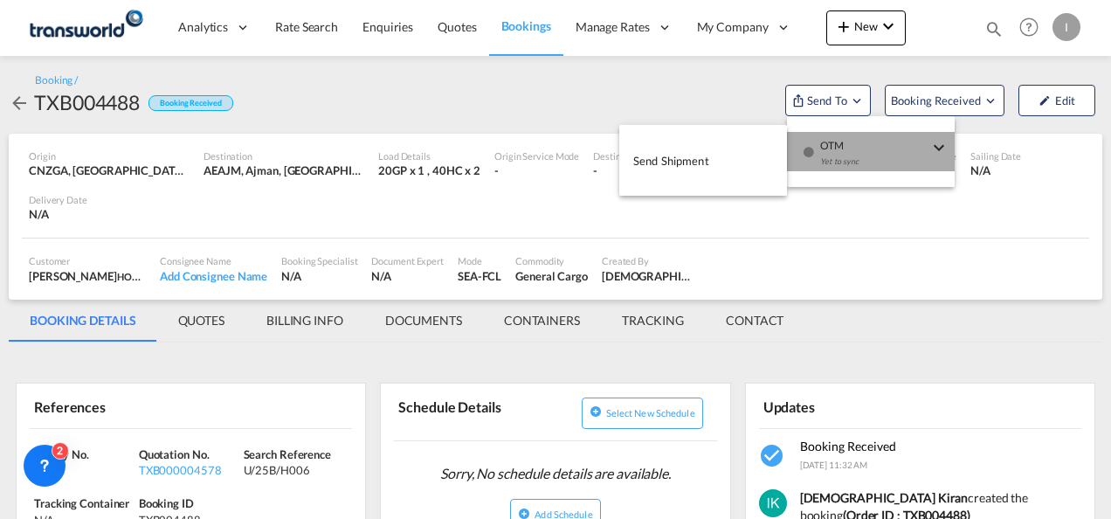
click at [736, 154] on button "Send Shipment" at bounding box center [703, 160] width 168 height 39
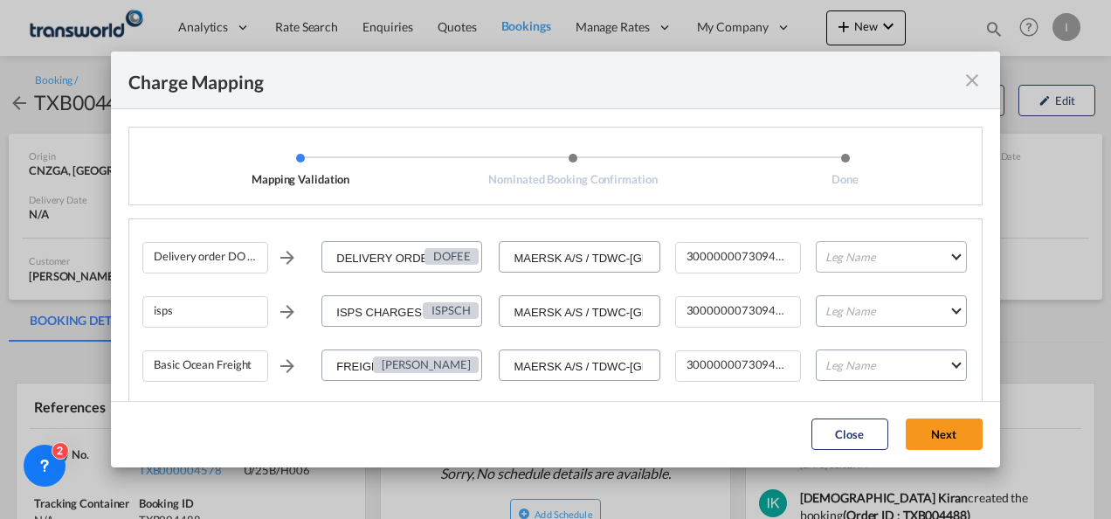
click at [832, 263] on md-select "Leg Name HANDLING ORIGIN VESSEL HANDLING DESTINATION OTHERS TL PICK UP CUSTOMS …" at bounding box center [891, 256] width 151 height 31
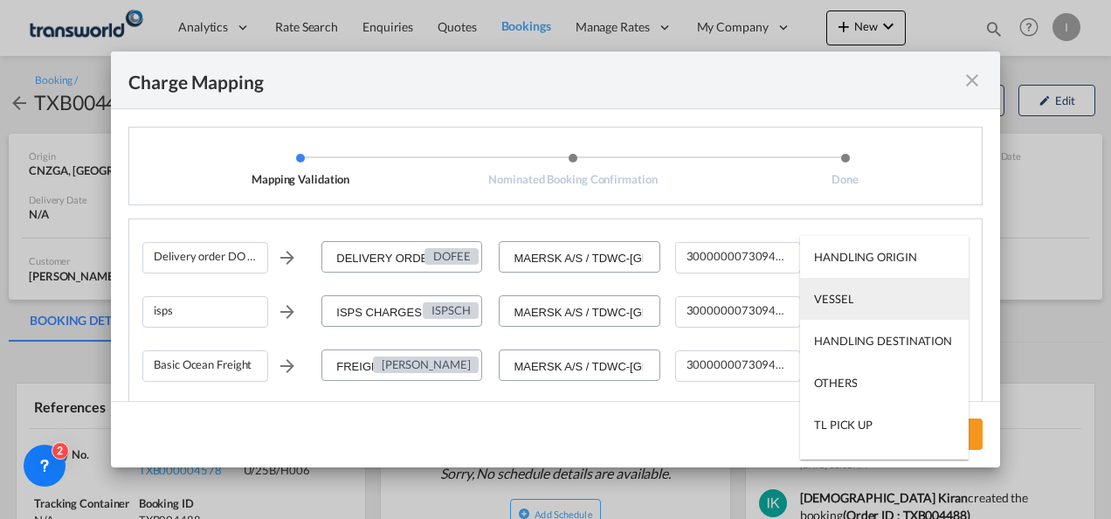
click at [844, 295] on div "VESSEL" at bounding box center [833, 299] width 39 height 16
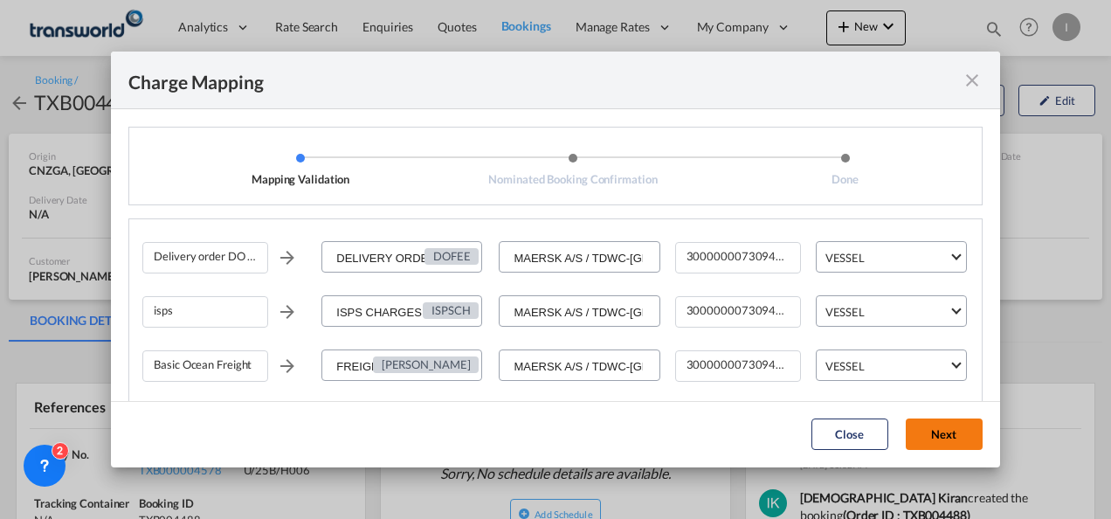
click at [912, 431] on button "Next" at bounding box center [944, 434] width 77 height 31
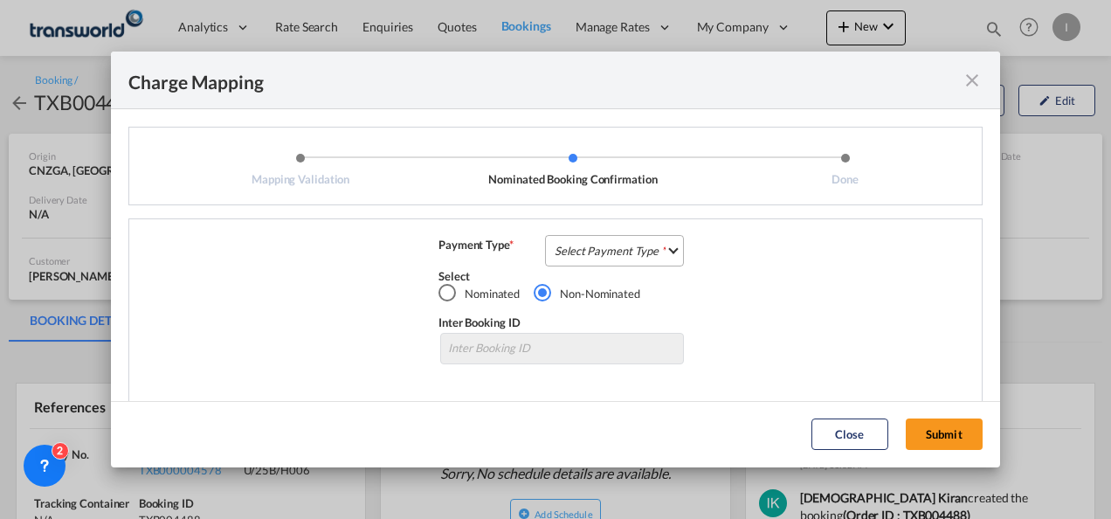
click at [588, 266] on md-select "Select Payment Type COLLECT PREPAID" at bounding box center [614, 250] width 139 height 31
click at [586, 265] on md-option "COLLECT" at bounding box center [613, 251] width 155 height 42
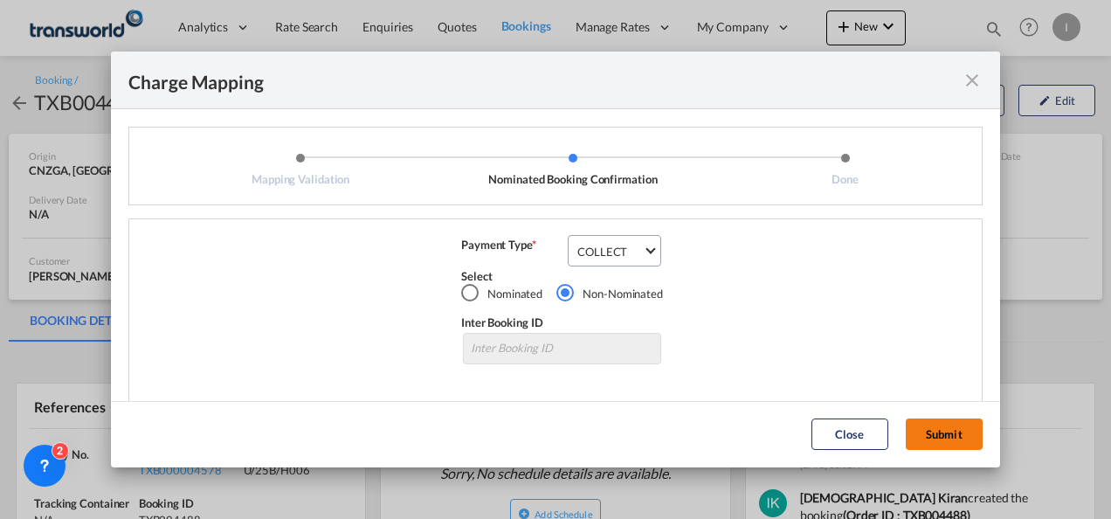
click at [950, 444] on button "Submit" at bounding box center [944, 434] width 77 height 31
